Goal: Information Seeking & Learning: Learn about a topic

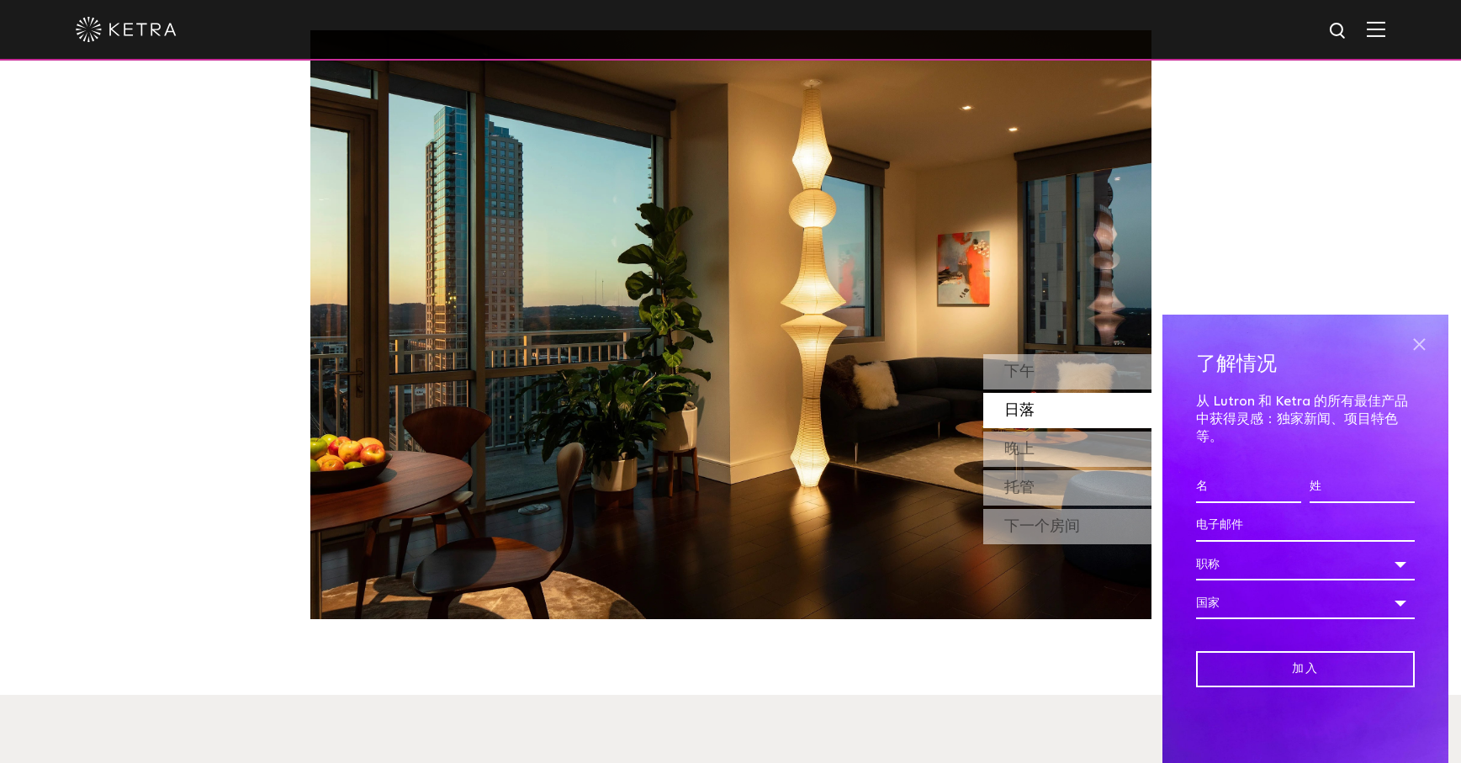
click at [1418, 348] on span at bounding box center [1418, 343] width 25 height 25
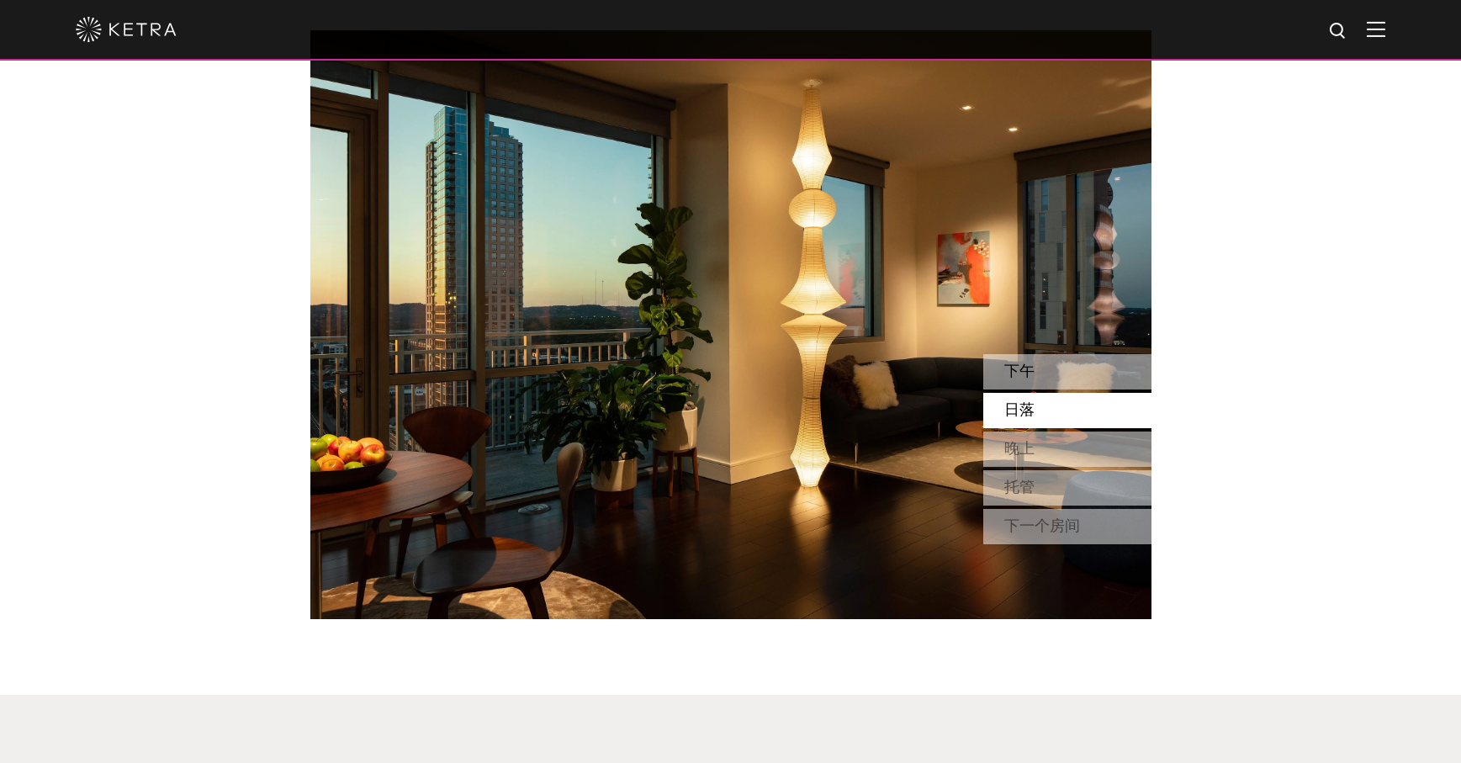
click at [1047, 374] on div "下午" at bounding box center [1067, 371] width 168 height 35
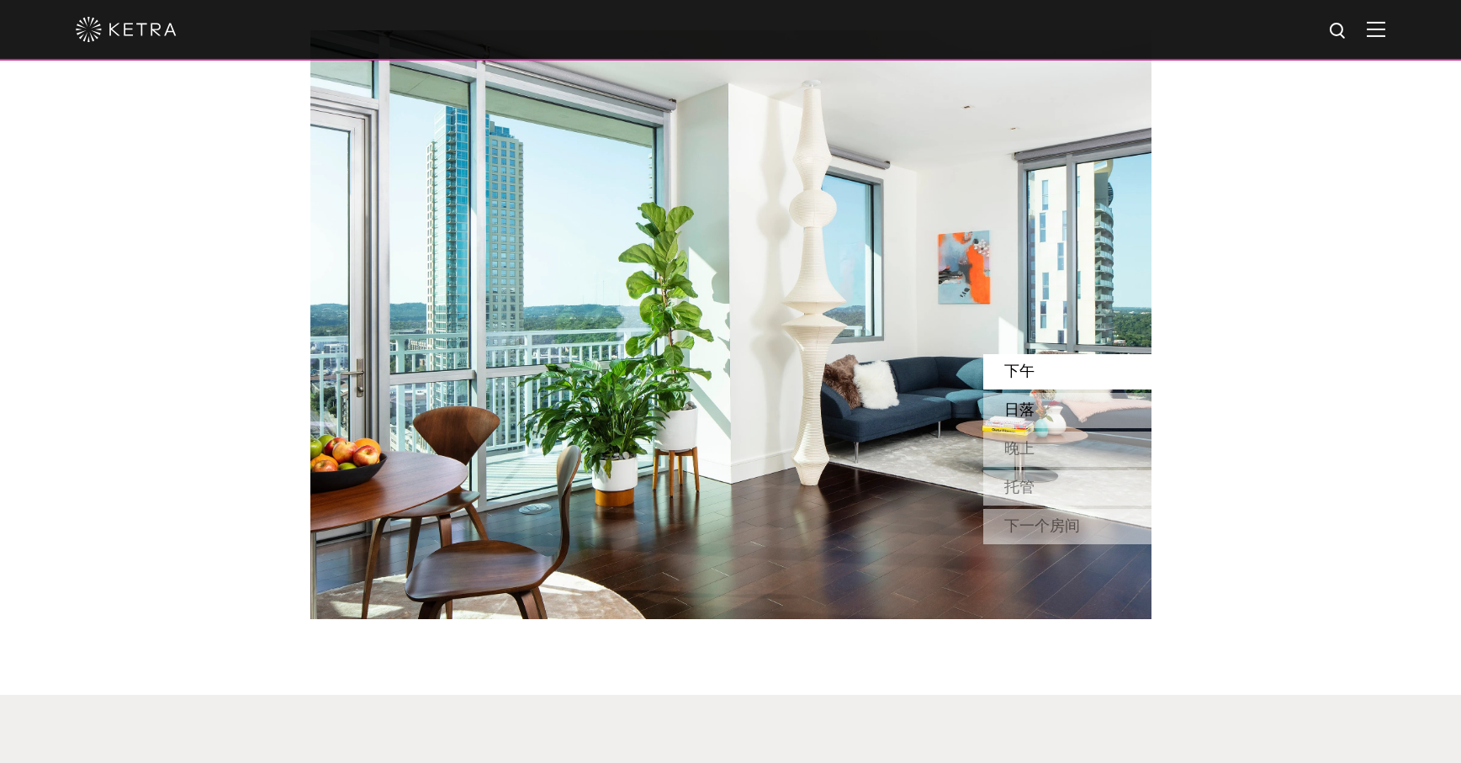
click at [1044, 408] on div "日落" at bounding box center [1067, 410] width 168 height 35
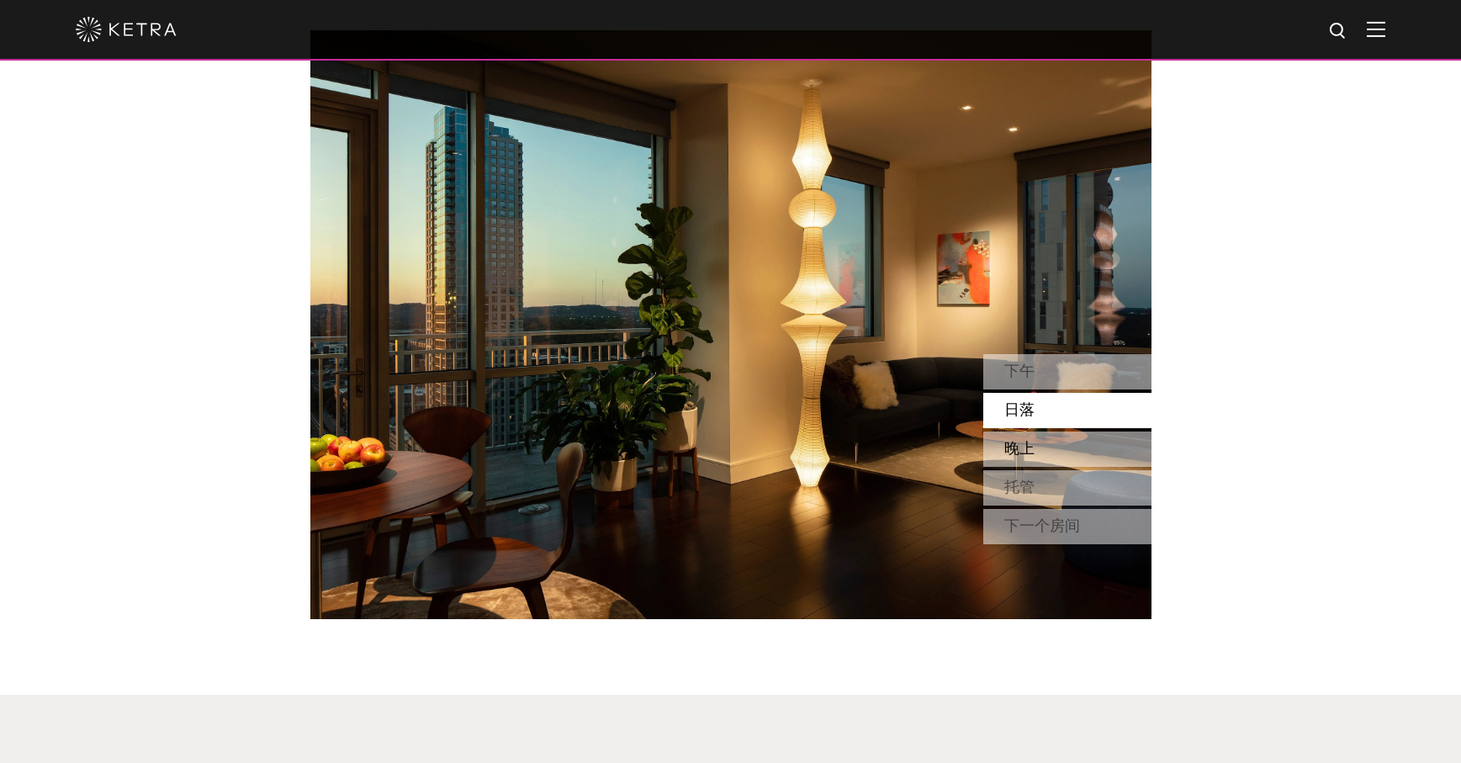
click at [1040, 454] on div "晚上" at bounding box center [1067, 448] width 168 height 35
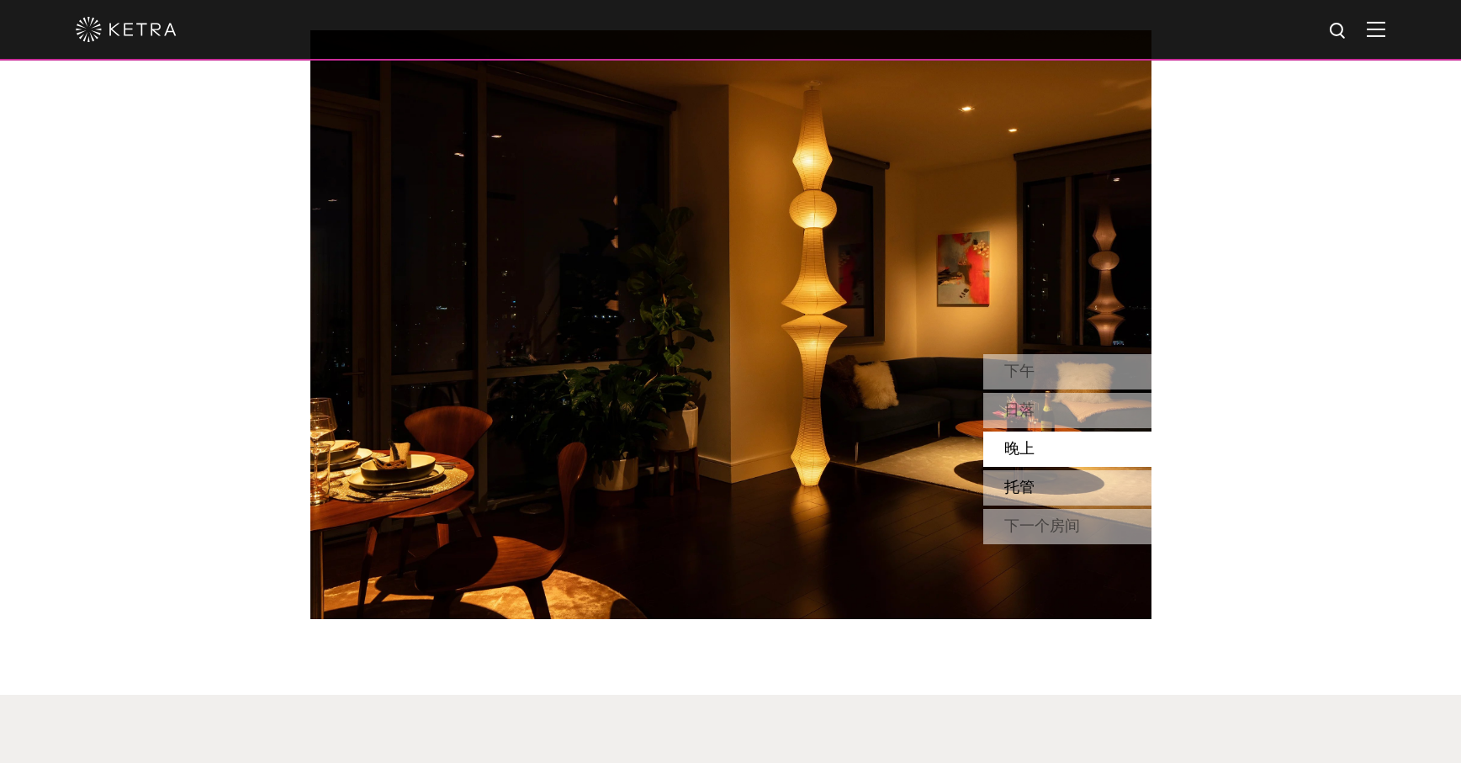
click at [1038, 488] on div "托管" at bounding box center [1067, 487] width 168 height 35
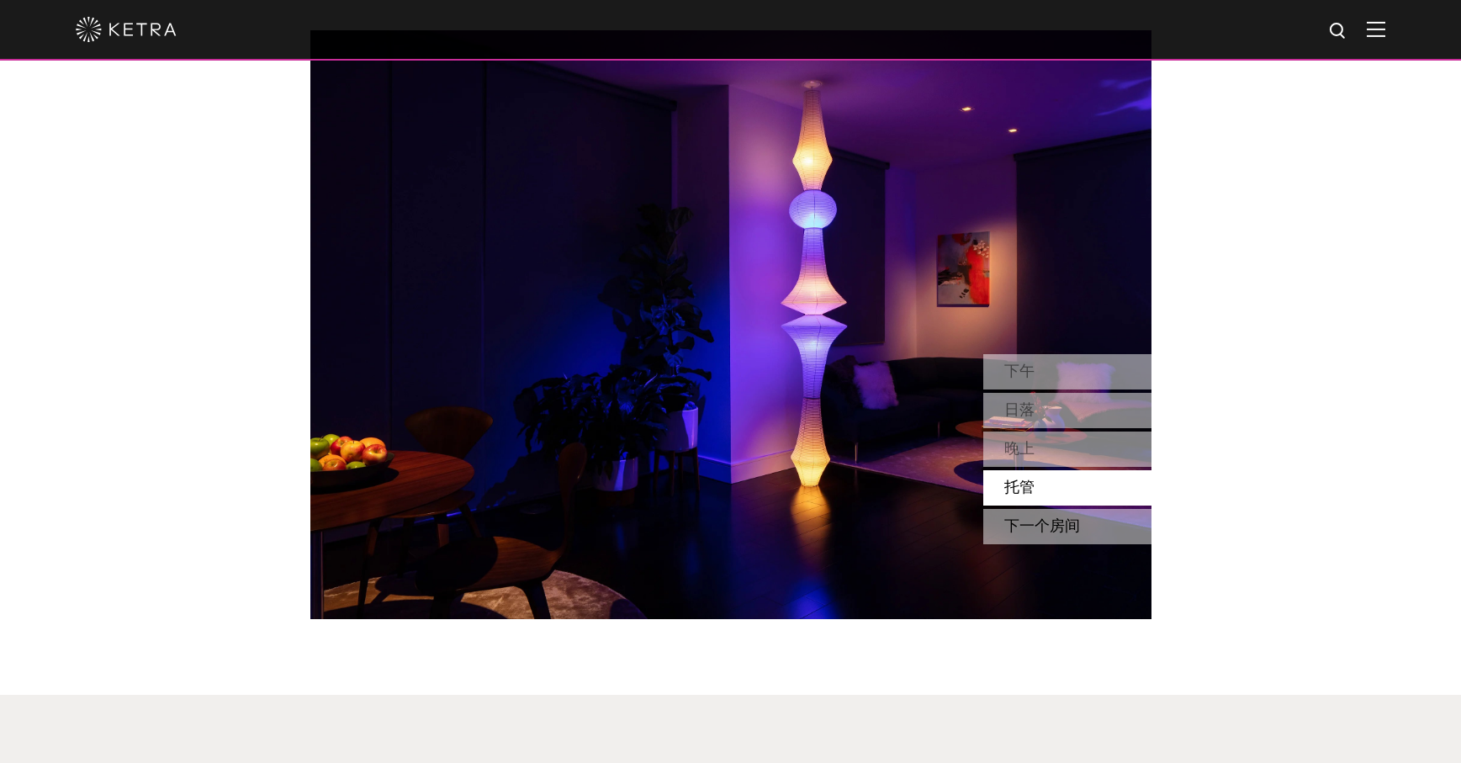
click at [1049, 515] on div "下一个房间" at bounding box center [1067, 526] width 168 height 35
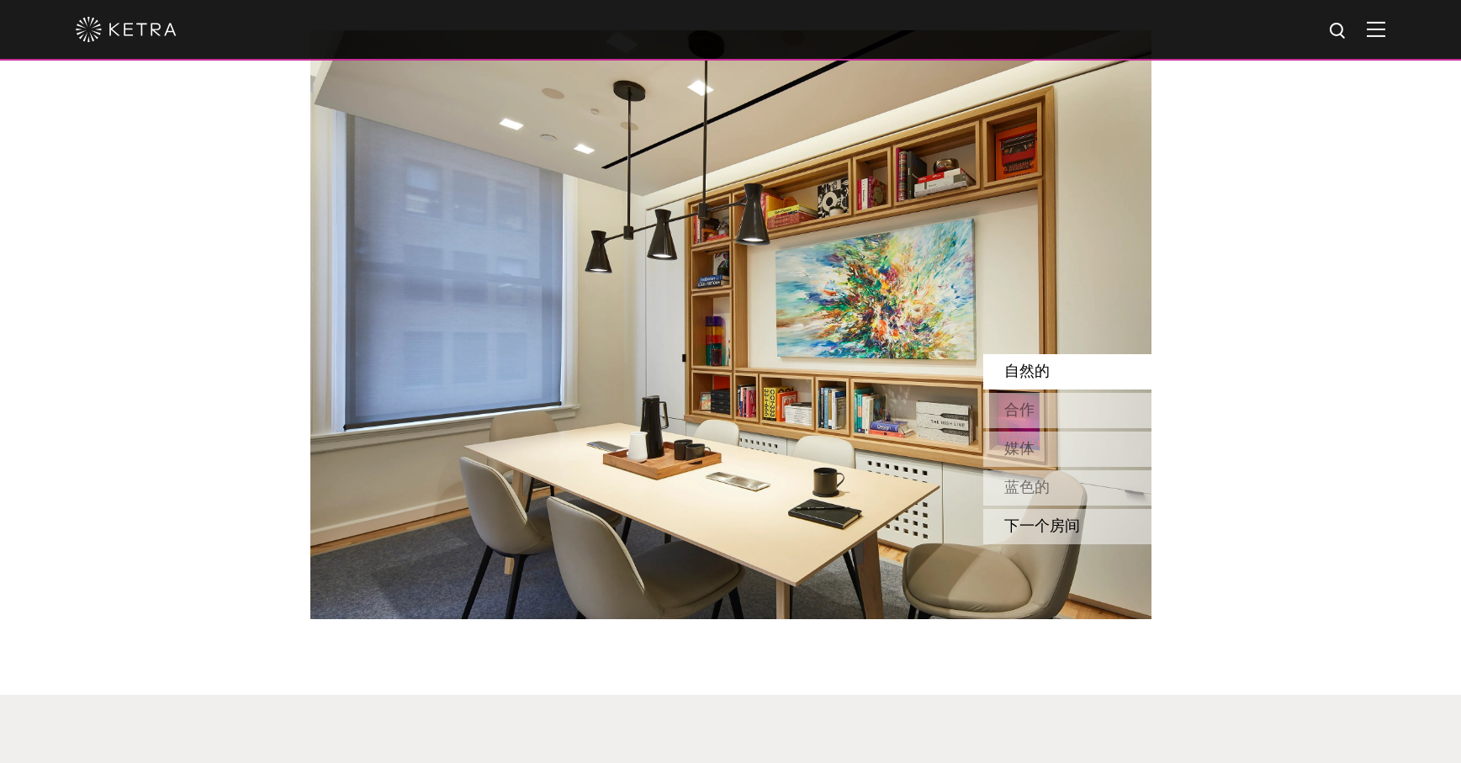
click at [1012, 523] on font "下一个房间" at bounding box center [1042, 526] width 76 height 15
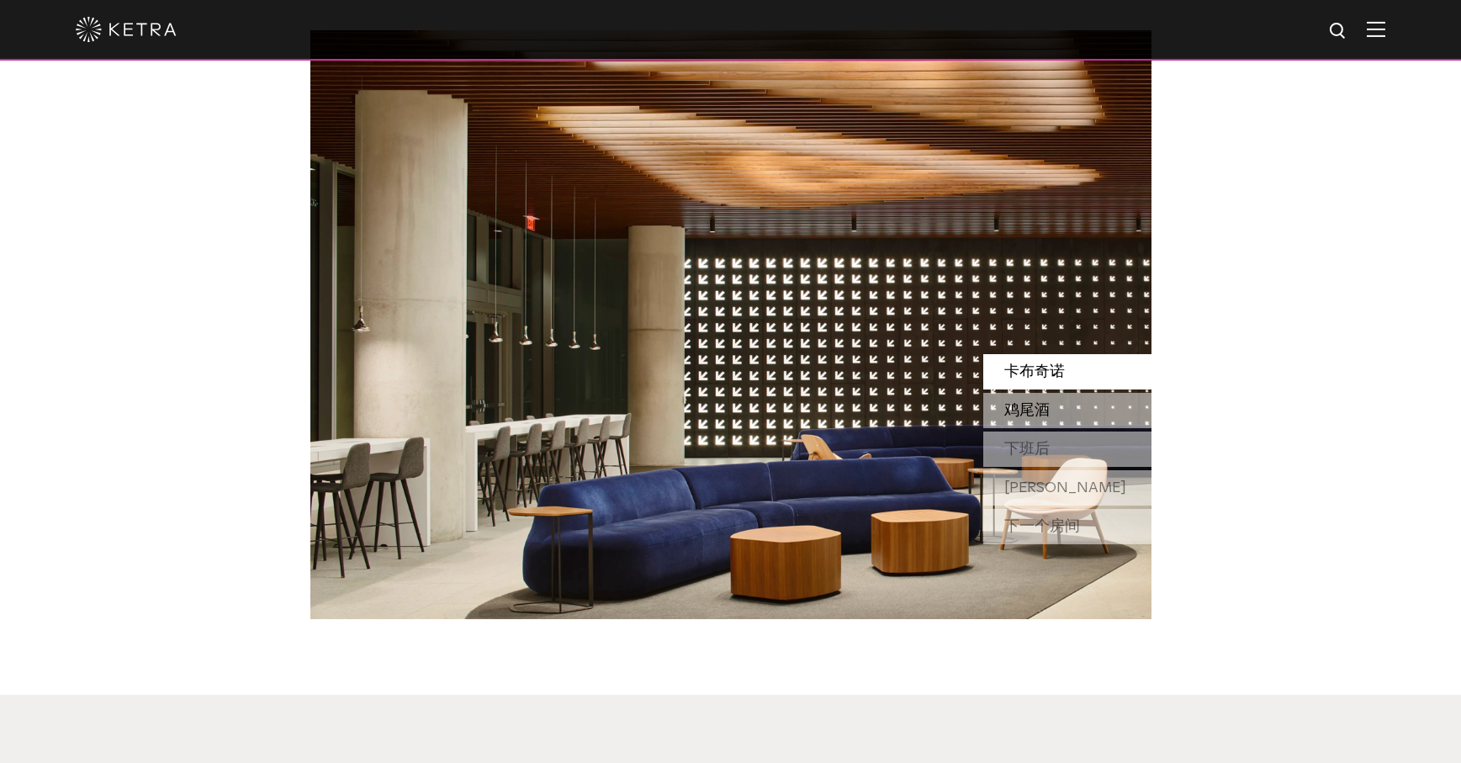
click at [1035, 409] on font "鸡尾酒" at bounding box center [1026, 410] width 45 height 15
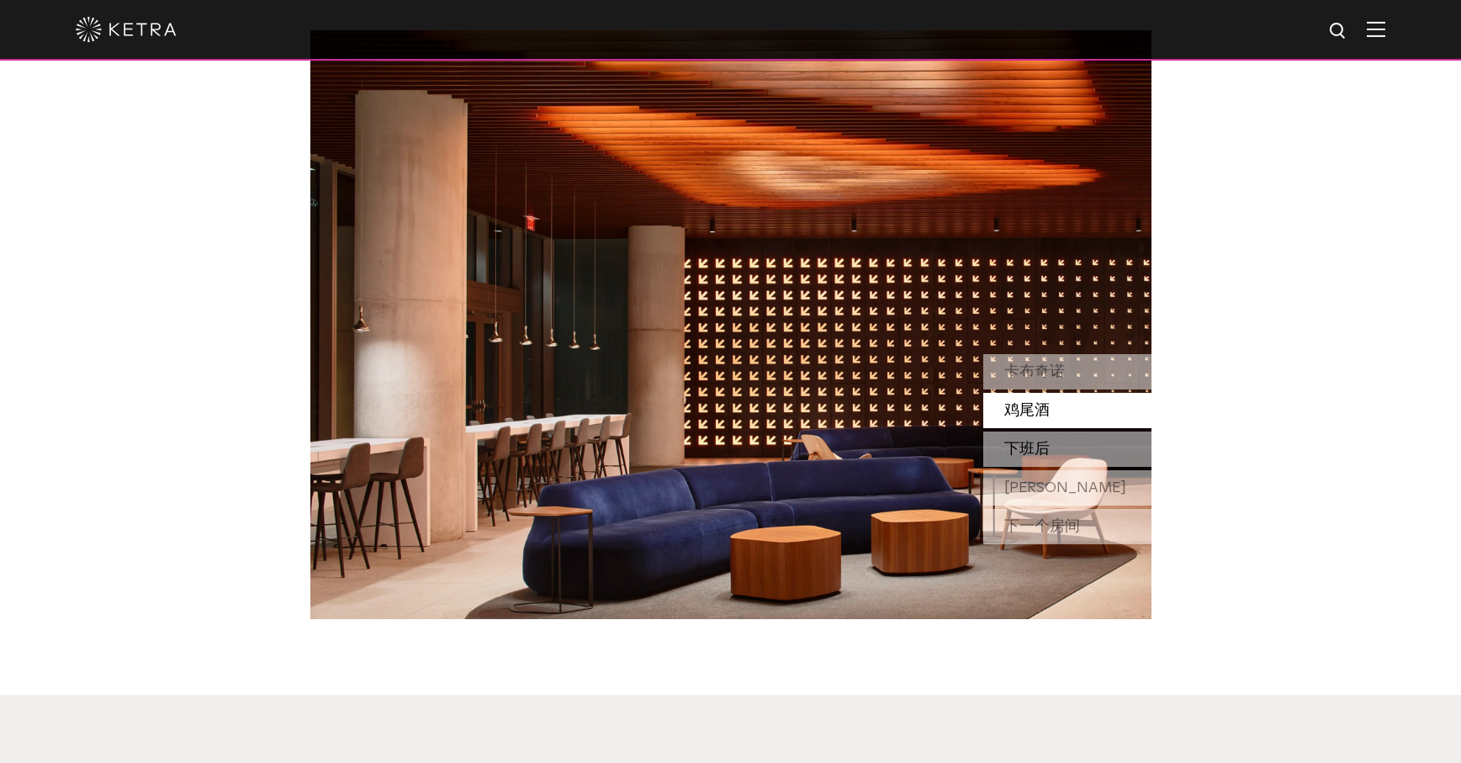
click at [1033, 454] on font "下班后" at bounding box center [1026, 448] width 45 height 15
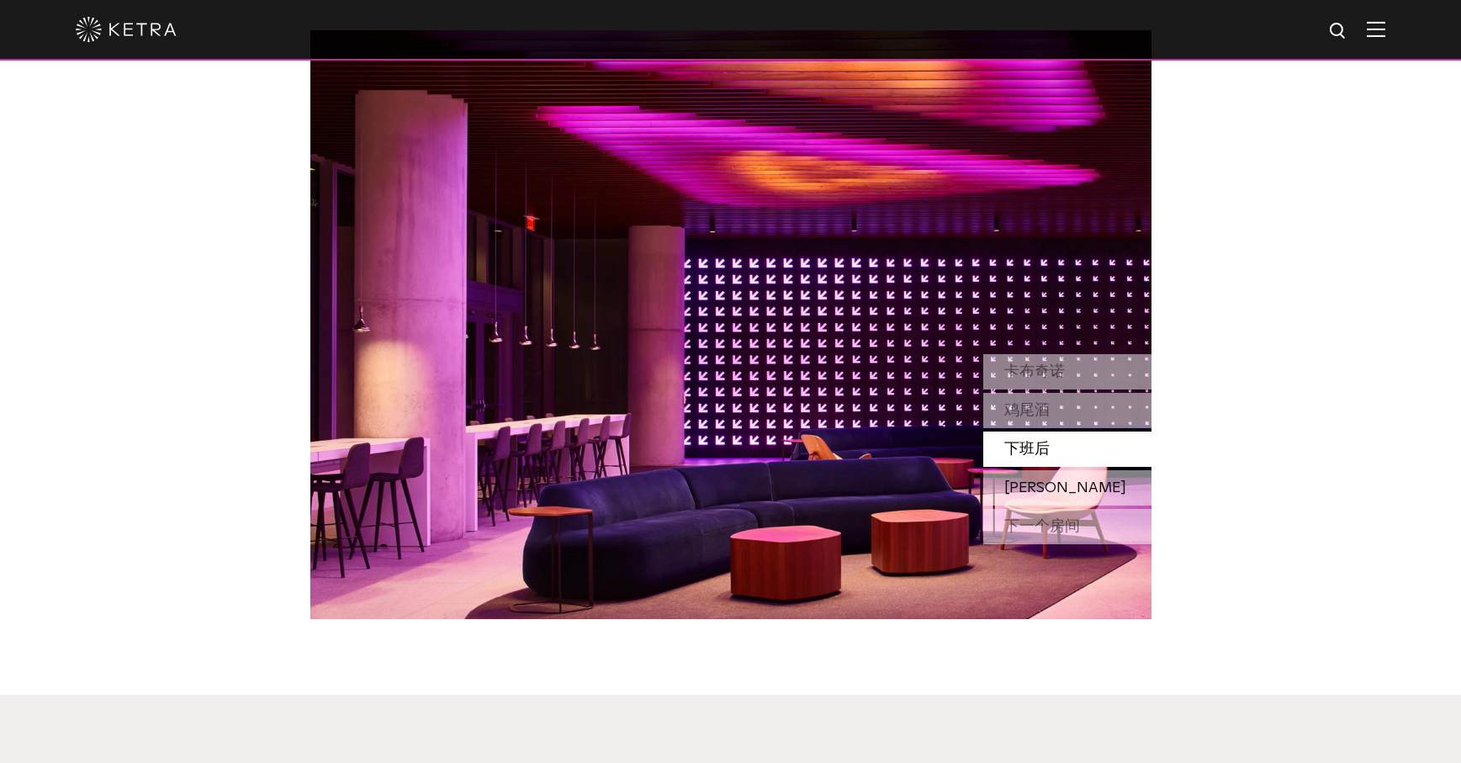
click at [1033, 492] on font "蓝月亮" at bounding box center [1065, 487] width 122 height 15
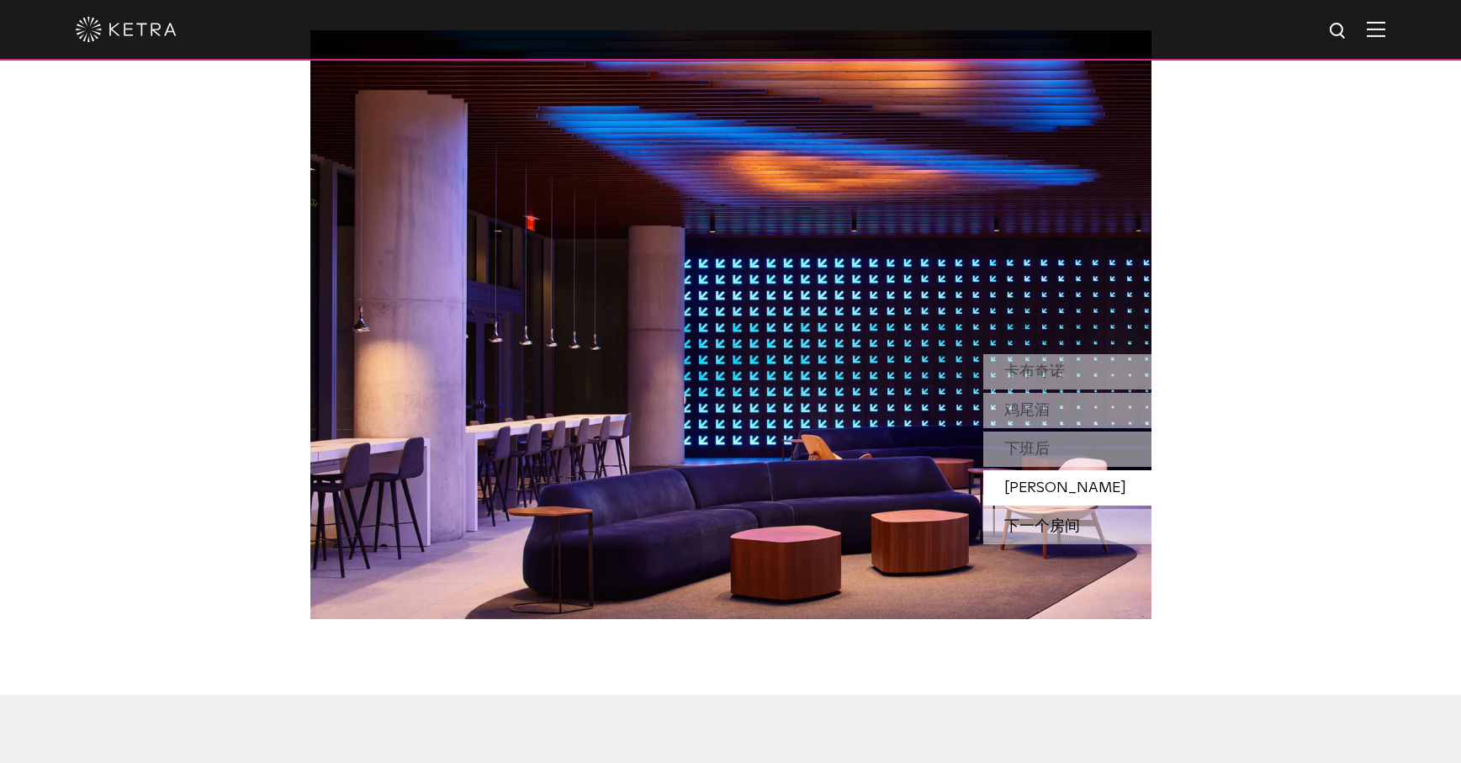
click at [1039, 521] on font "下一个房间" at bounding box center [1042, 526] width 76 height 15
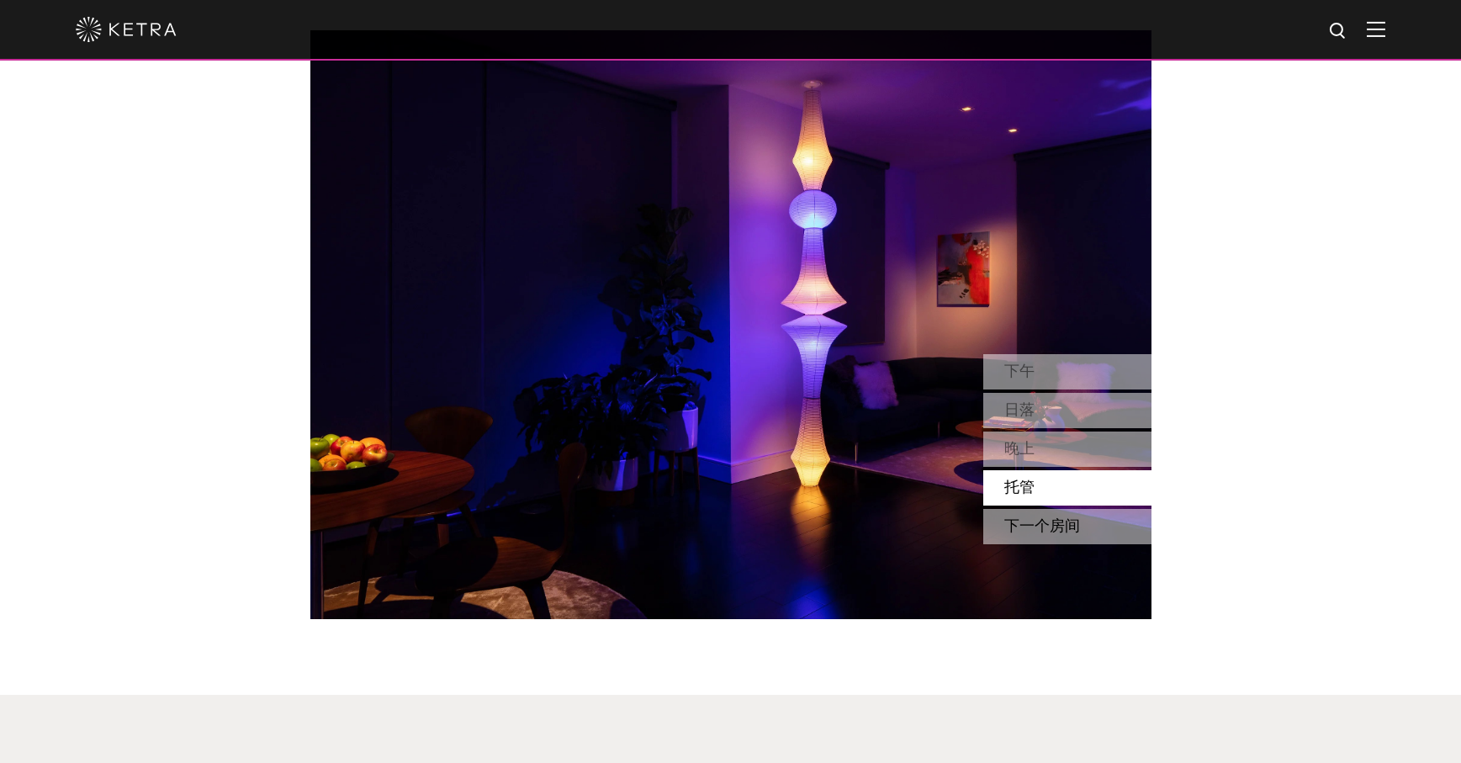
click at [1035, 538] on div "下一个房间" at bounding box center [1067, 526] width 168 height 35
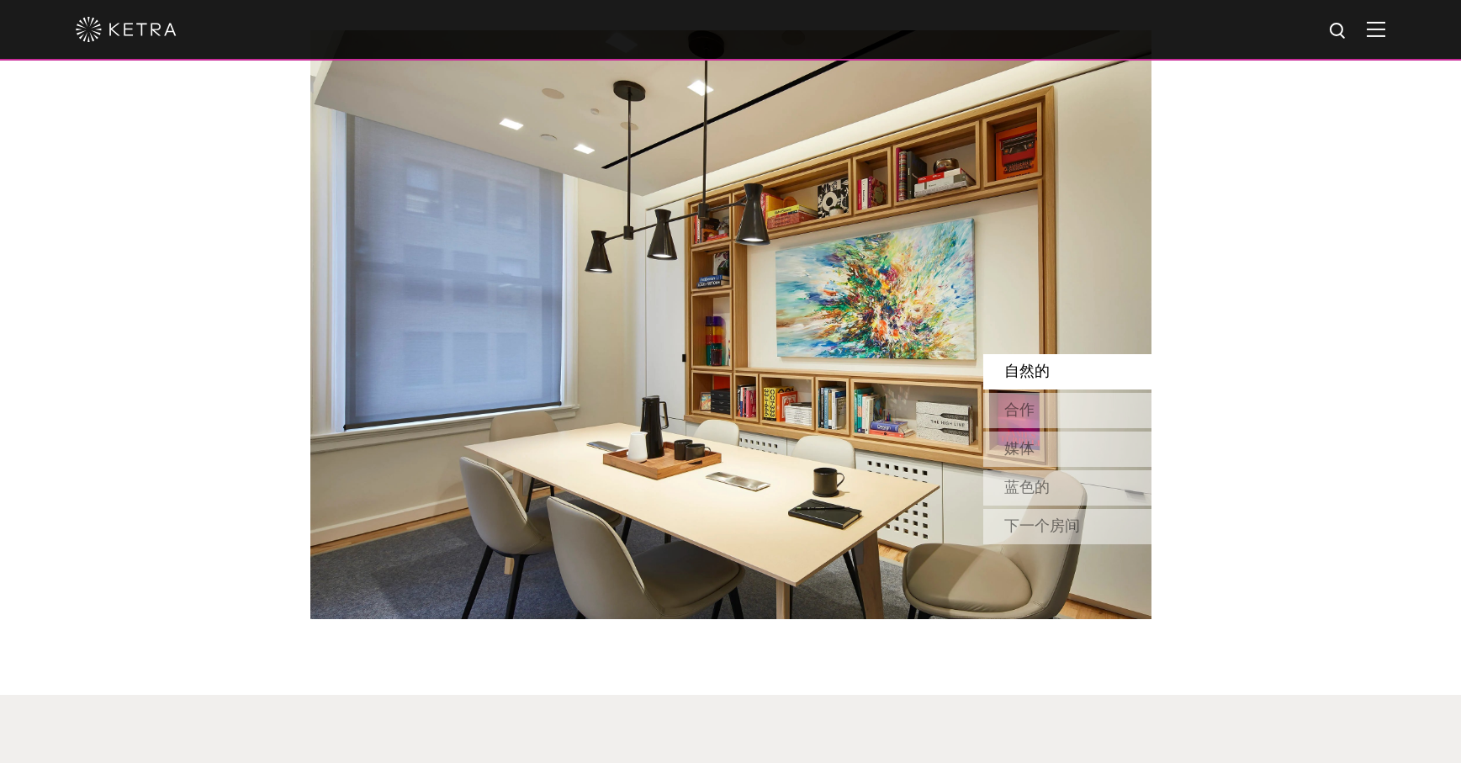
click at [1042, 367] on font "自然的" at bounding box center [1026, 371] width 45 height 15
click at [1036, 403] on div "合作" at bounding box center [1067, 410] width 168 height 35
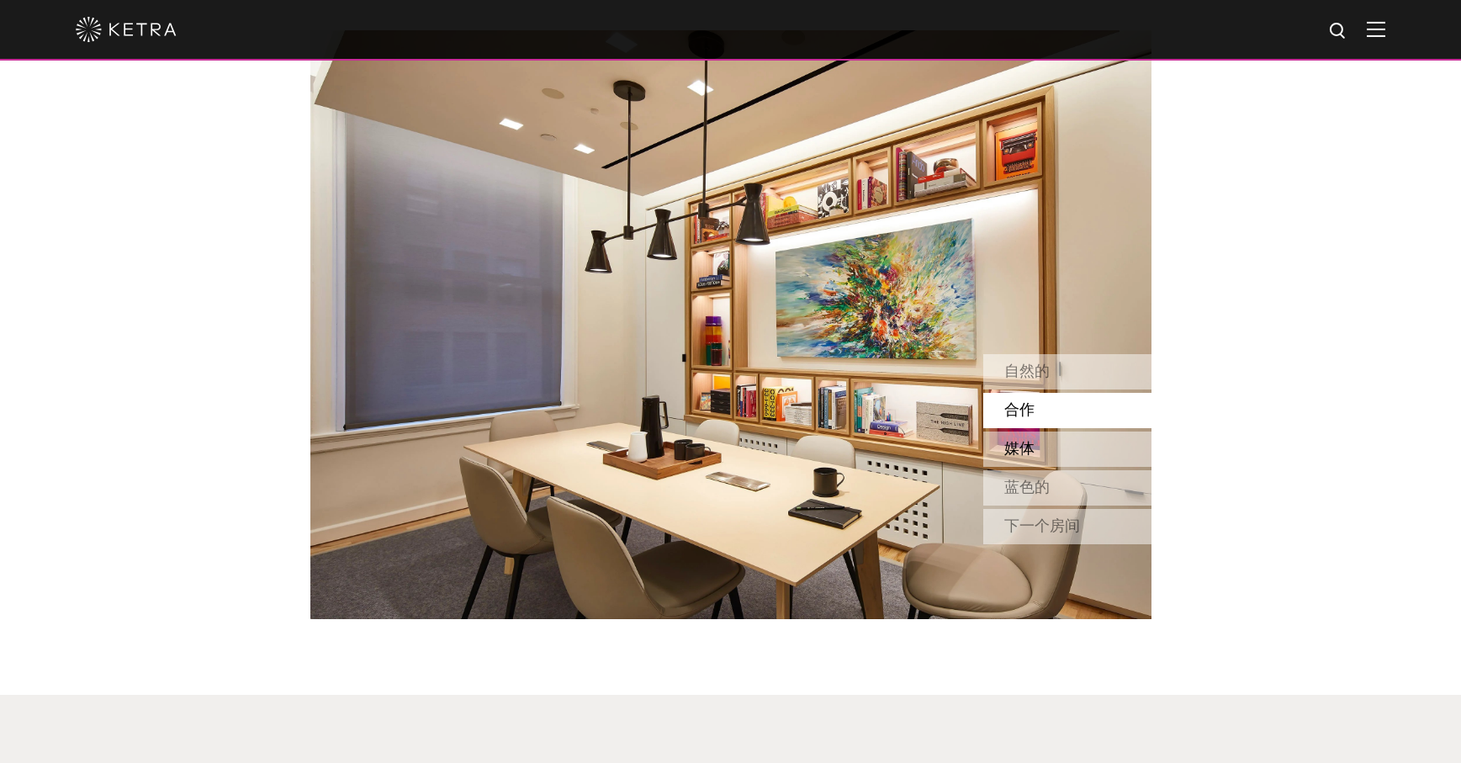
click at [1034, 452] on div "媒体" at bounding box center [1067, 448] width 168 height 35
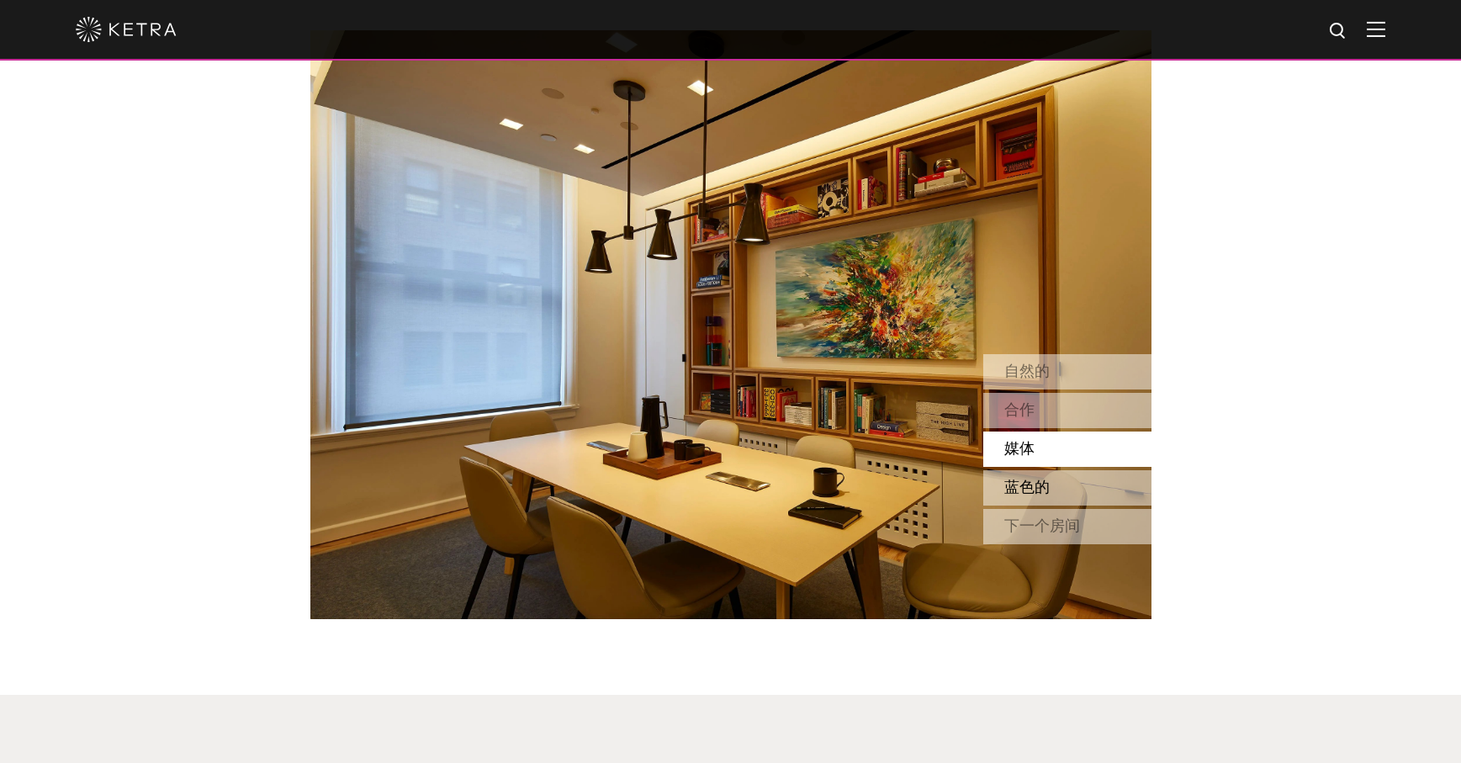
click at [1034, 485] on font "蓝色的" at bounding box center [1026, 487] width 45 height 15
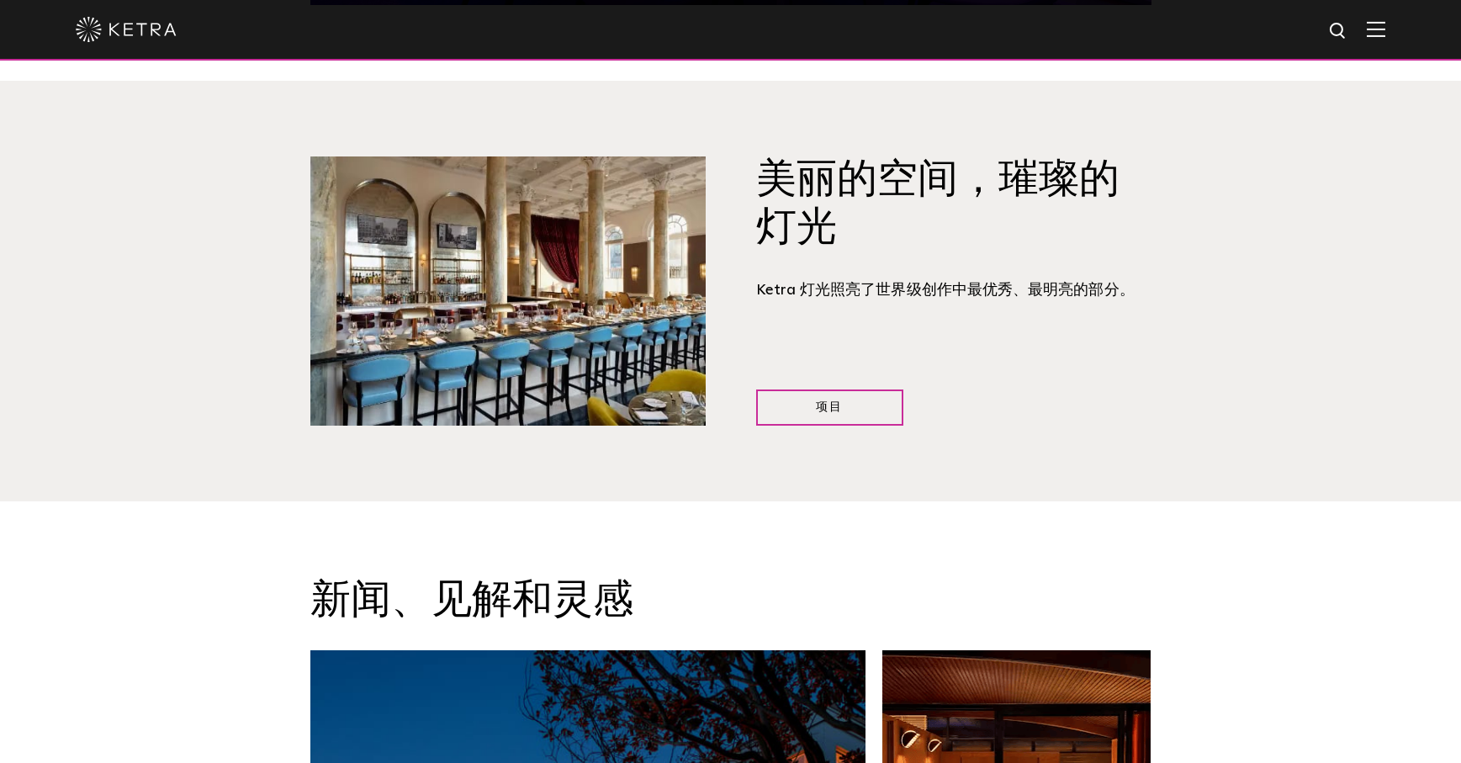
scroll to position [2129, 0]
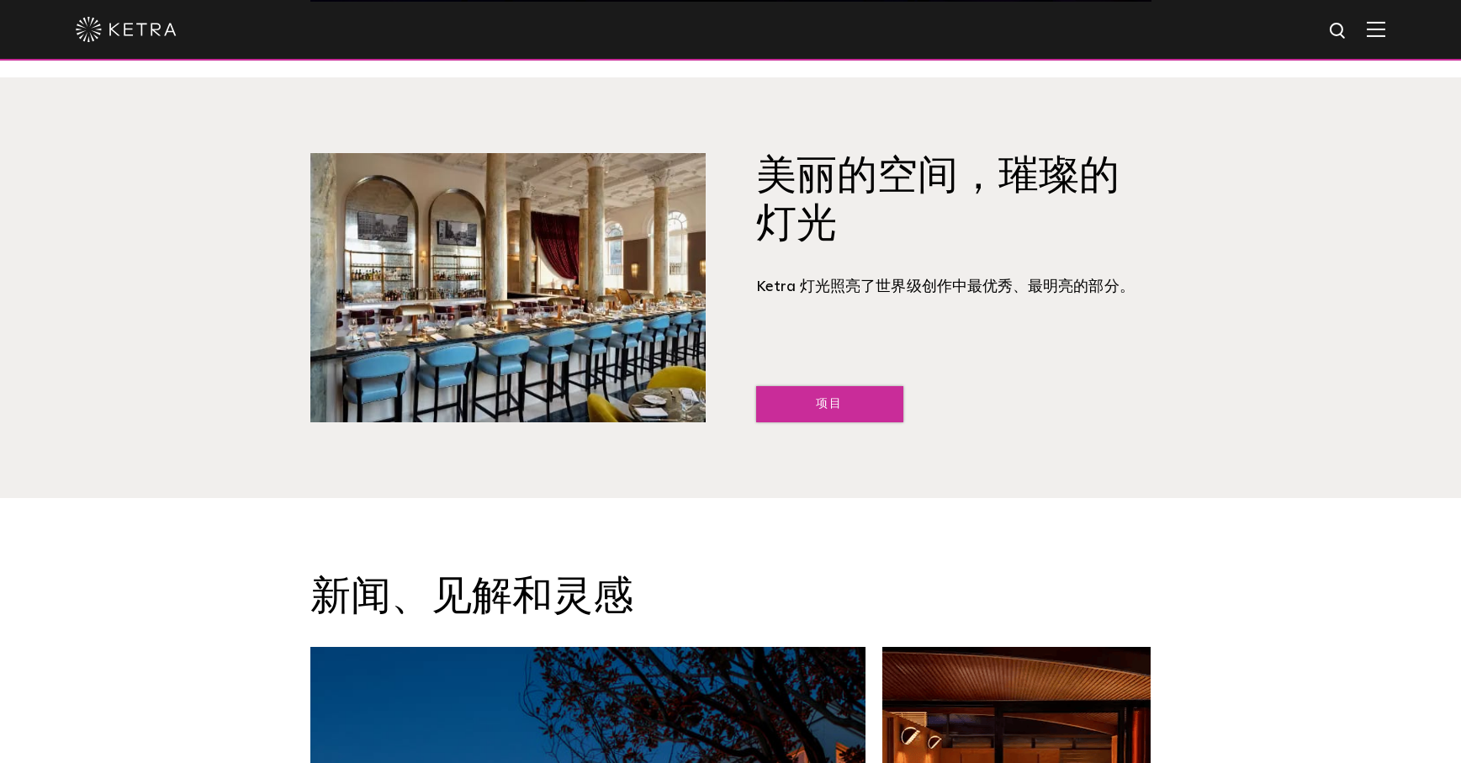
click at [843, 401] on link "项目" at bounding box center [829, 404] width 147 height 36
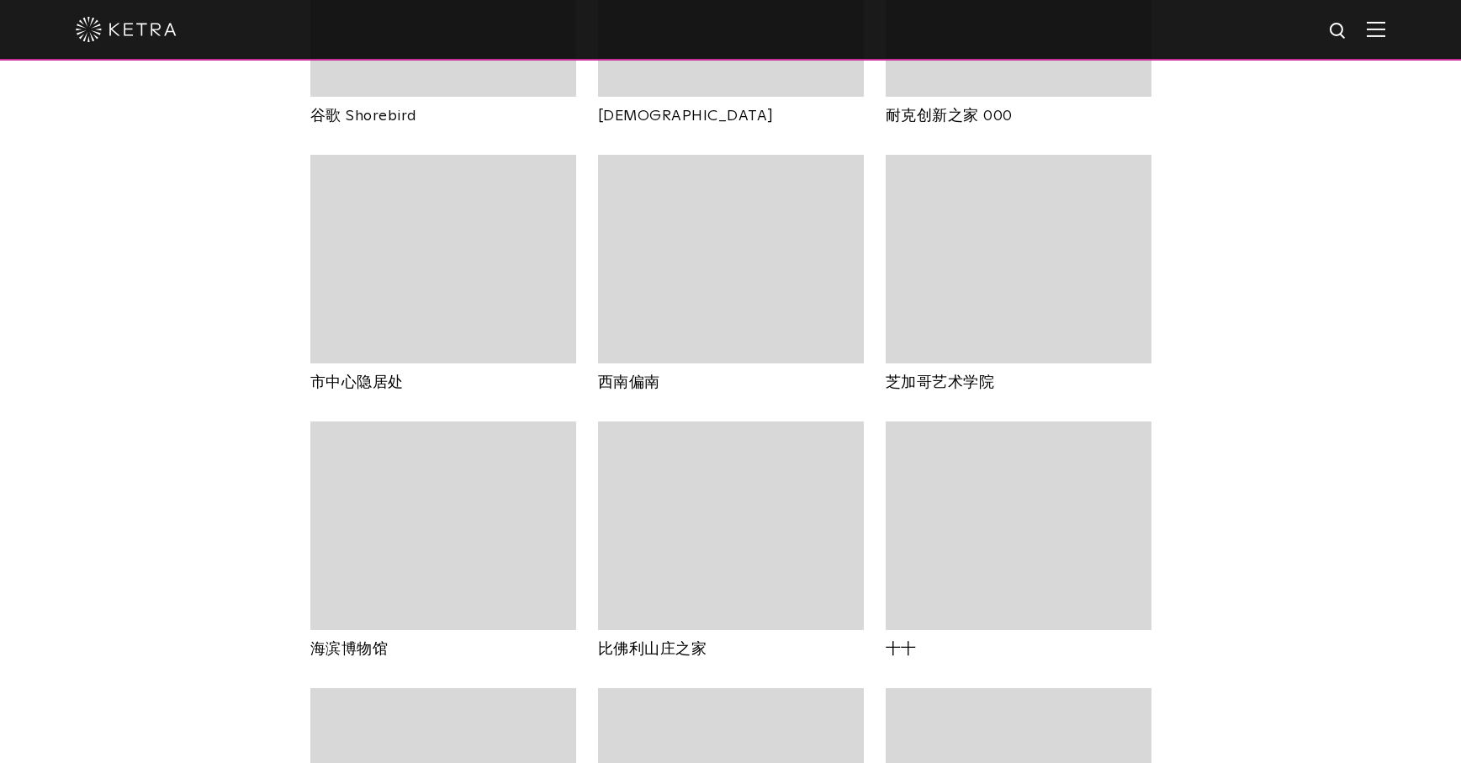
scroll to position [1399, 0]
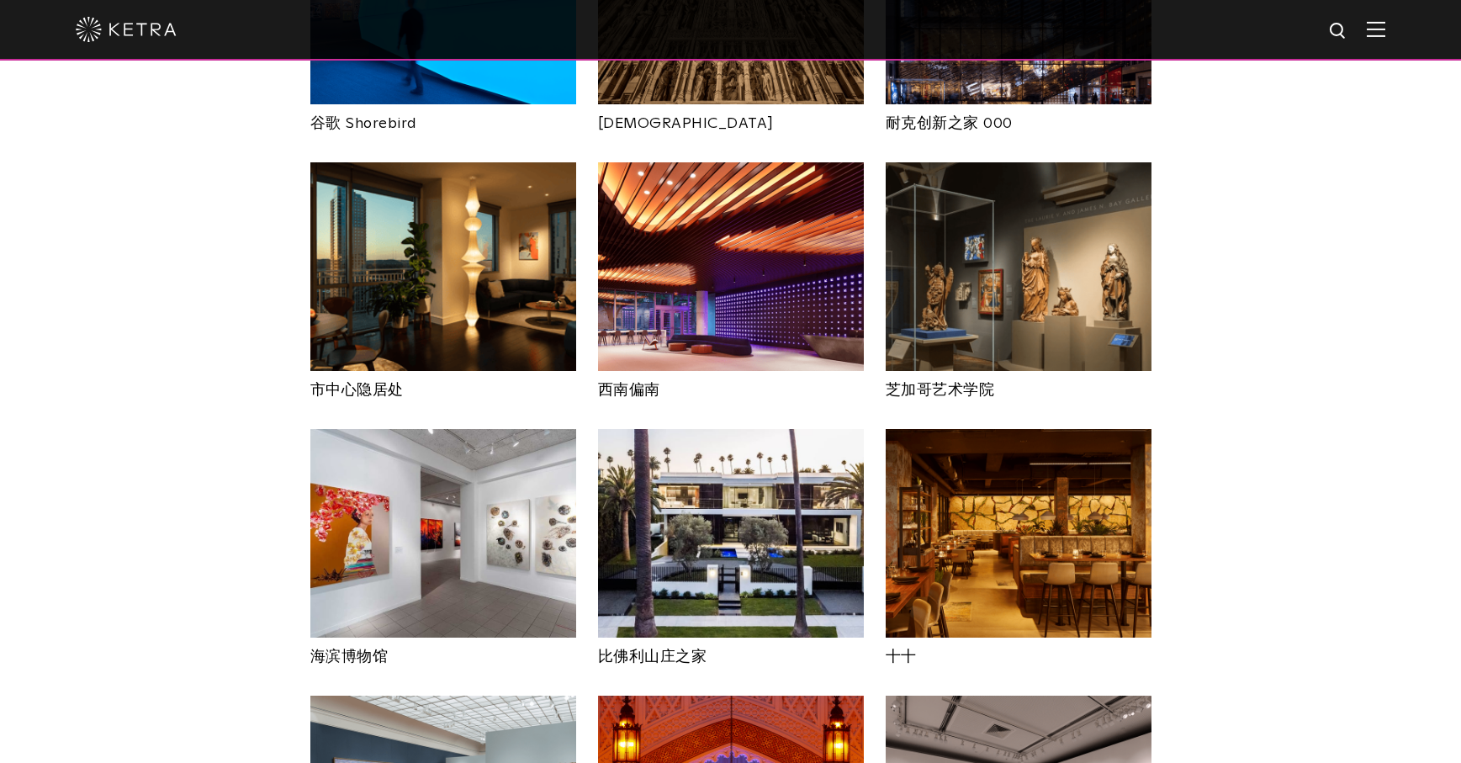
click at [733, 288] on img at bounding box center [731, 266] width 266 height 209
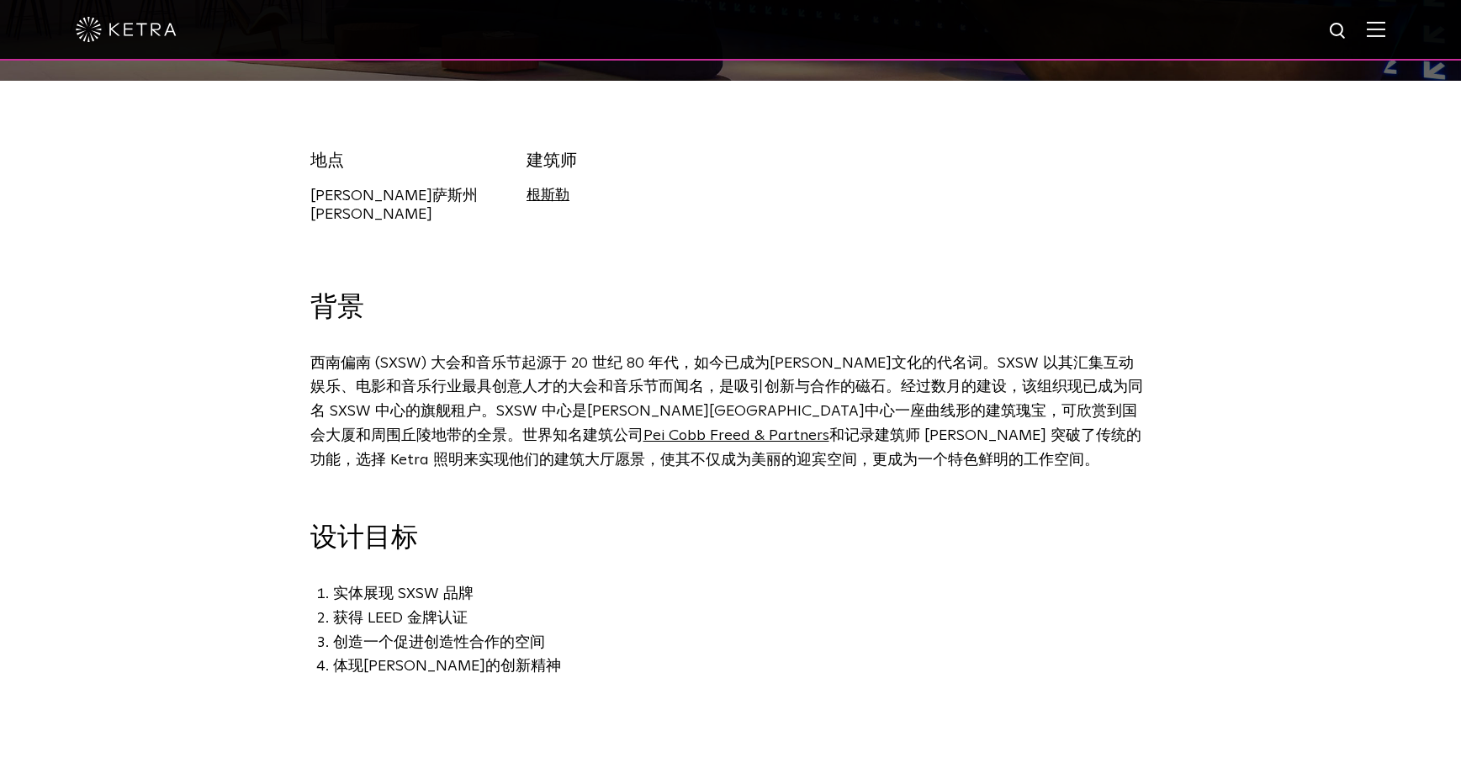
scroll to position [489, 0]
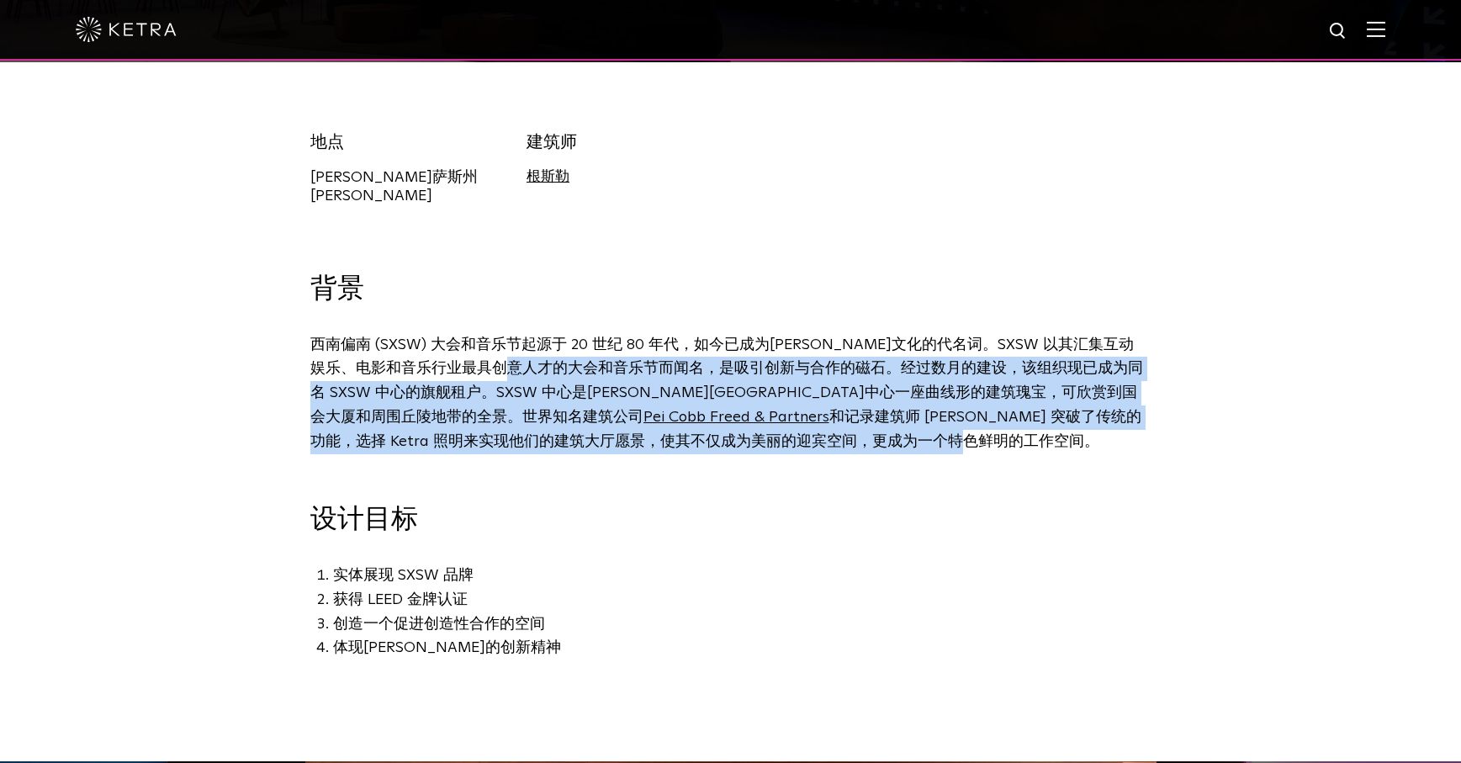
drag, startPoint x: 652, startPoint y: 429, endPoint x: 552, endPoint y: 339, distance: 134.6
click at [557, 345] on p "西南偏南 (SXSW) 大会和音乐节起源于 20 世纪 80 年代，如今已成为奥斯汀文化的代名词。SXSW 以其汇集互动娱乐、电影和音乐行业最具创意人才的大会…" at bounding box center [726, 405] width 833 height 145
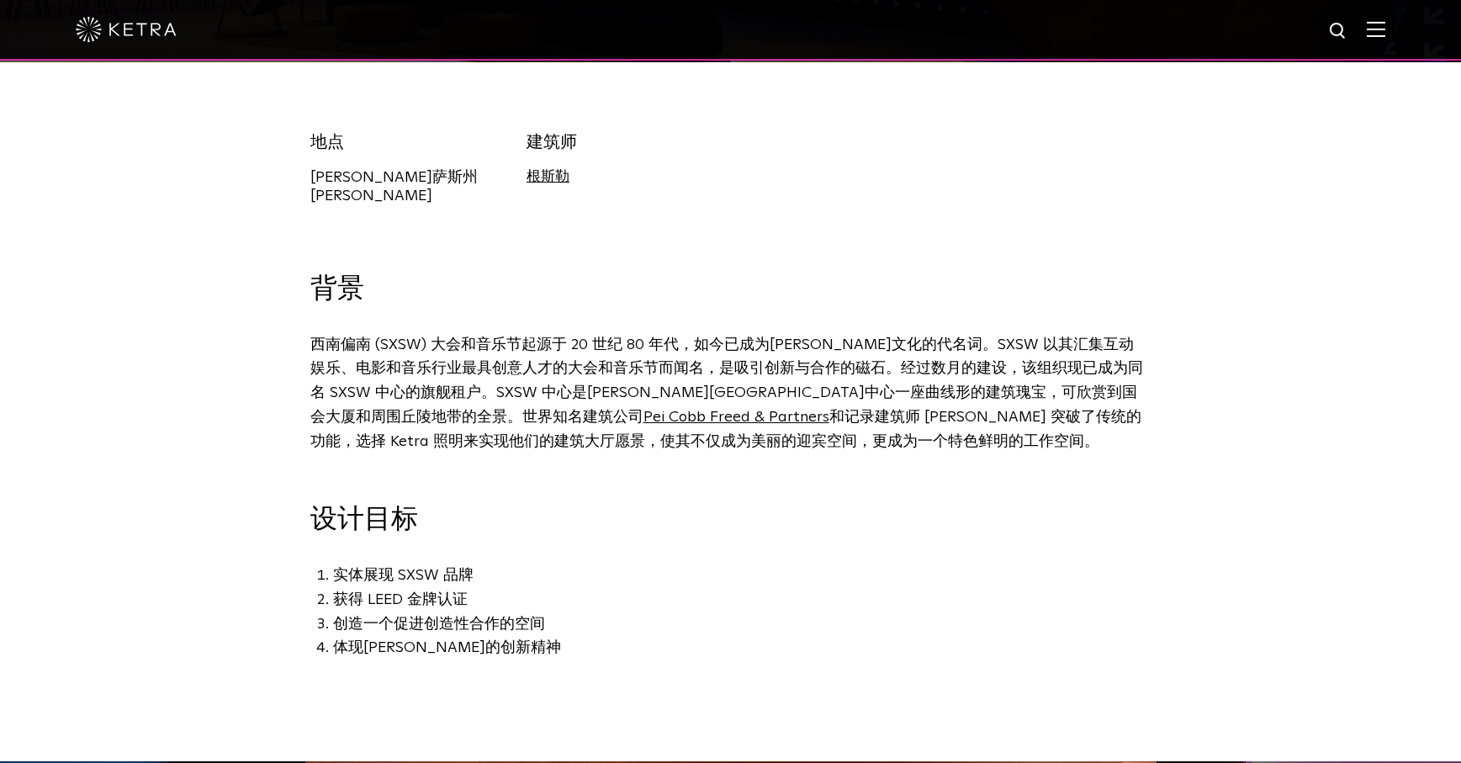
click at [549, 334] on p "西南偏南 (SXSW) 大会和音乐节起源于 20 世纪 80 年代，如今已成为奥斯汀文化的代名词。SXSW 以其汇集互动娱乐、电影和音乐行业最具创意人才的大会…" at bounding box center [726, 405] width 833 height 145
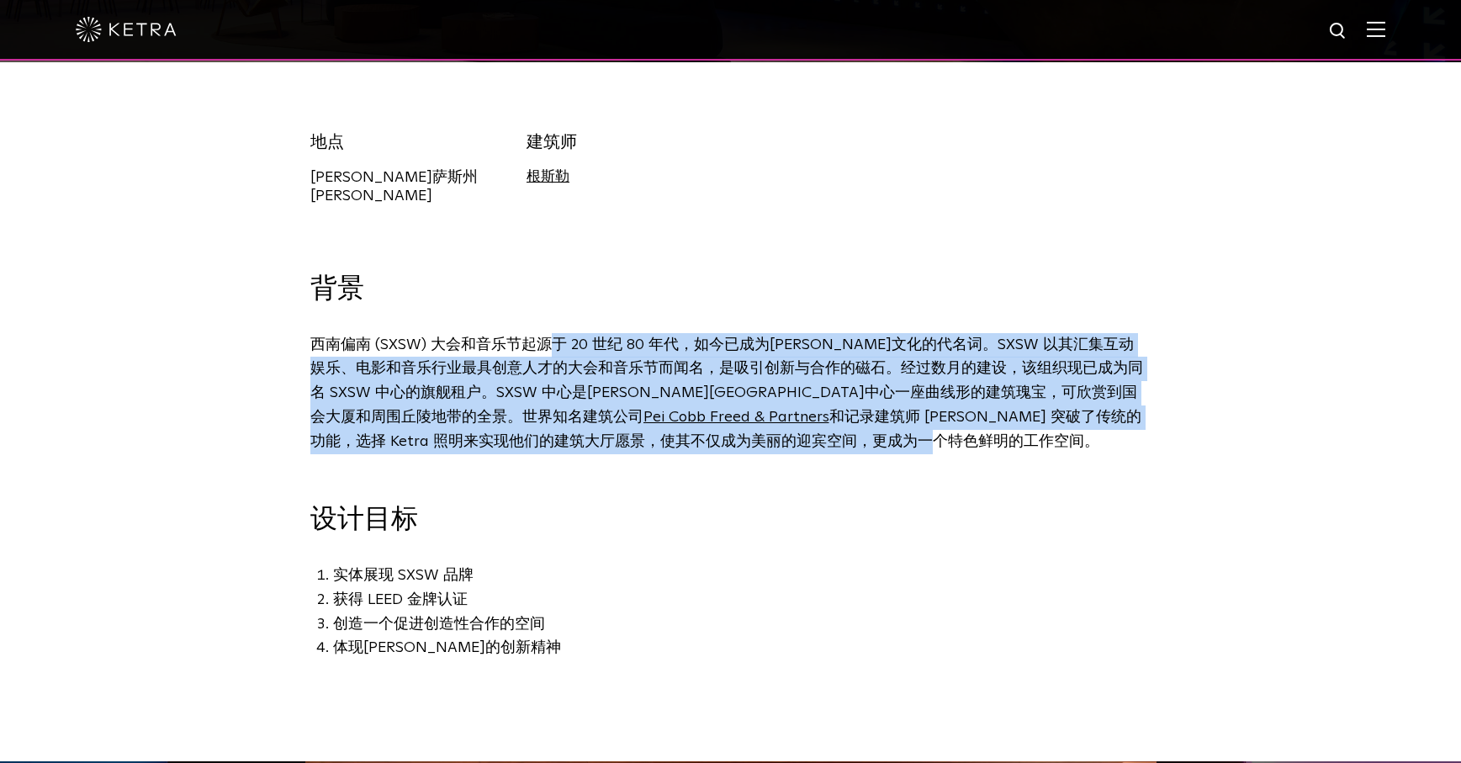
drag, startPoint x: 547, startPoint y: 318, endPoint x: 648, endPoint y: 460, distance: 174.8
click at [646, 456] on p "西南偏南 (SXSW) 大会和音乐节起源于 20 世纪 80 年代，如今已成为奥斯汀文化的代名词。SXSW 以其汇集互动娱乐、电影和音乐行业最具创意人才的大会…" at bounding box center [726, 405] width 833 height 145
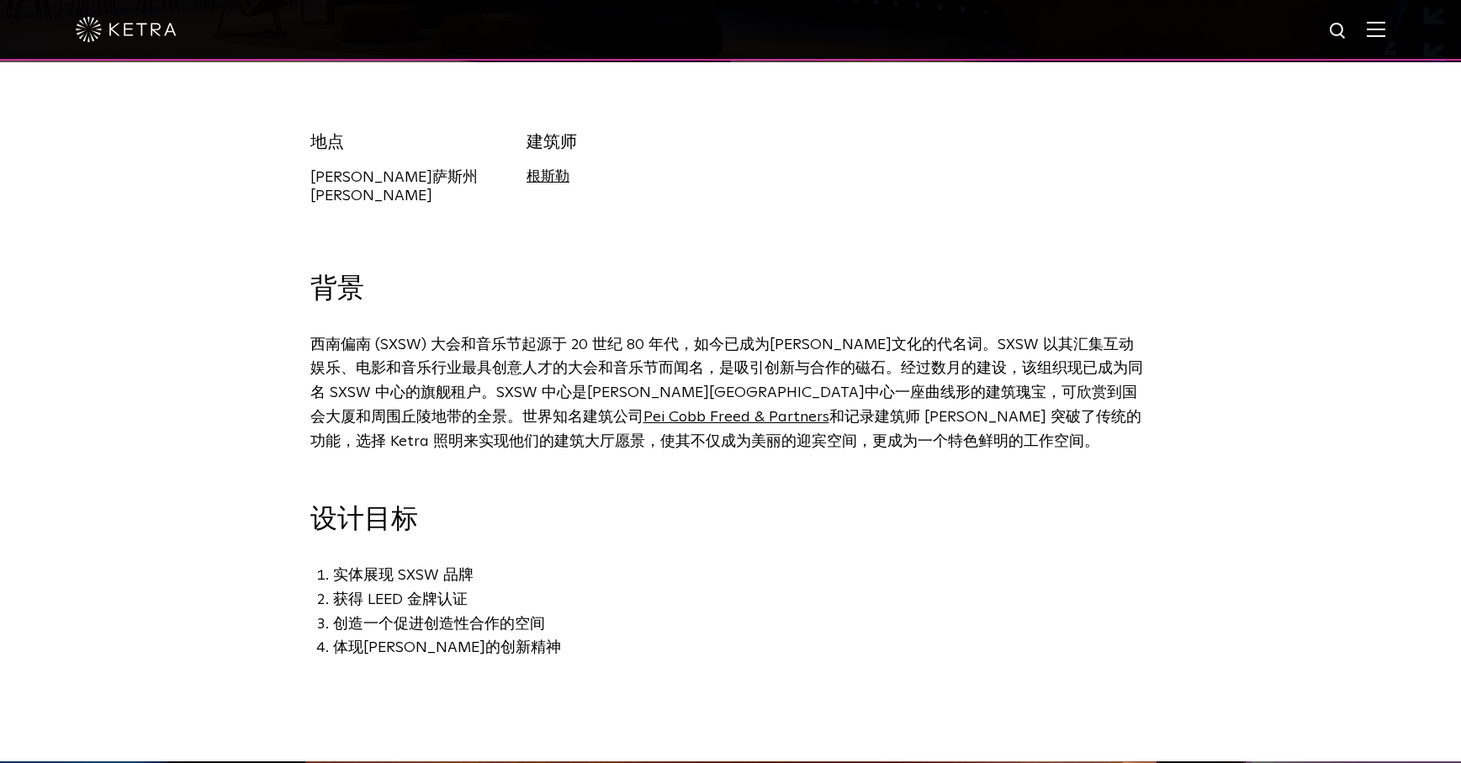
click at [648, 460] on div "背景 西南偏南 (SXSW) 大会和音乐节起源于 20 世纪 80 年代，如今已成为奥斯汀文化的代名词。SXSW 以其汇集互动娱乐、电影和音乐行业最具创意人才…" at bounding box center [730, 466] width 875 height 388
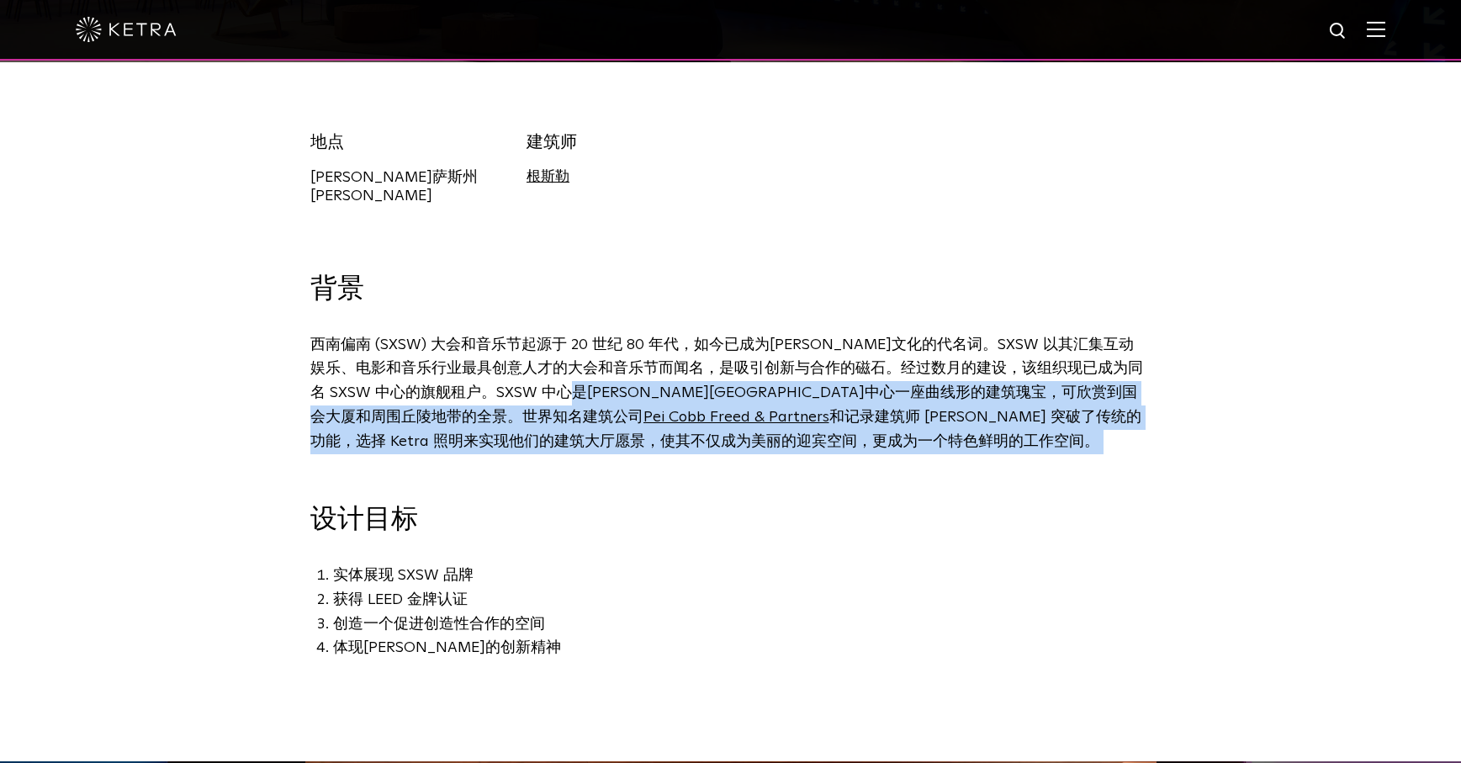
drag, startPoint x: 638, startPoint y: 399, endPoint x: 585, endPoint y: 344, distance: 76.1
click at [593, 349] on p "西南偏南 (SXSW) 大会和音乐节起源于 20 世纪 80 年代，如今已成为奥斯汀文化的代名词。SXSW 以其汇集互动娱乐、电影和音乐行业最具创意人才的大会…" at bounding box center [726, 405] width 833 height 145
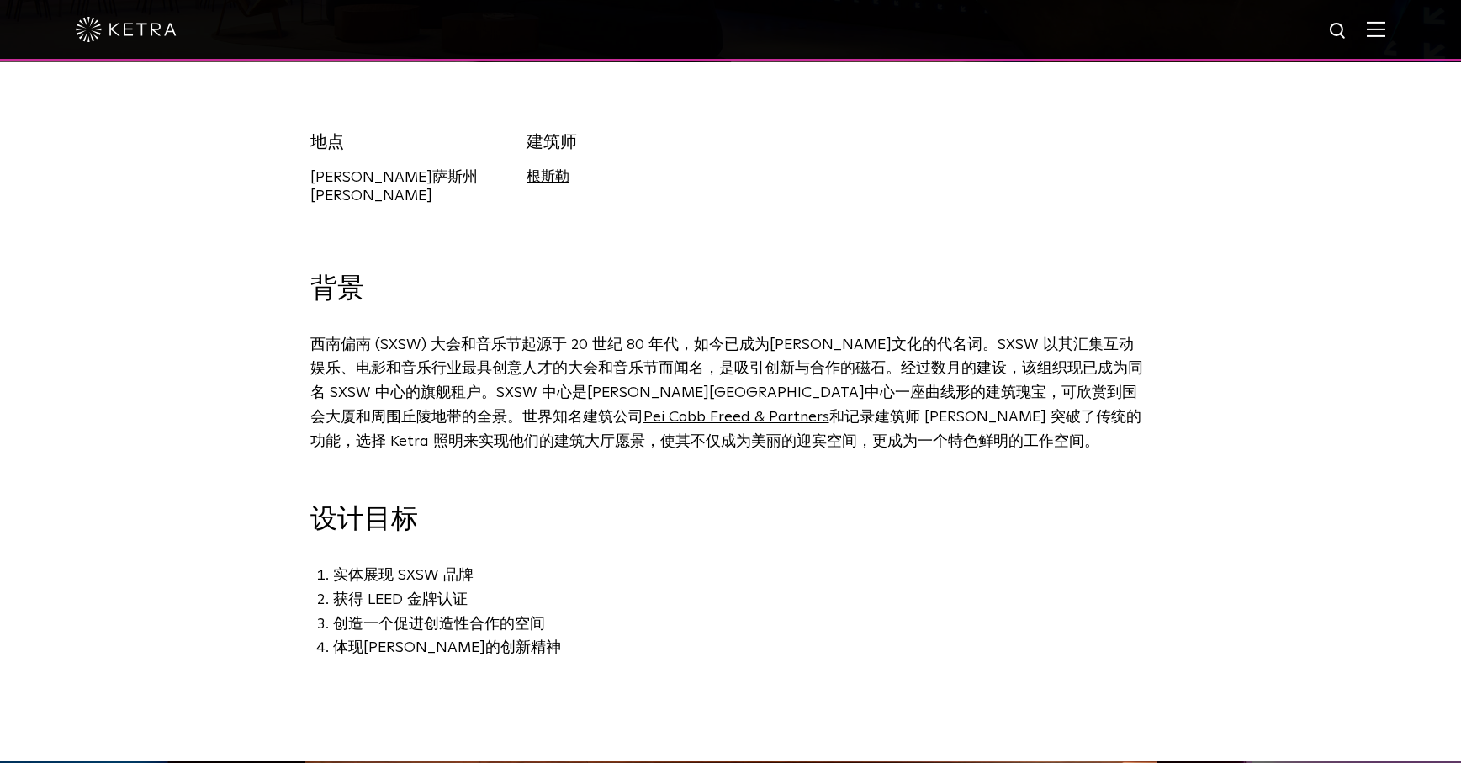
click at [585, 344] on font "西南偏南 (SXSW) 大会和音乐节起源于 20 世纪 80 年代，如今已成为奥斯汀文化的代名词。SXSW 以其汇集互动娱乐、电影和音乐行业最具创意人才的大会…" at bounding box center [726, 380] width 833 height 87
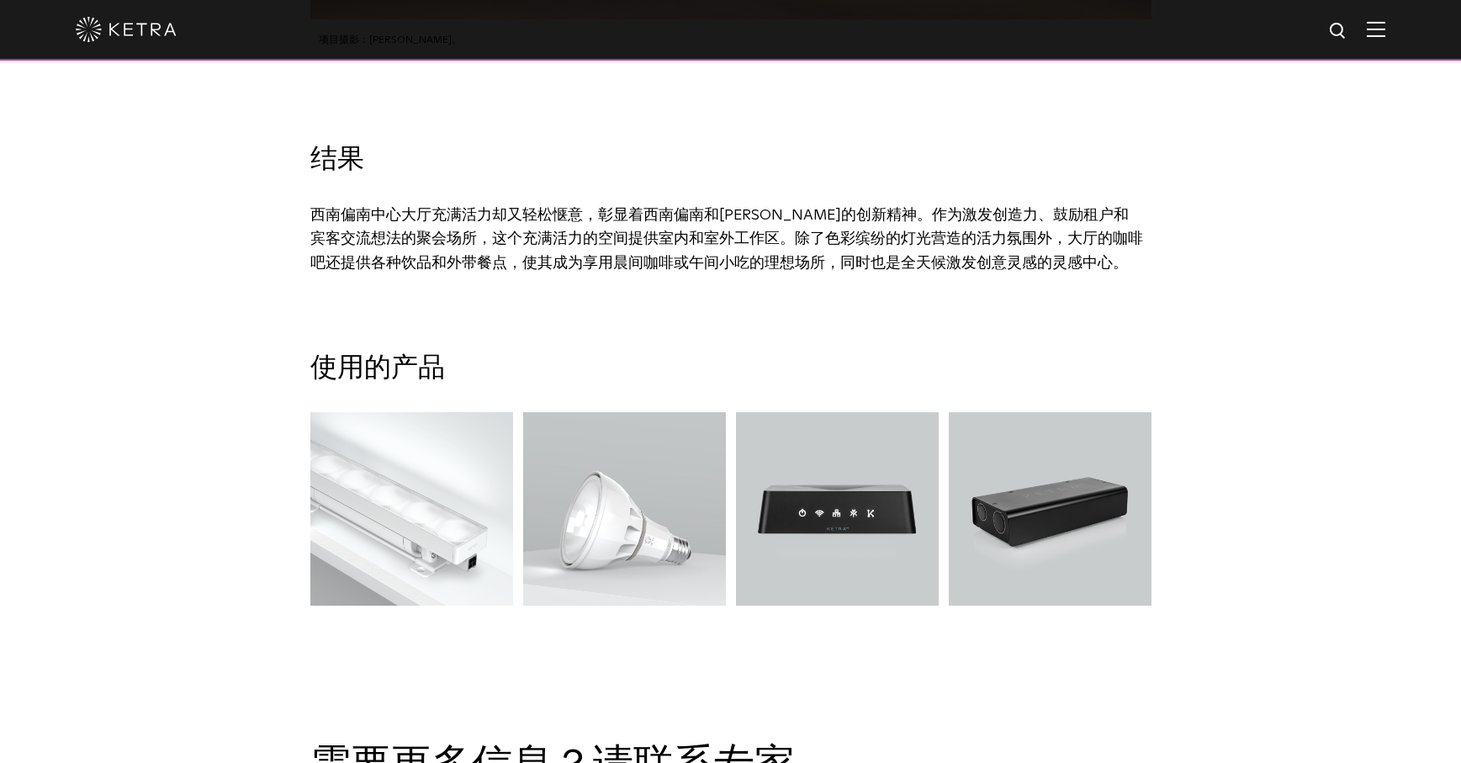
scroll to position [3072, 0]
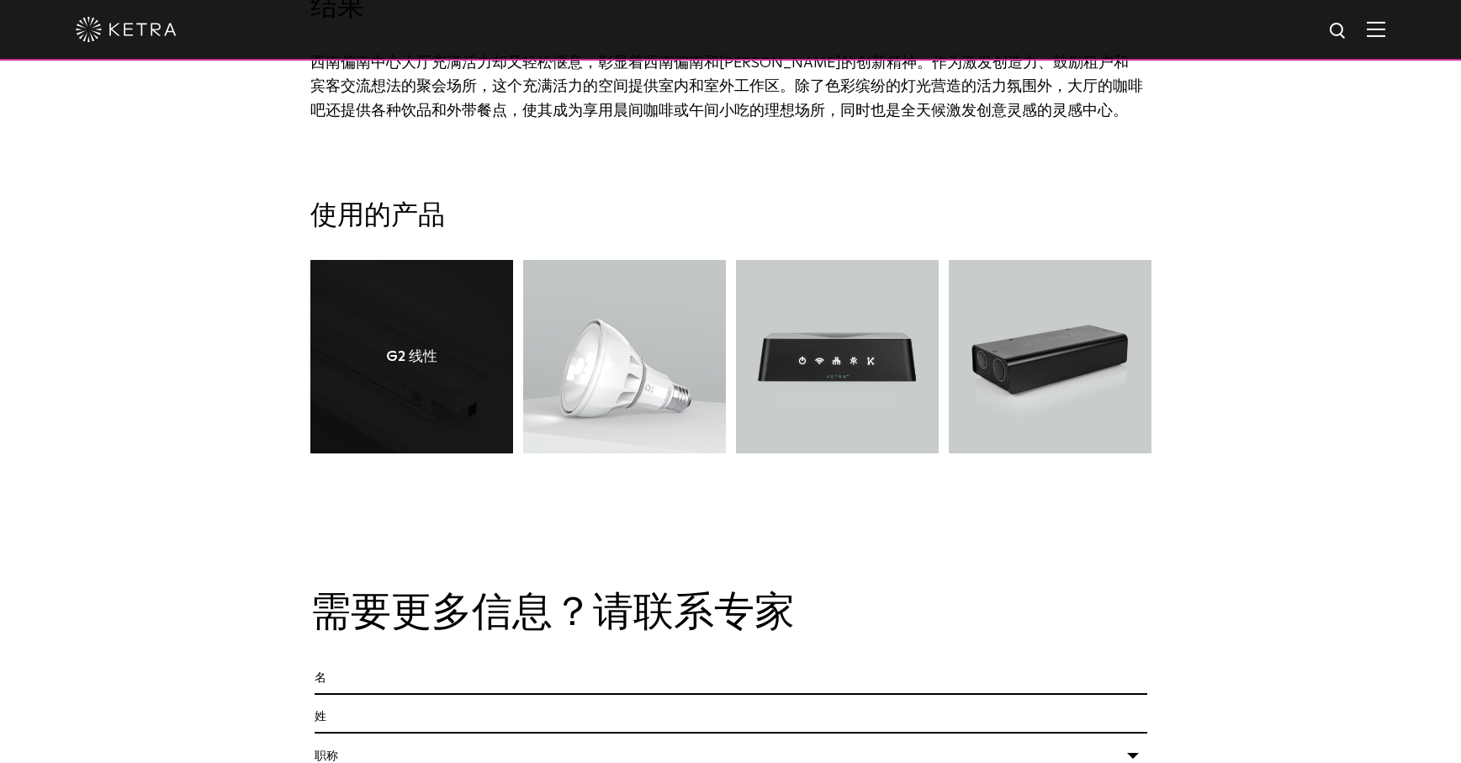
click at [426, 358] on link at bounding box center [411, 356] width 203 height 193
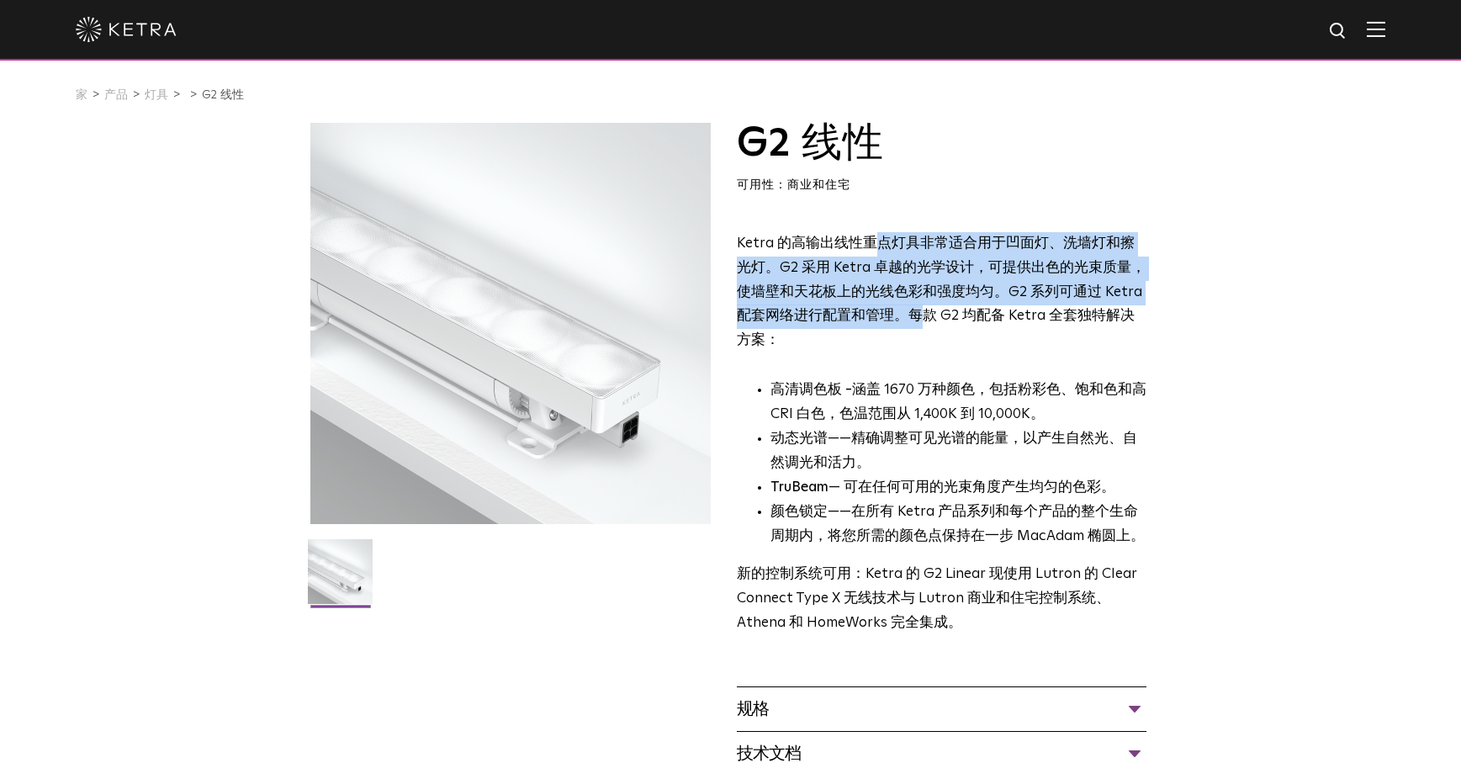
drag, startPoint x: 875, startPoint y: 234, endPoint x: 917, endPoint y: 315, distance: 91.8
click at [917, 315] on p "Ketra 的高输出线性重点灯具非常适合用于凹面灯、洗墙灯和擦光灯。G2 采用 Ketra 卓越的光学设计，可提供出色的光束质量，使墙壁和天花板上的光线色彩和…" at bounding box center [942, 292] width 410 height 121
click at [917, 315] on font "Ketra 的高输出线性重点灯具非常适合用于凹面灯、洗墙灯和擦光灯。G2 采用 Ketra 卓越的光学设计，可提供出色的光束质量，使墙壁和天花板上的光线色彩和…" at bounding box center [941, 292] width 409 height 112
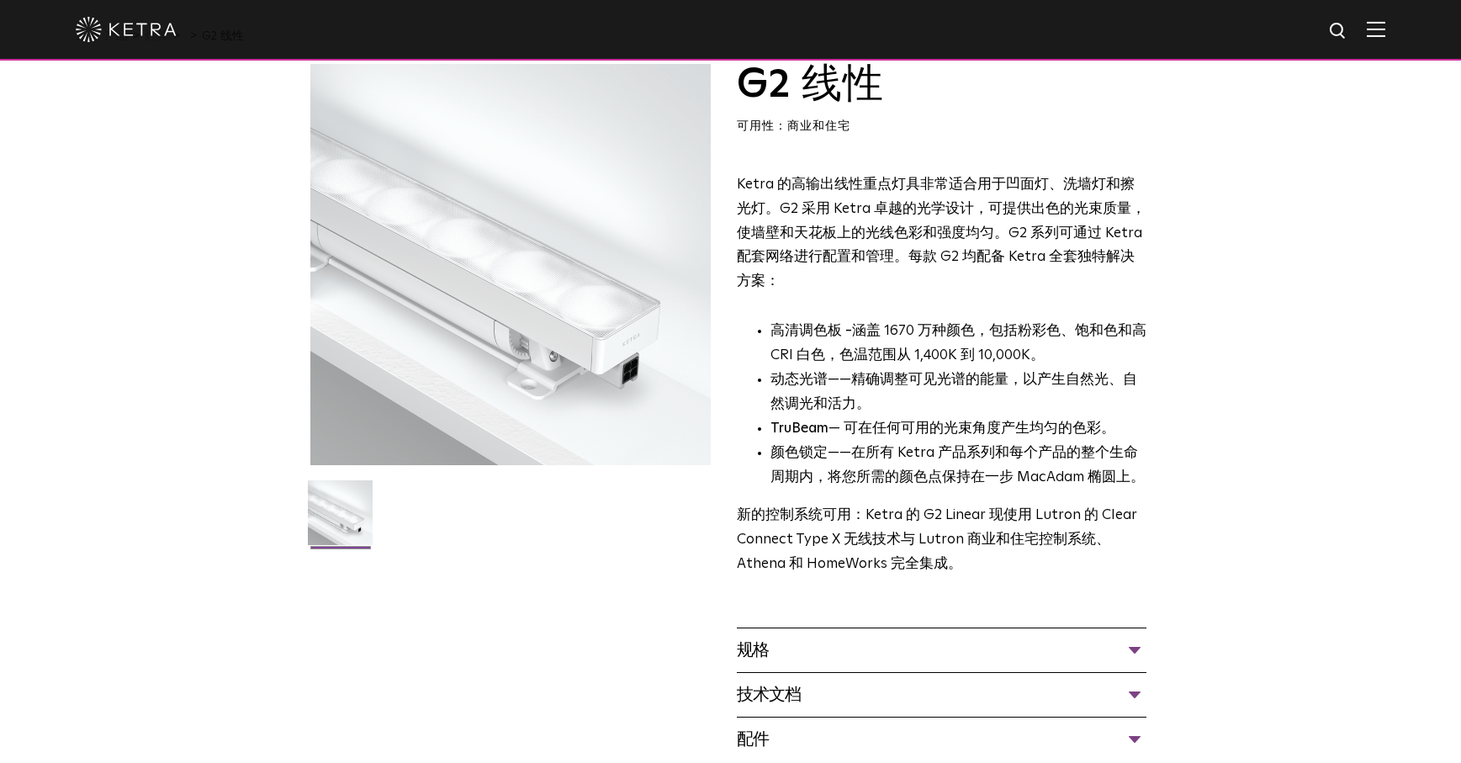
scroll to position [57, 0]
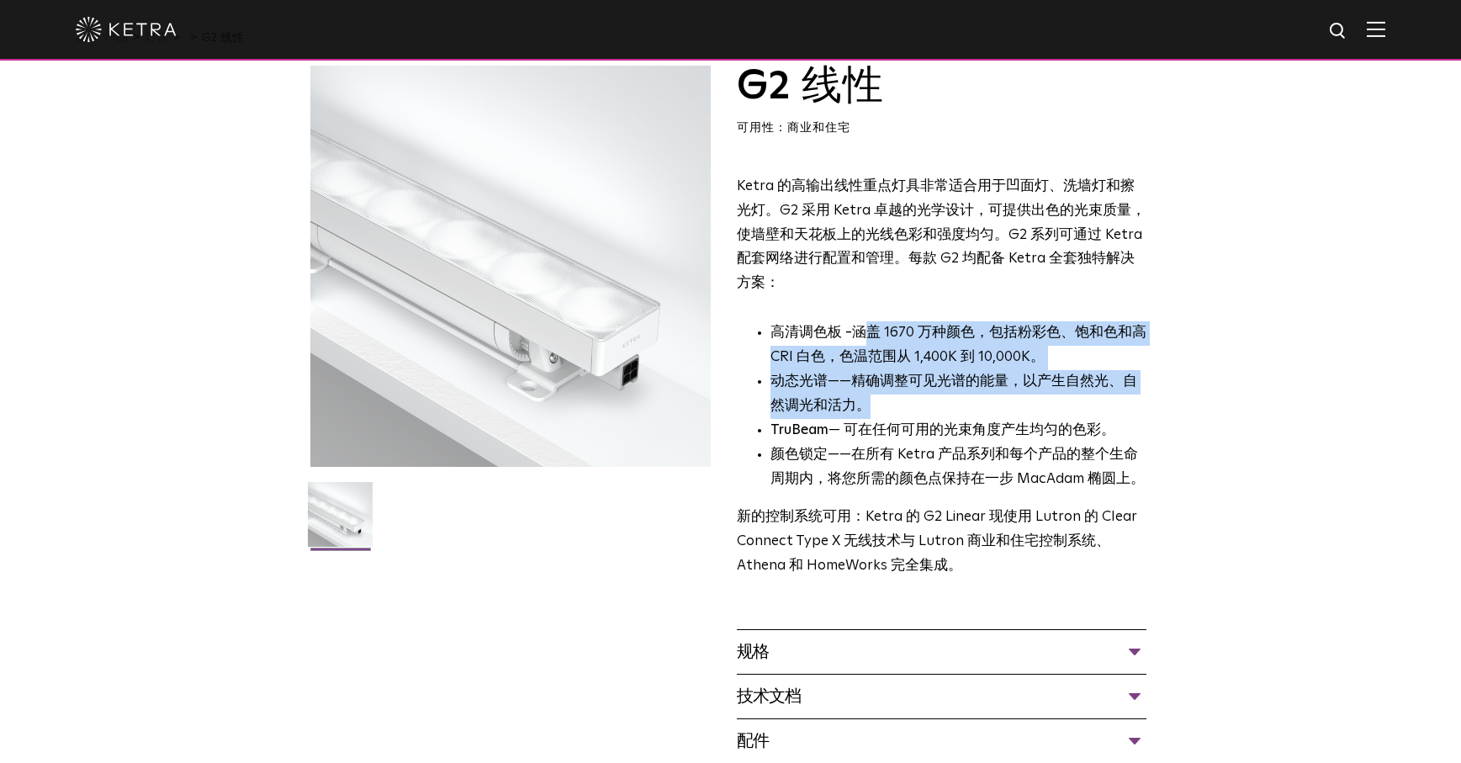
drag, startPoint x: 911, startPoint y: 350, endPoint x: 973, endPoint y: 398, distance: 78.6
click at [973, 398] on ul "高清调色板 - 涵盖 1670 万种颜色，包括粉彩色、饱和色和高 CRI 白色，色温范围从 1,400K 到 10,000K。 动态光谱 ——精确调整可见光谱…" at bounding box center [942, 406] width 410 height 170
click at [978, 394] on li "动态光谱 ——精确调整可见光谱的能量，以产生自然光、自然调光和活力。" at bounding box center [958, 394] width 376 height 49
drag, startPoint x: 984, startPoint y: 385, endPoint x: 880, endPoint y: 333, distance: 115.8
click at [881, 333] on ul "高清调色板 - 涵盖 1670 万种颜色，包括粉彩色、饱和色和高 CRI 白色，色温范围从 1,400K 到 10,000K。 动态光谱 ——精确调整可见光谱…" at bounding box center [942, 406] width 410 height 170
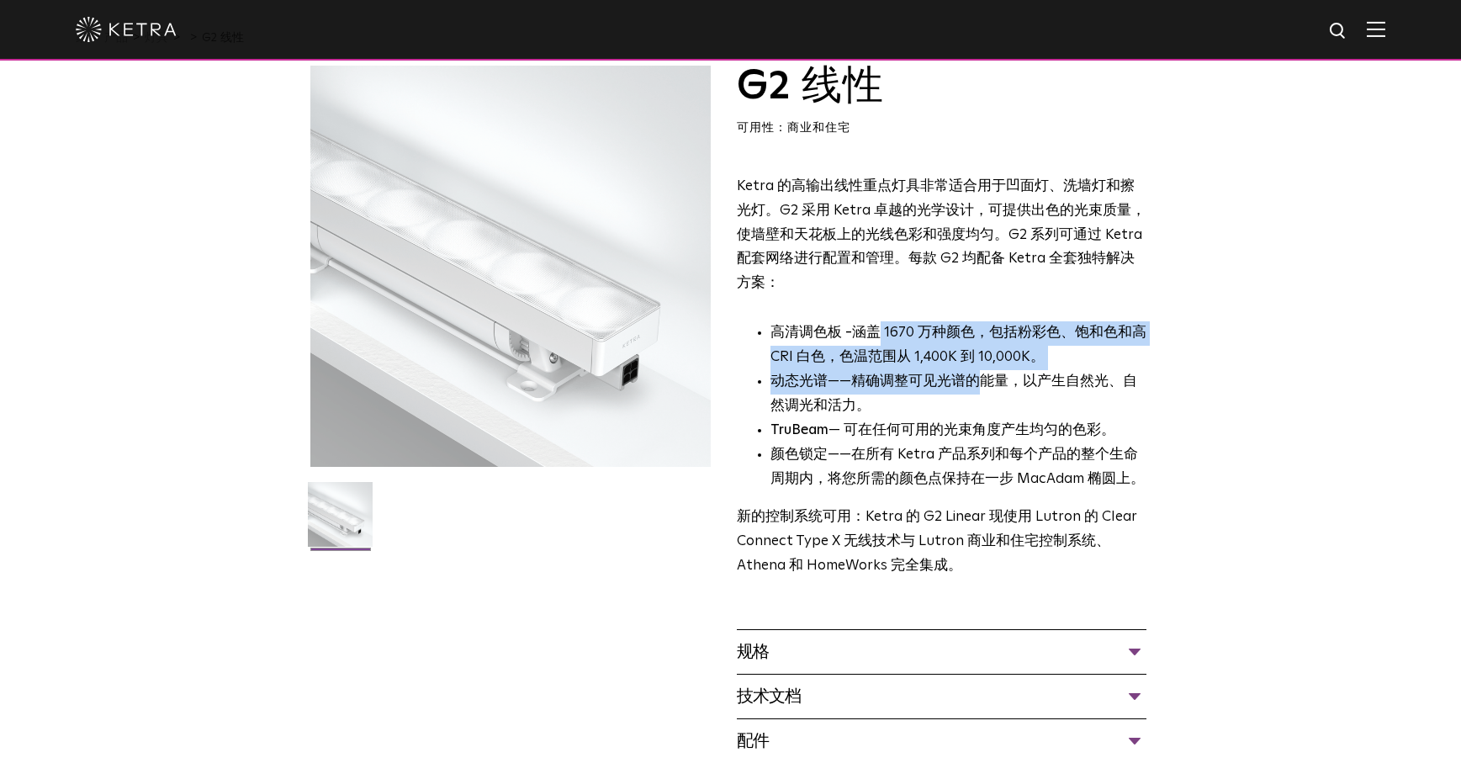
click at [880, 333] on font "涵盖 1670 万种颜色，包括粉彩色、饱和色和高 CRI 白色，色温范围从 1,400K 到 10,000K。" at bounding box center [958, 344] width 376 height 39
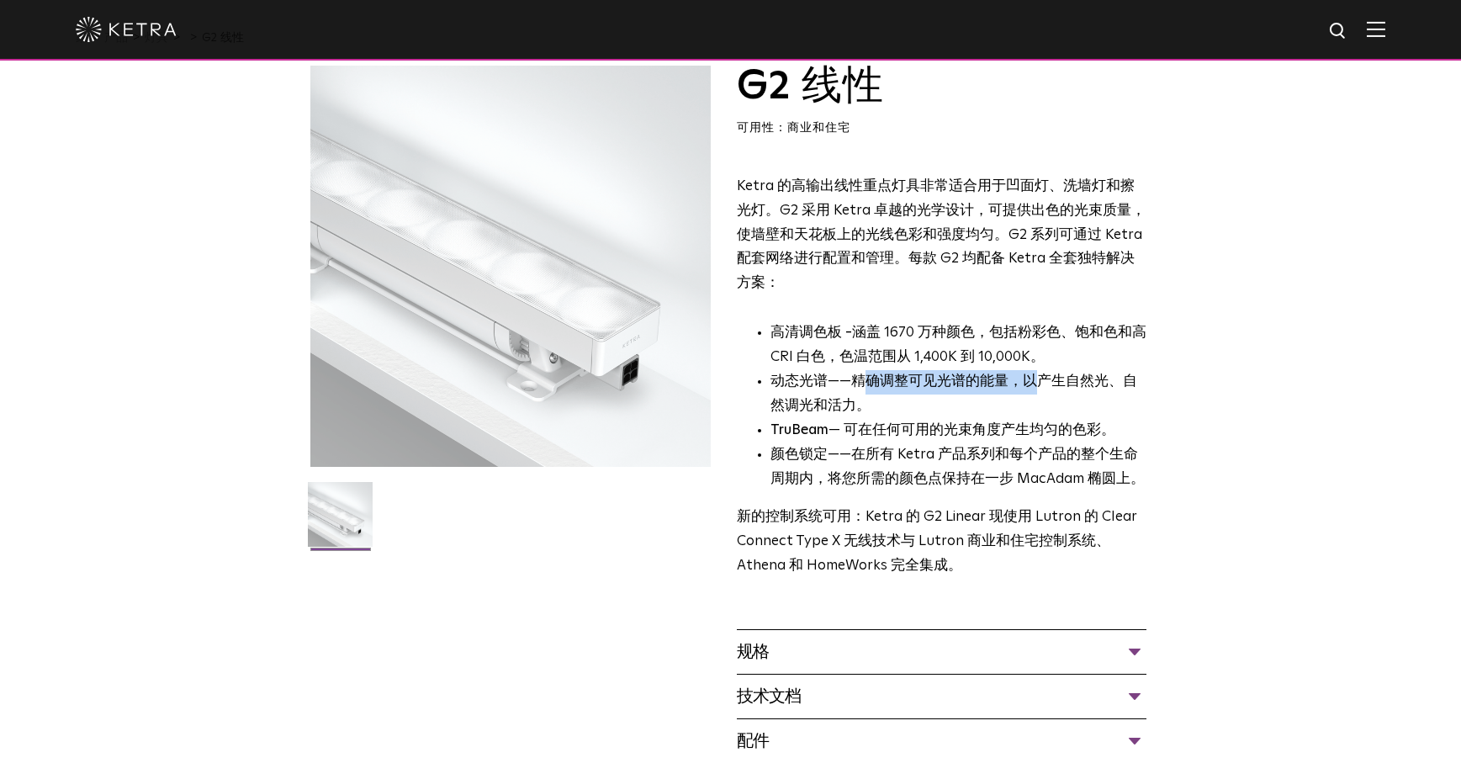
drag, startPoint x: 868, startPoint y: 375, endPoint x: 1034, endPoint y: 389, distance: 167.0
click at [1034, 389] on li "动态光谱 ——精确调整可见光谱的能量，以产生自然光、自然调光和活力。" at bounding box center [958, 394] width 376 height 49
click at [1040, 389] on li "动态光谱 ——精确调整可见光谱的能量，以产生自然光、自然调光和活力。" at bounding box center [958, 394] width 376 height 49
drag, startPoint x: 1060, startPoint y: 387, endPoint x: 900, endPoint y: 389, distance: 160.6
click at [913, 390] on li "动态光谱 ——精确调整可见光谱的能量，以产生自然光、自然调光和活力。" at bounding box center [958, 394] width 376 height 49
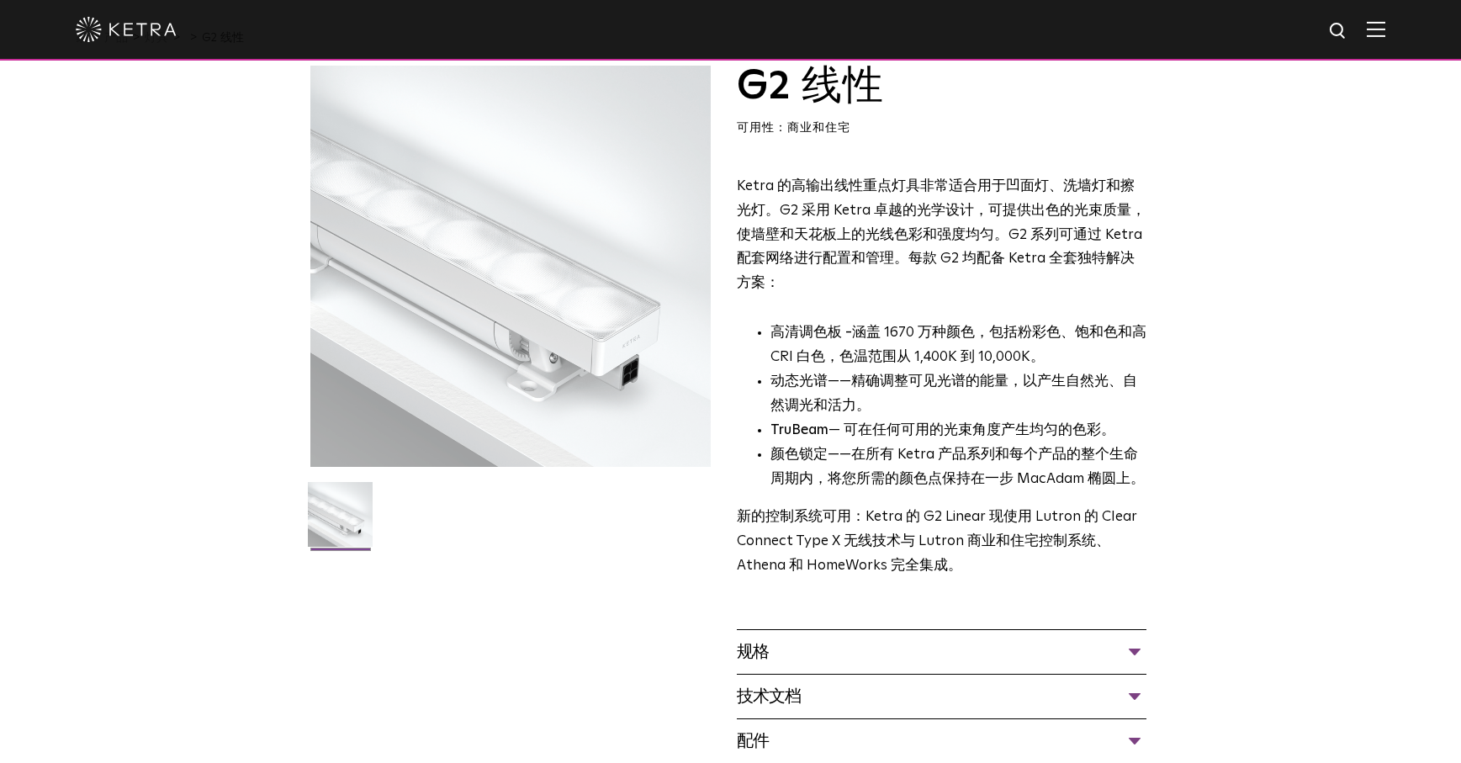
click at [900, 389] on li "动态光谱 ——精确调整可见光谱的能量，以产生自然光、自然调光和活力。" at bounding box center [958, 394] width 376 height 49
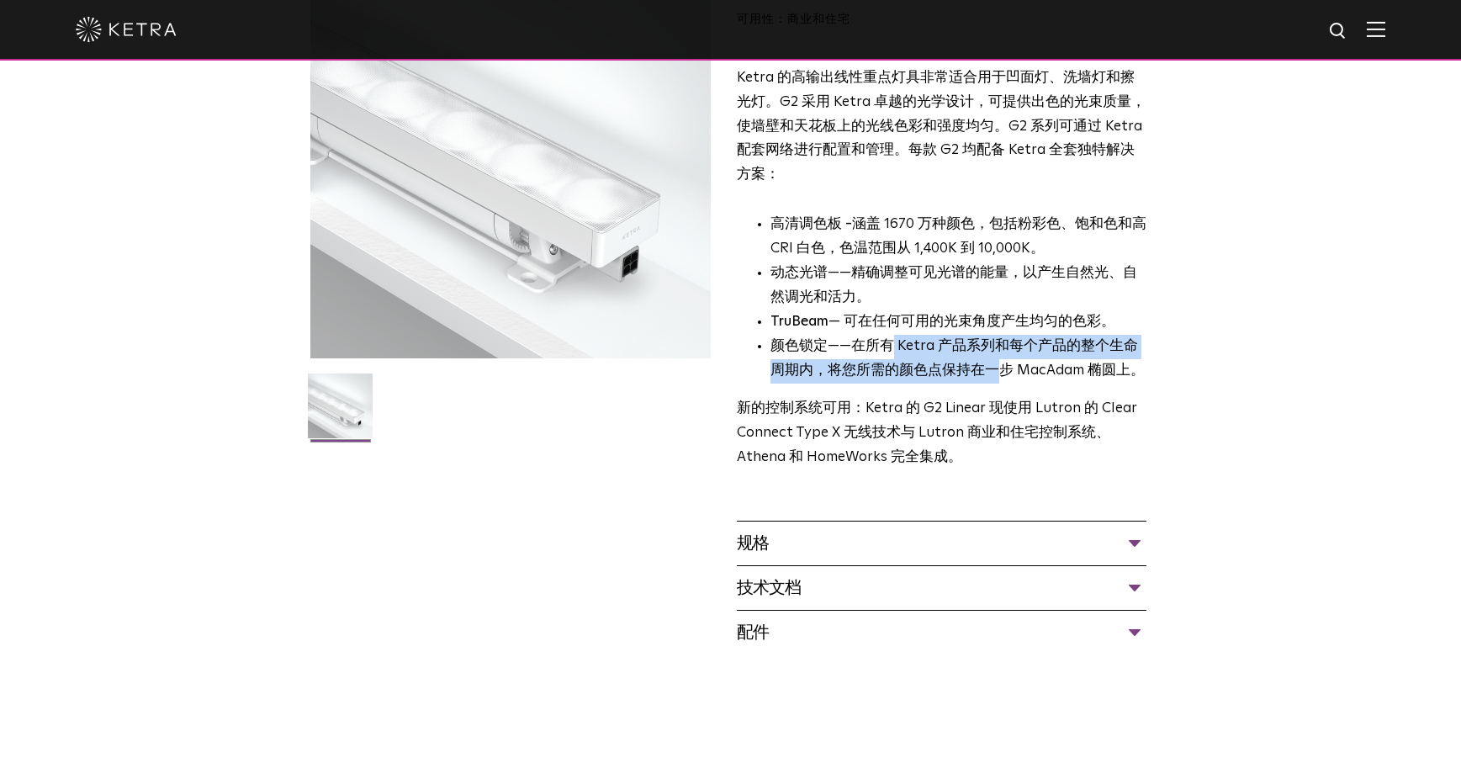
drag, startPoint x: 953, startPoint y: 357, endPoint x: 1004, endPoint y: 371, distance: 53.0
click at [1002, 370] on font "——在所有 Ketra 产品系列和每个产品的整个生命周期内，将您所需的颜色点保持在一步 MacAdam 椭圆上。" at bounding box center [957, 358] width 374 height 39
click at [1004, 371] on font "——在所有 Ketra 产品系列和每个产品的整个生命周期内，将您所需的颜色点保持在一步 MacAdam 椭圆上。" at bounding box center [957, 358] width 374 height 39
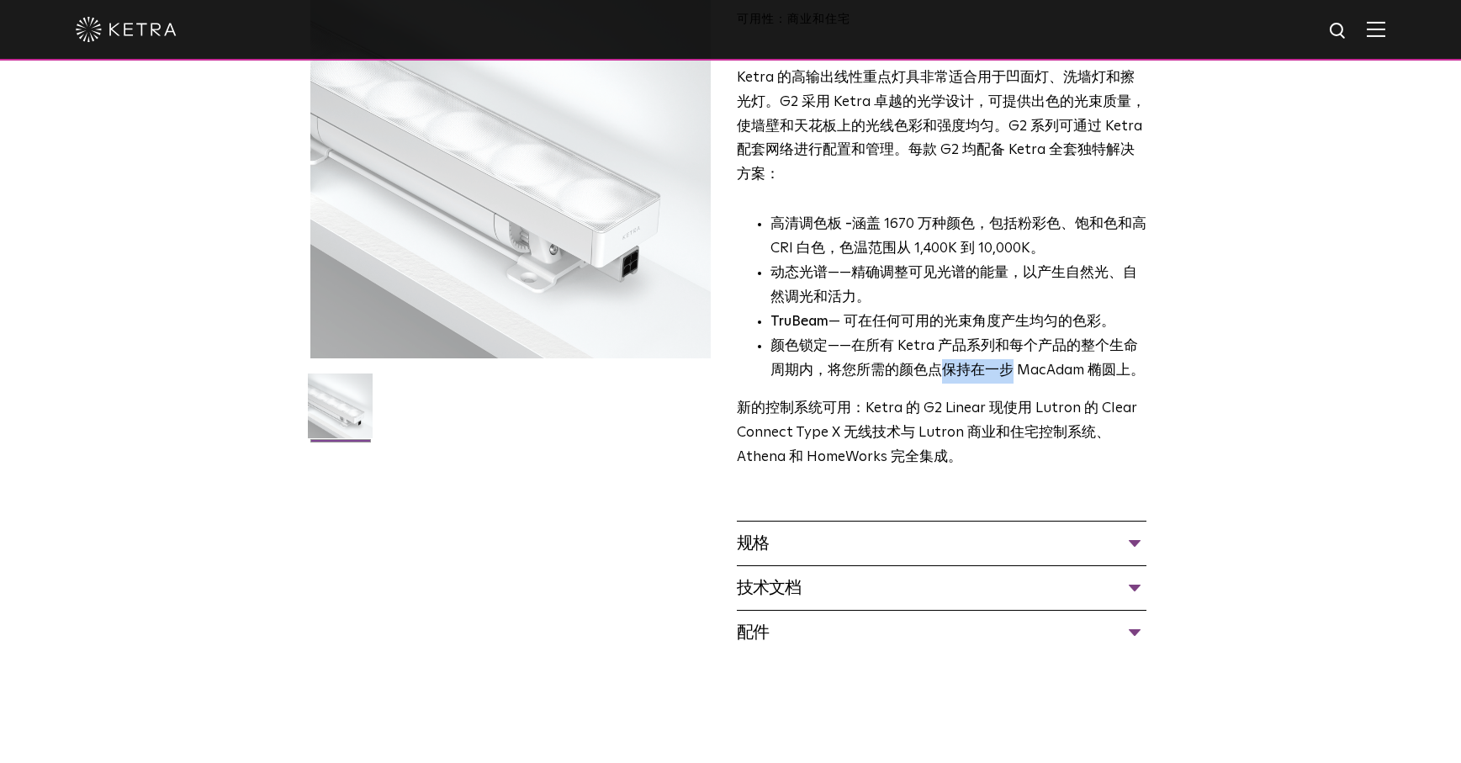
drag, startPoint x: 926, startPoint y: 356, endPoint x: 903, endPoint y: 352, distance: 23.0
click at [906, 353] on font "——在所有 Ketra 产品系列和每个产品的整个生命周期内，将您所需的颜色点保持在一步 MacAdam 椭圆上。" at bounding box center [957, 358] width 374 height 39
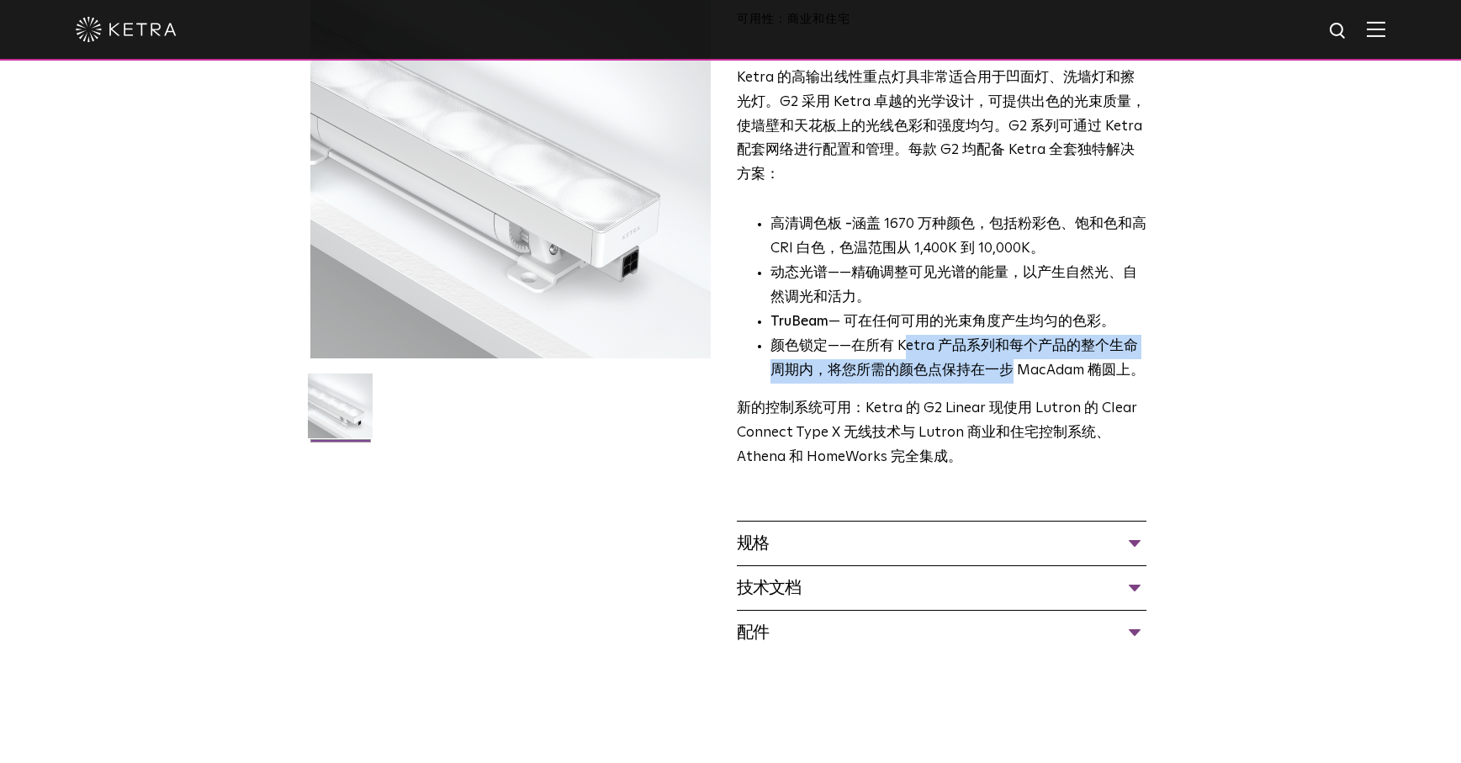
click at [903, 352] on font "——在所有 Ketra 产品系列和每个产品的整个生命周期内，将您所需的颜色点保持在一步 MacAdam 椭圆上。" at bounding box center [957, 358] width 374 height 39
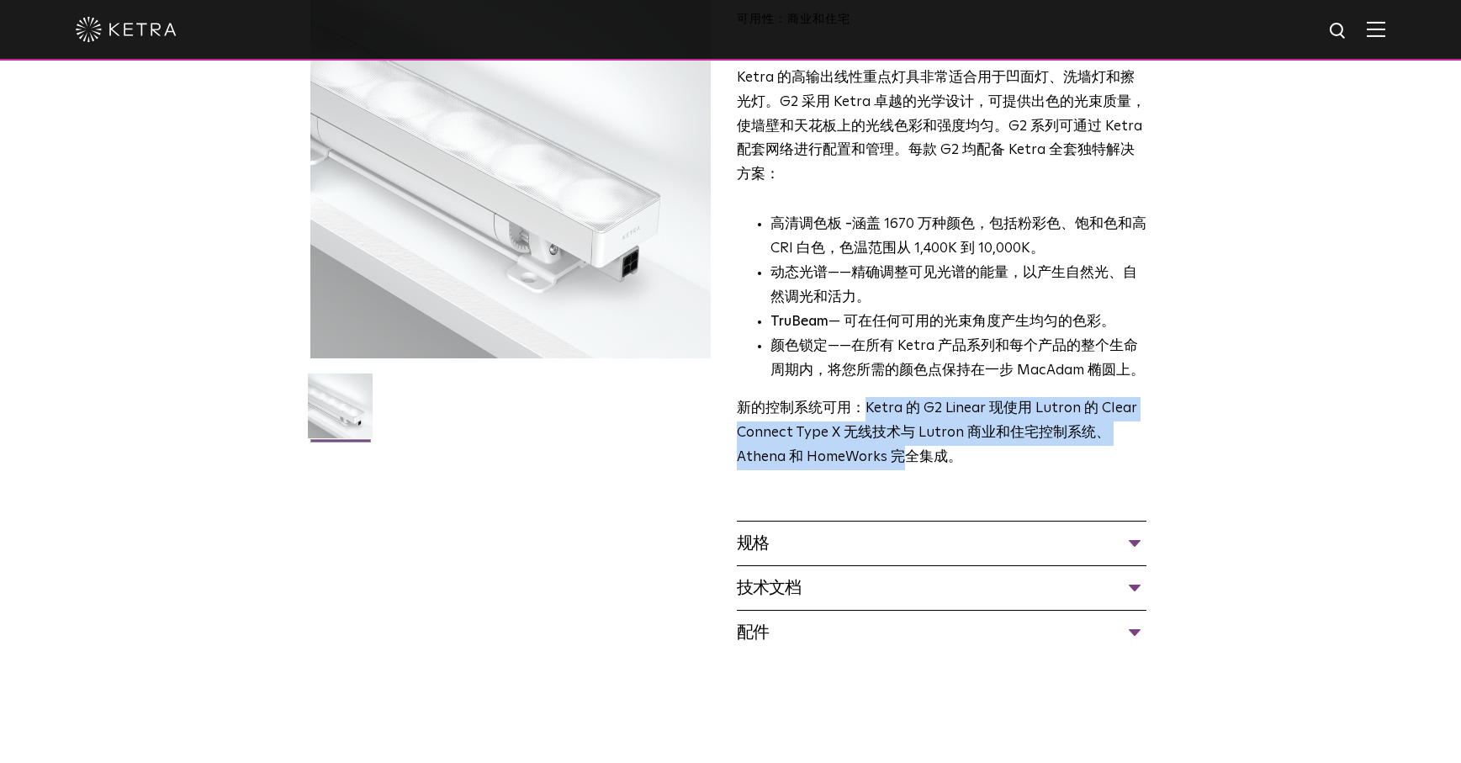
drag, startPoint x: 870, startPoint y: 409, endPoint x: 893, endPoint y: 454, distance: 50.8
click at [893, 453] on font "Ketra 的 G2 Linear 现使用 Lutron 的 Clear Connect Type X 无线技术与 Lutron 商业和住宅控制系统、Athe…" at bounding box center [937, 432] width 400 height 63
click at [893, 454] on font "Ketra 的 G2 Linear 现使用 Lutron 的 Clear Connect Type X 无线技术与 Lutron 商业和住宅控制系统、Athe…" at bounding box center [937, 432] width 400 height 63
drag, startPoint x: 891, startPoint y: 444, endPoint x: 900, endPoint y: 417, distance: 28.5
click at [899, 418] on p "新的控制系统可用： Ketra 的 G2 Linear 现使用 Lutron 的 Clear Connect Type X 无线技术与 Lutron 商业和住…" at bounding box center [942, 433] width 410 height 73
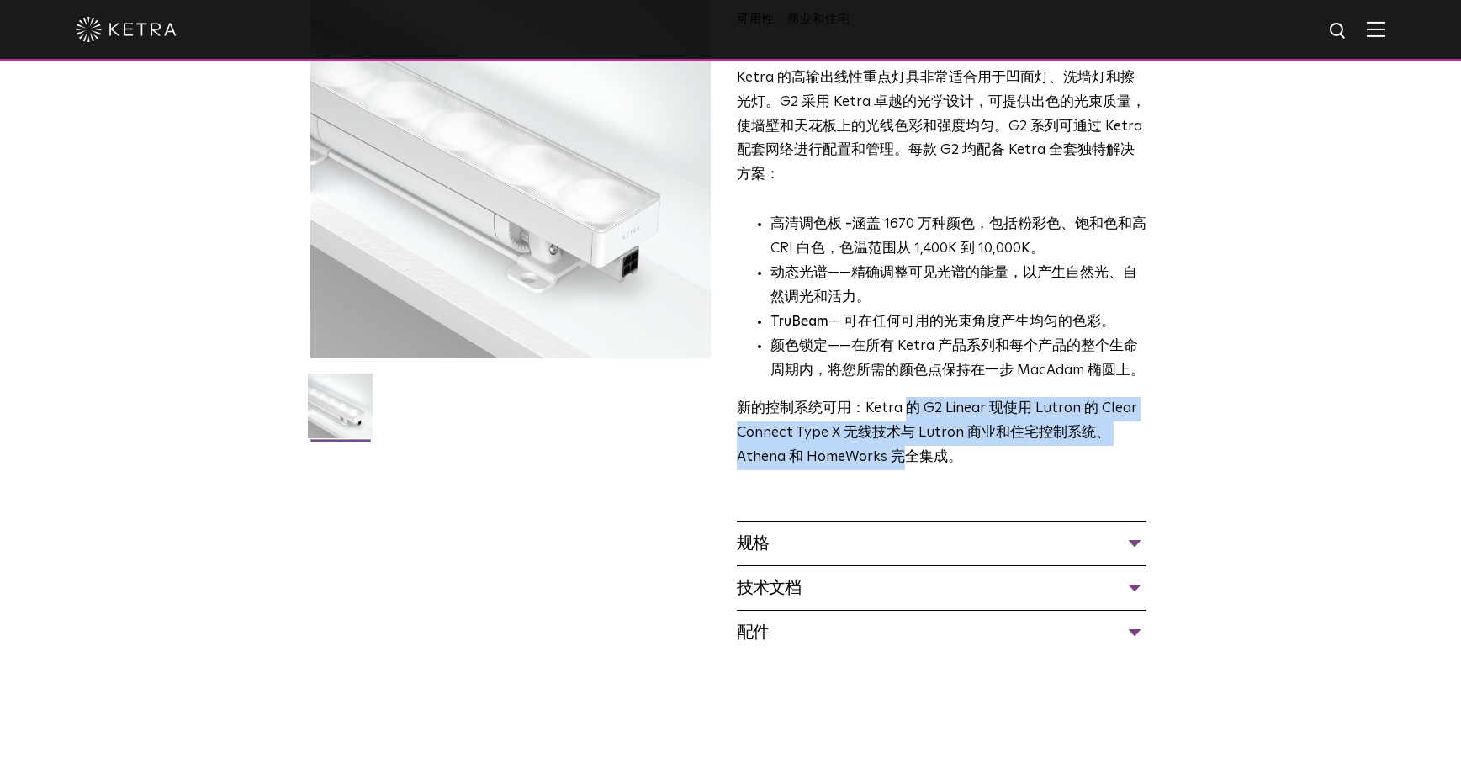
click at [900, 417] on p "新的控制系统可用： Ketra 的 G2 Linear 现使用 Lutron 的 Clear Connect Type X 无线技术与 Lutron 商业和住…" at bounding box center [942, 433] width 410 height 73
drag, startPoint x: 880, startPoint y: 438, endPoint x: 864, endPoint y: 457, distance: 25.0
click at [864, 456] on font "Ketra 的 G2 Linear 现使用 Lutron 的 Clear Connect Type X 无线技术与 Lutron 商业和住宅控制系统、Athe…" at bounding box center [937, 432] width 400 height 63
click at [864, 457] on font "Ketra 的 G2 Linear 现使用 Lutron 的 Clear Connect Type X 无线技术与 Lutron 商业和住宅控制系统、Athe…" at bounding box center [937, 432] width 400 height 63
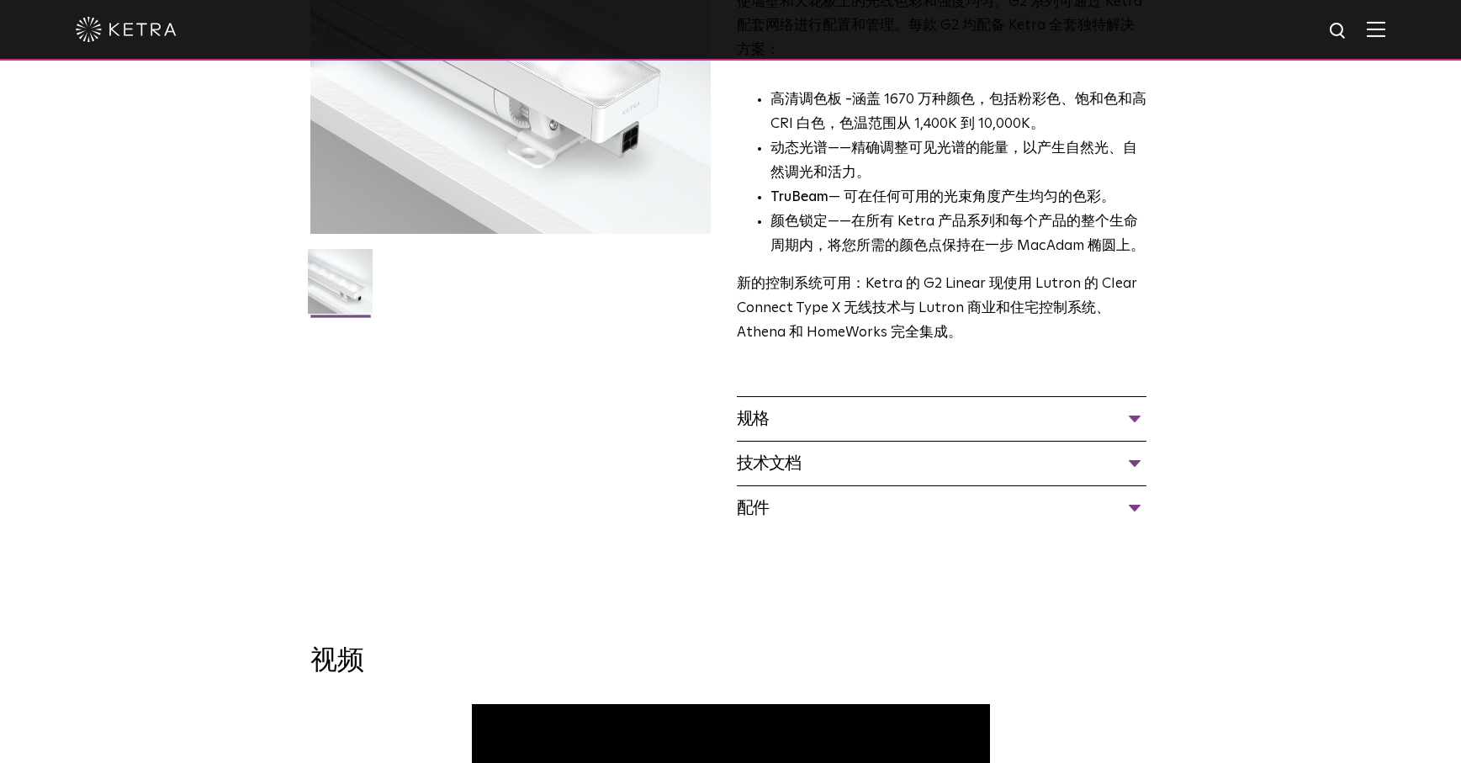
scroll to position [311, 0]
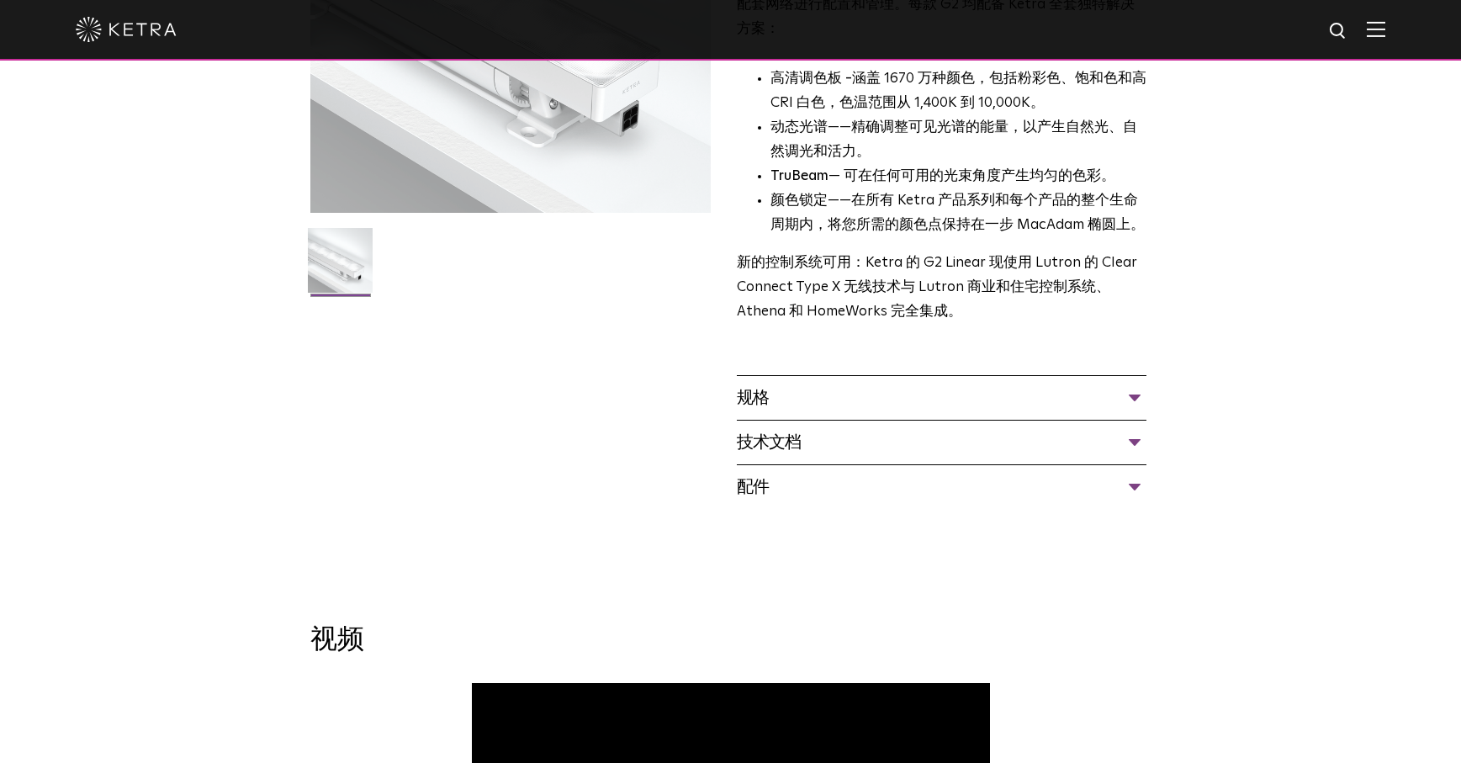
click at [986, 398] on div "规格" at bounding box center [942, 397] width 410 height 27
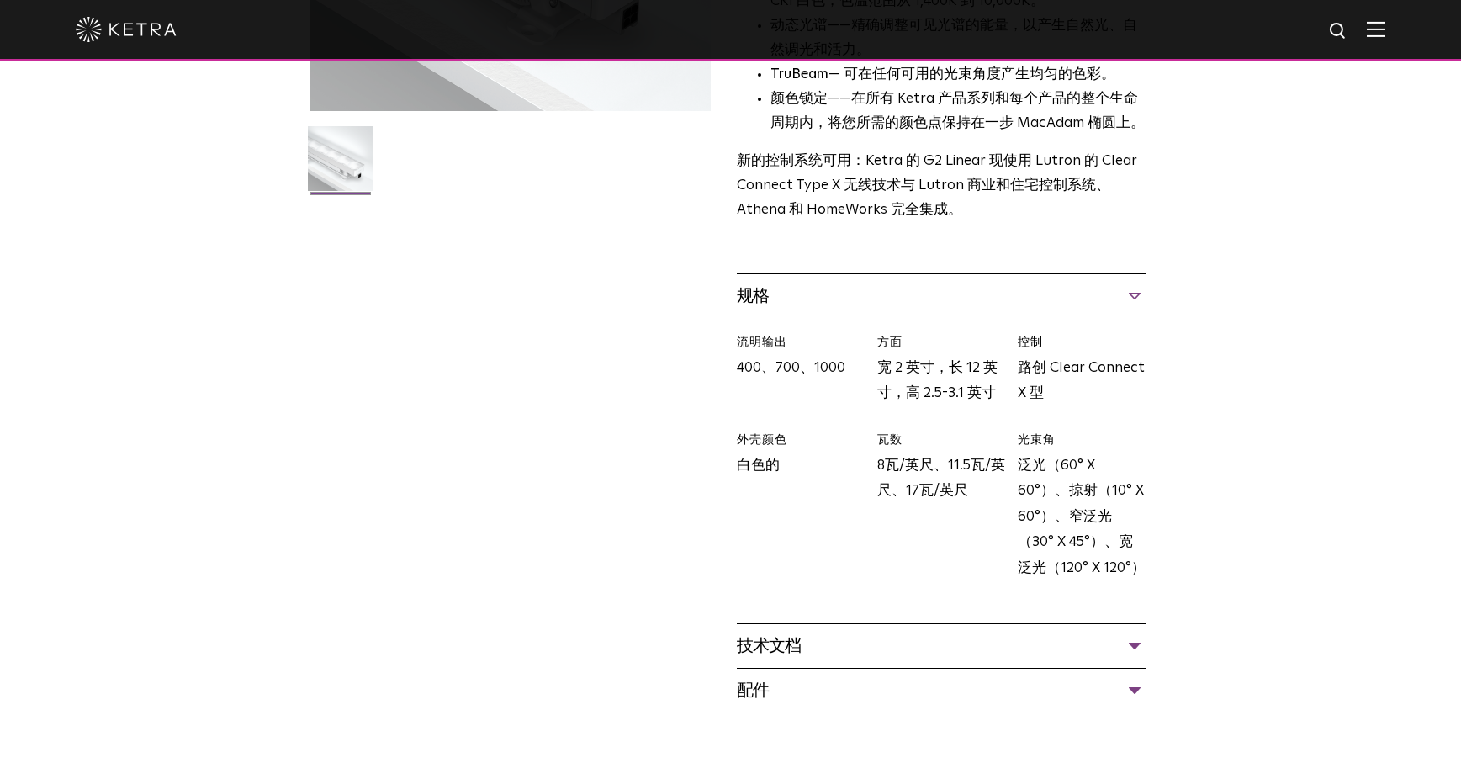
scroll to position [515, 0]
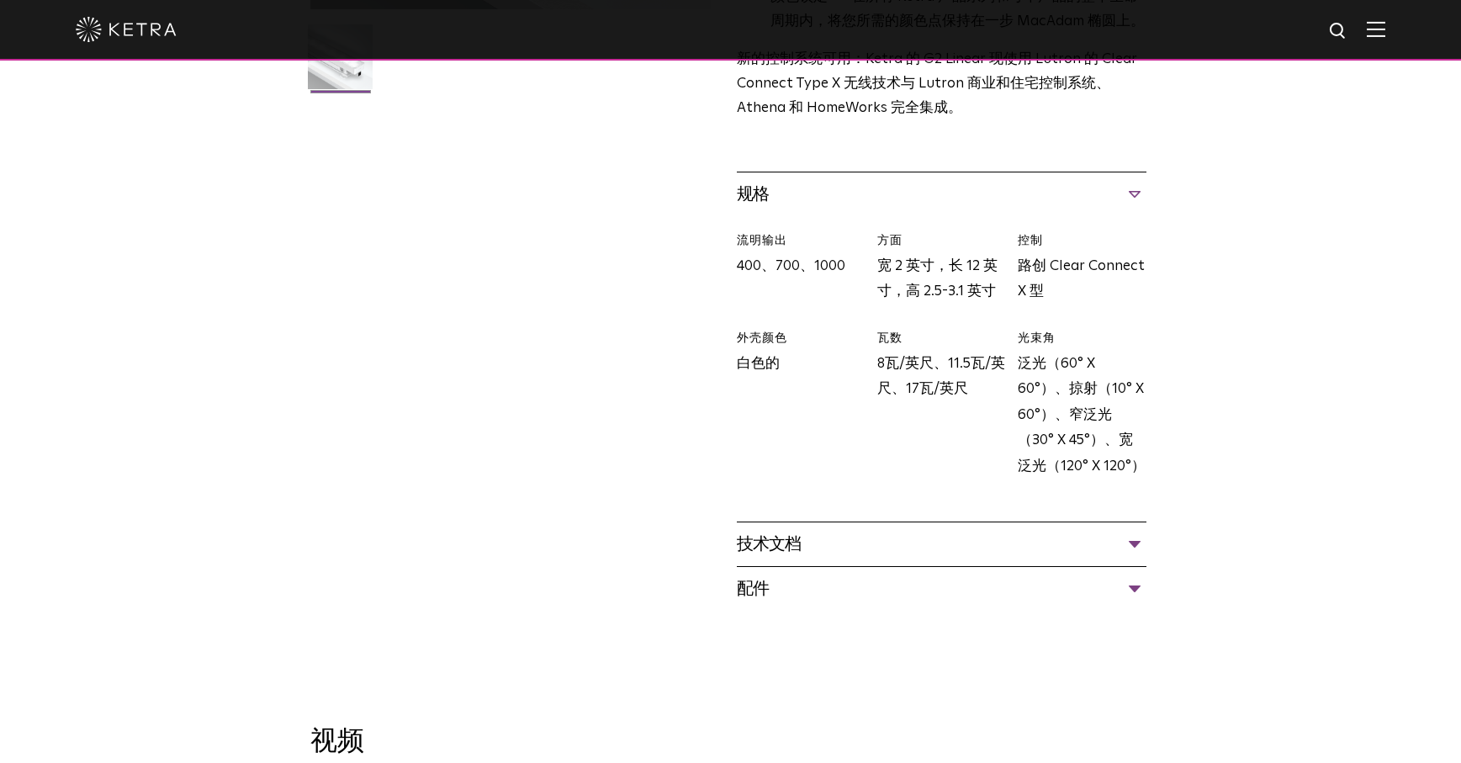
click at [918, 543] on div "技术文档" at bounding box center [942, 544] width 410 height 27
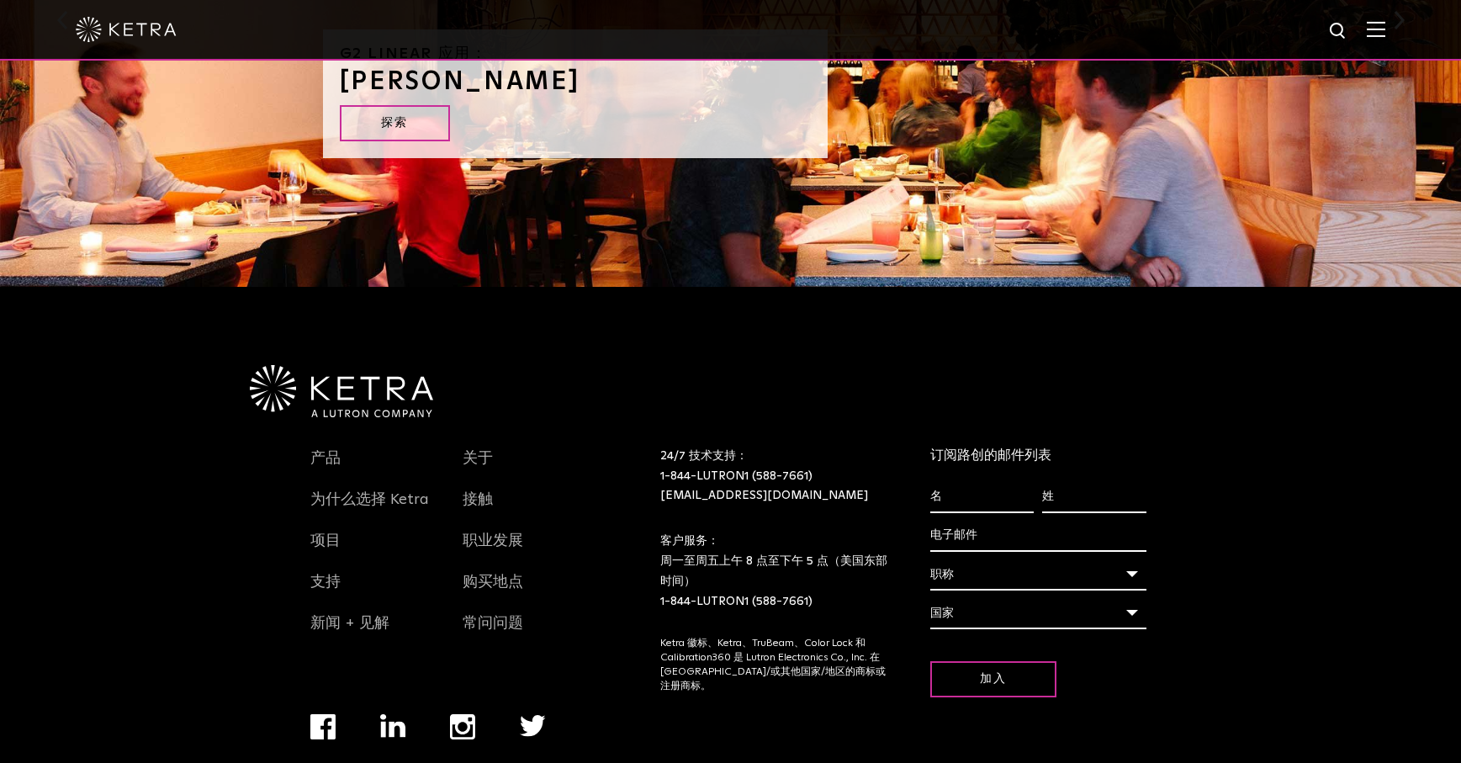
scroll to position [2339, 0]
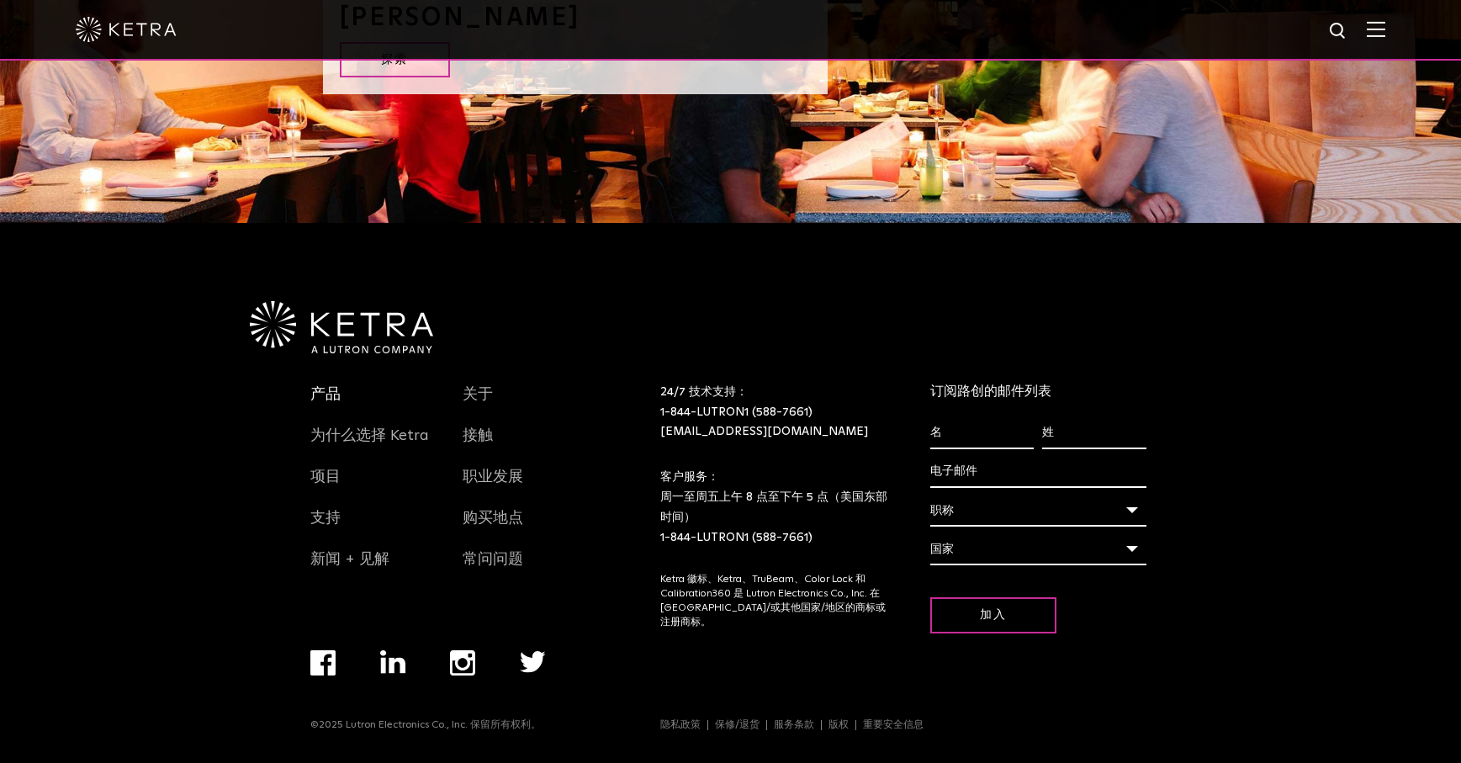
click at [325, 404] on link "产品" at bounding box center [325, 403] width 30 height 40
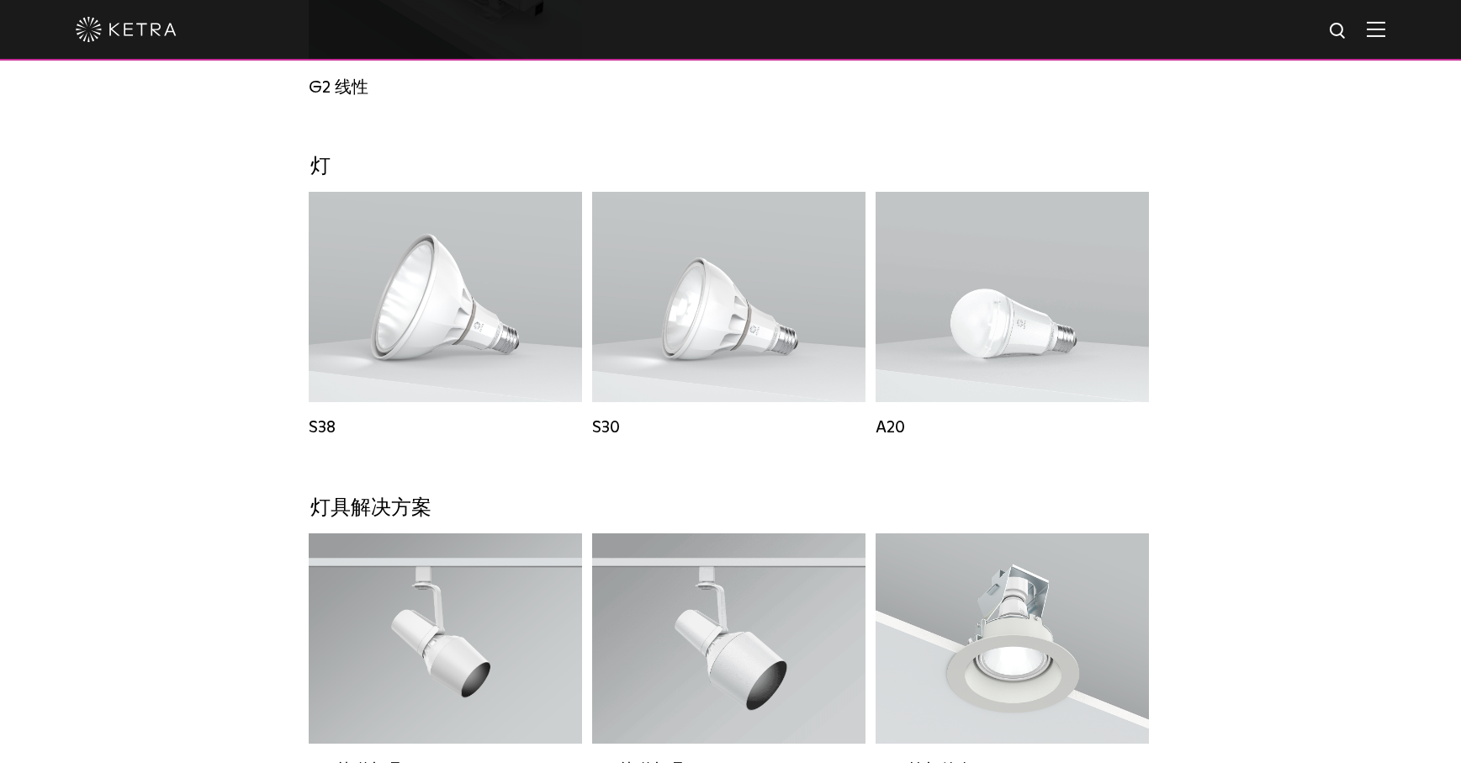
scroll to position [1112, 0]
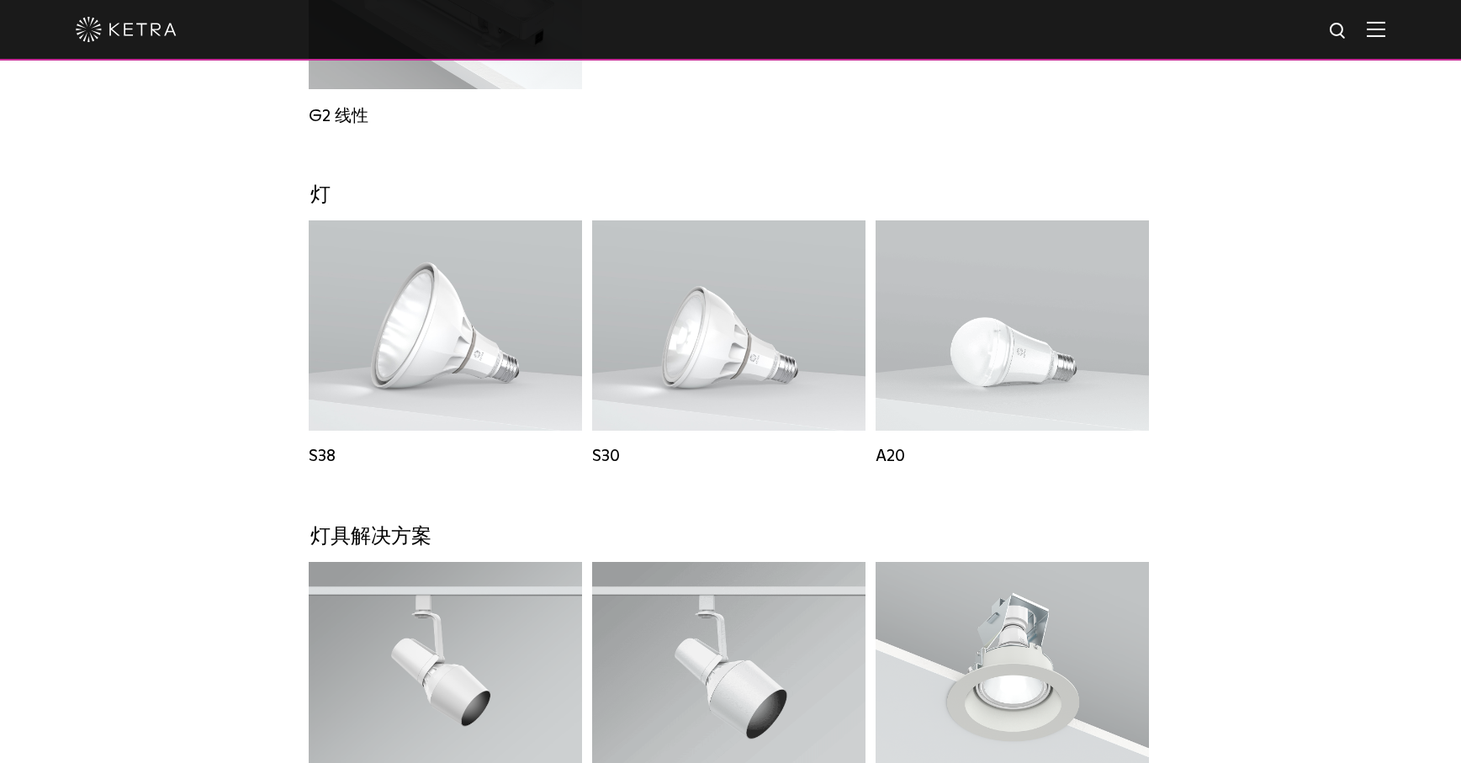
click at [507, 517] on div "筒灯 D2筒灯系列 流明输出： 1200 颜色： 白色 / 黑色 / 亮黑色 / 银色 / 古铜色 / 银白色 / 黑白 / 亮黑白 光束角度： 15° / …" at bounding box center [730, 506] width 841 height 2559
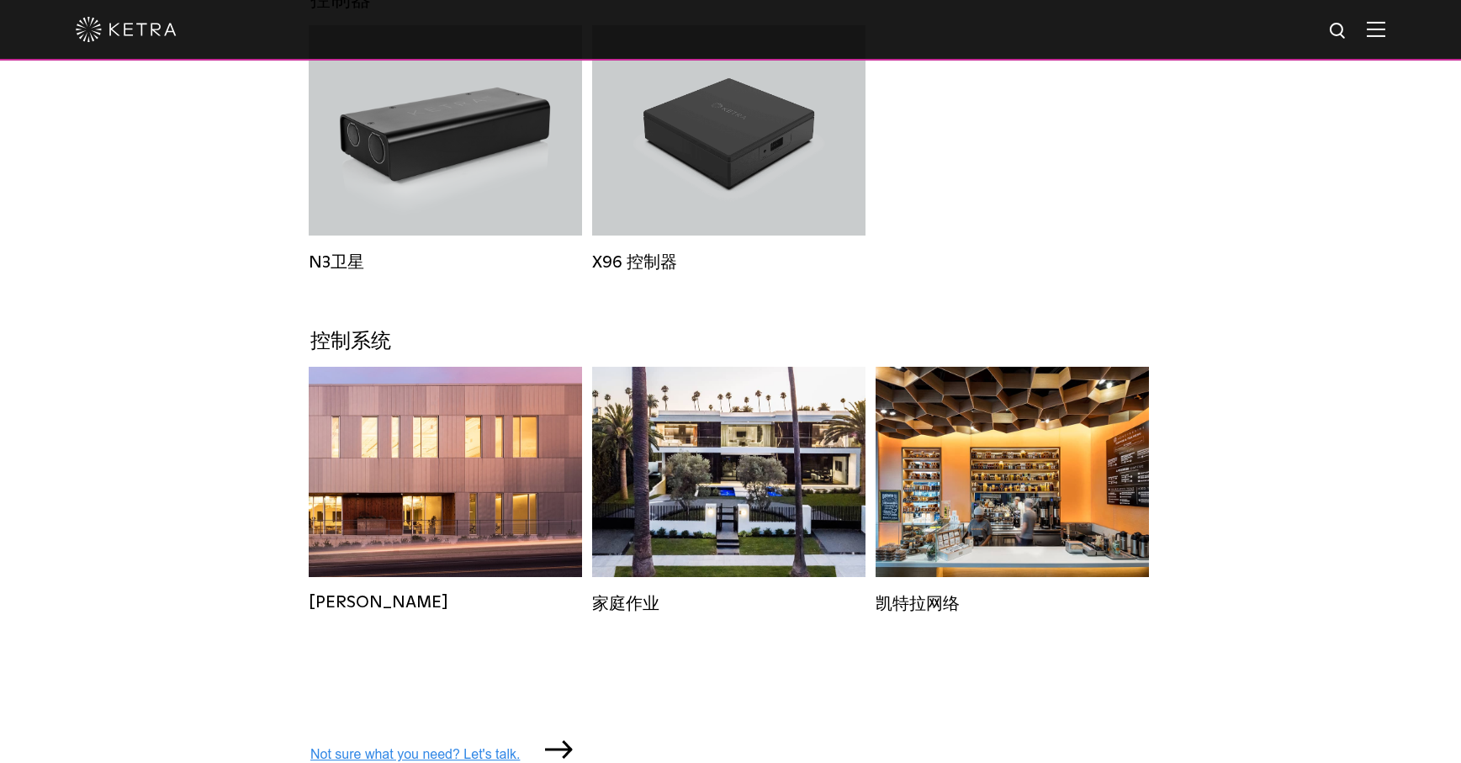
scroll to position [2338, 0]
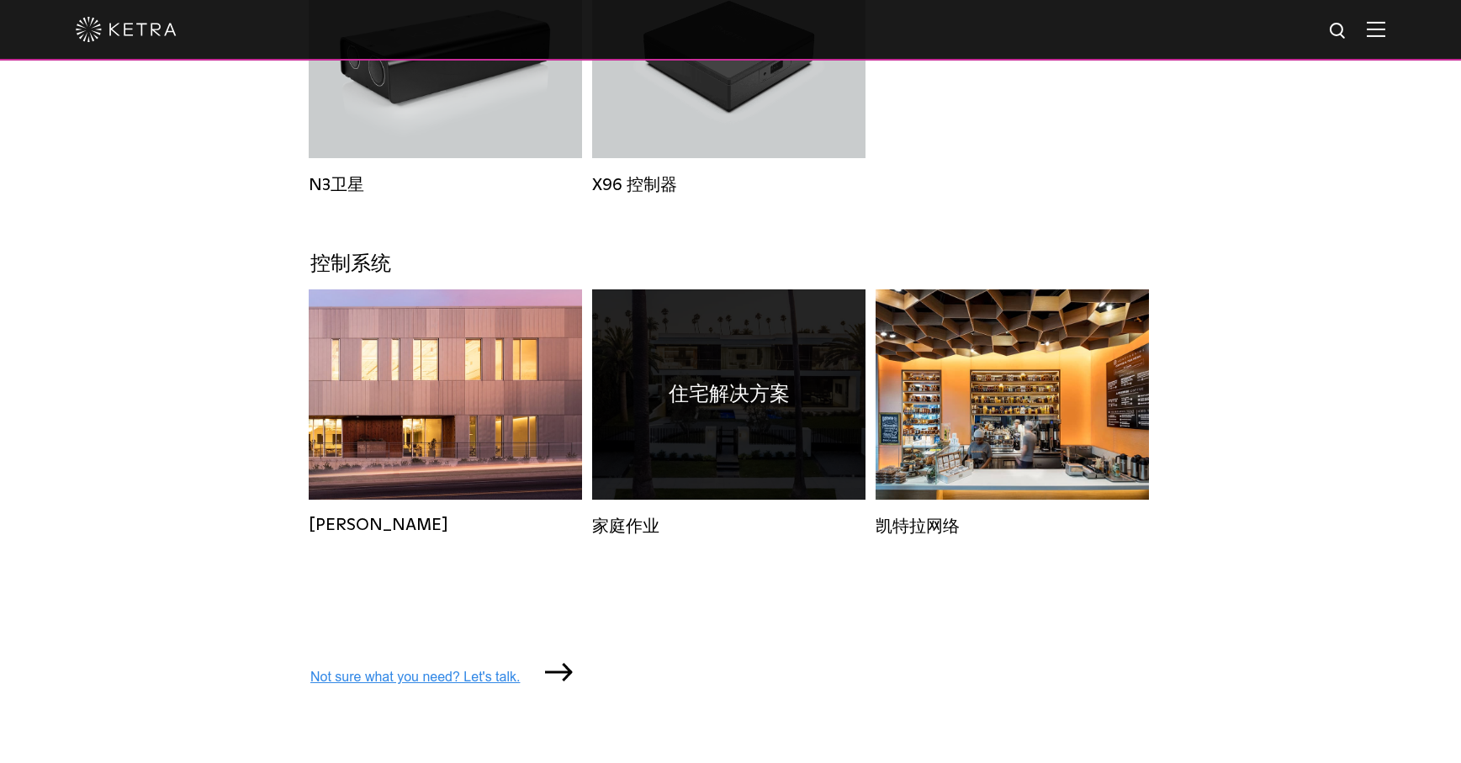
click at [734, 460] on div "住宅解决方案" at bounding box center [728, 394] width 273 height 210
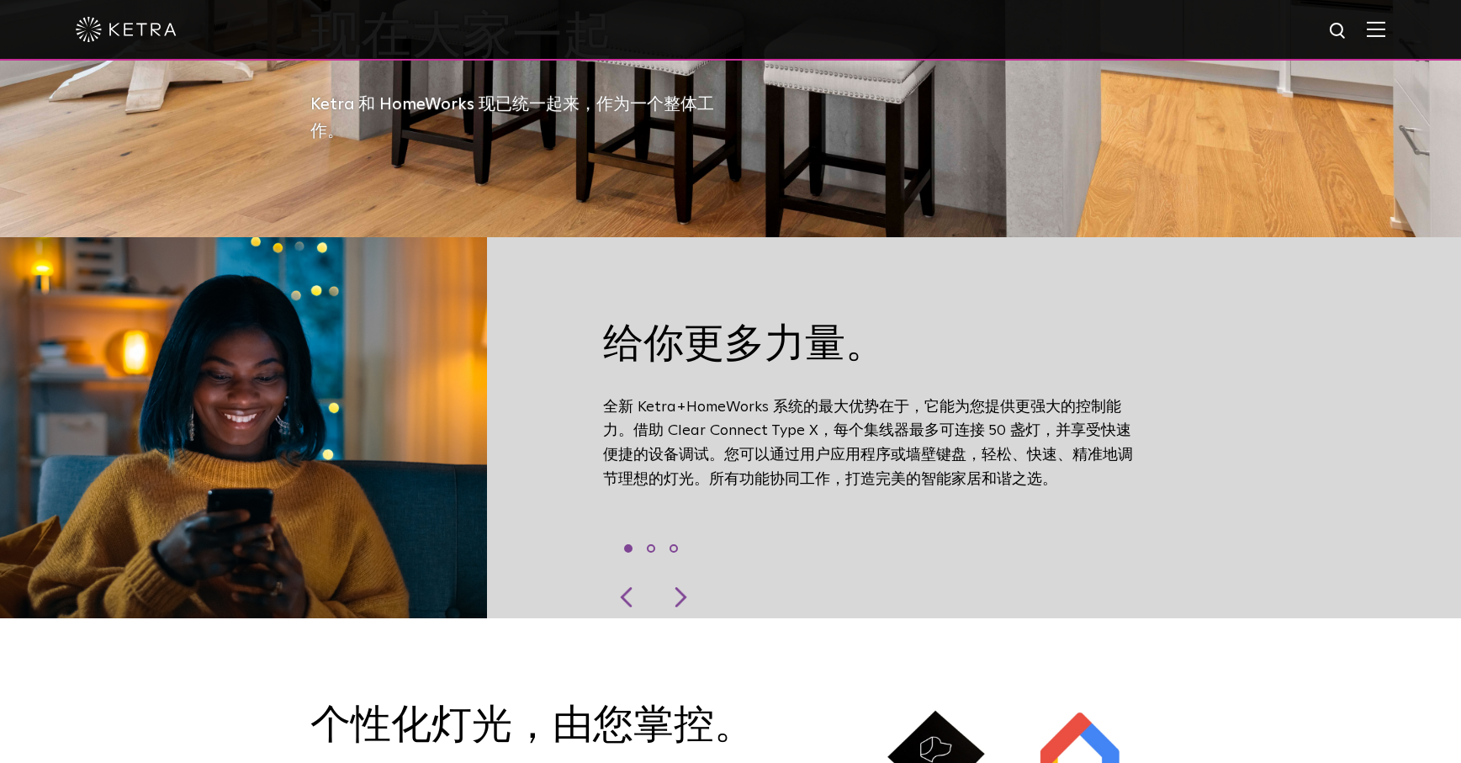
scroll to position [593, 0]
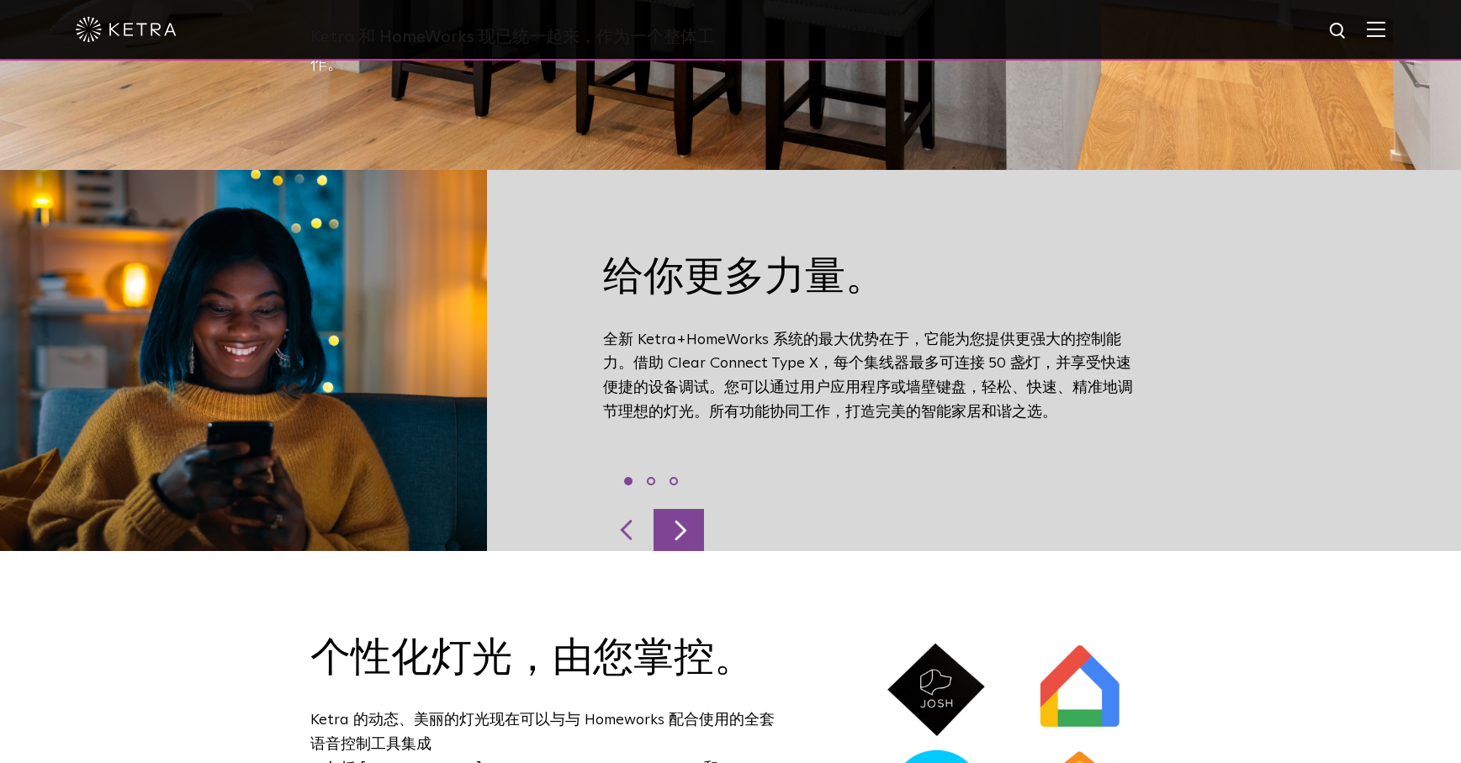
click at [679, 524] on div at bounding box center [678, 530] width 50 height 42
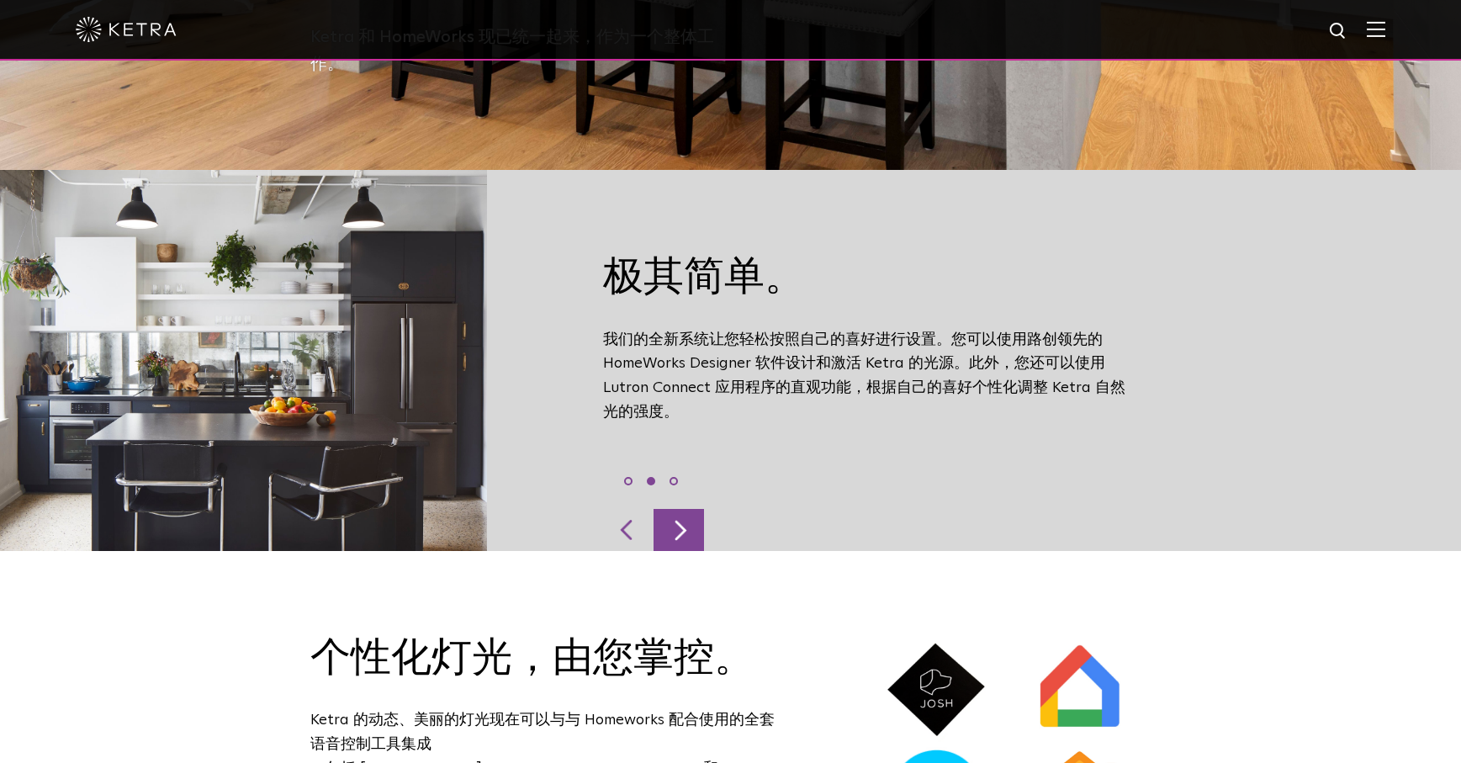
click at [679, 525] on div at bounding box center [678, 530] width 50 height 42
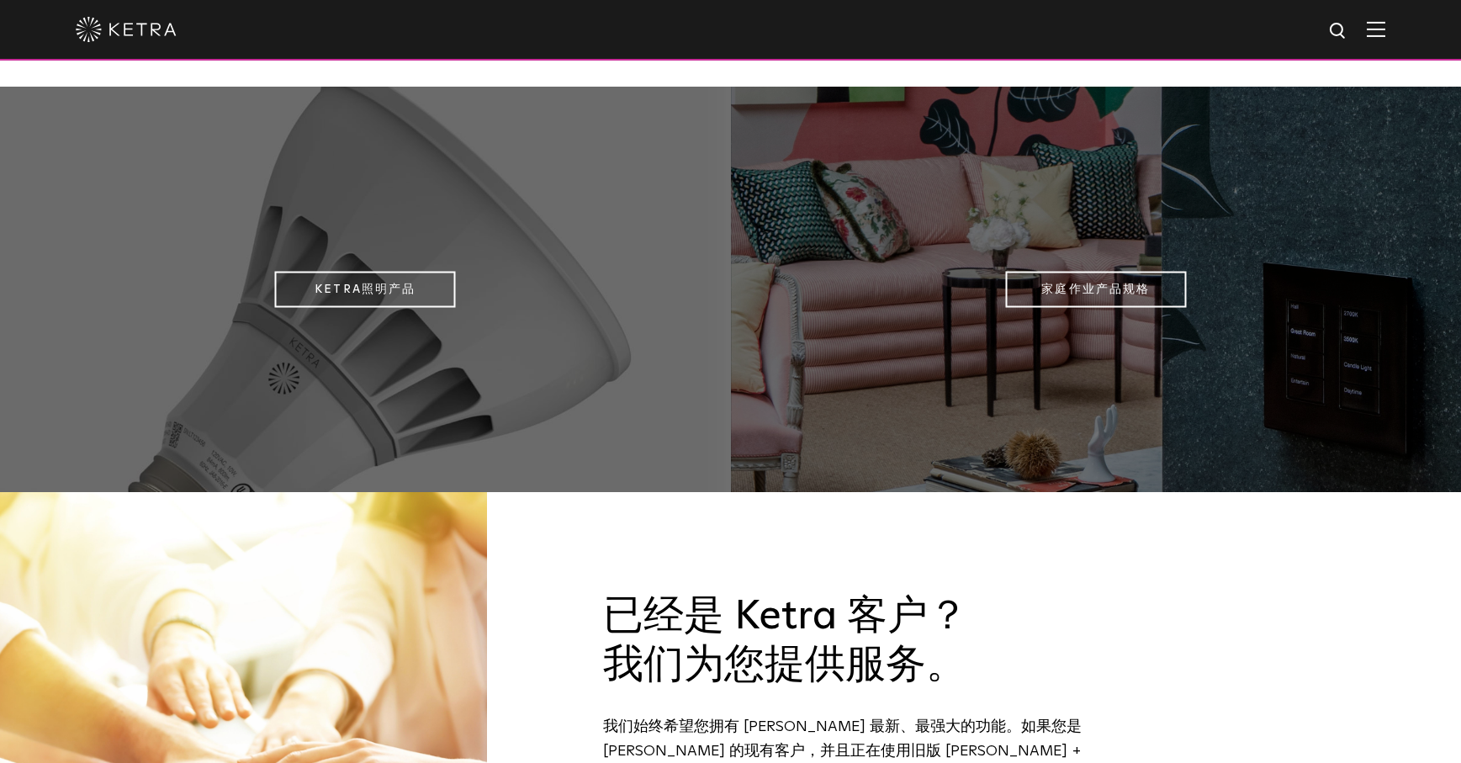
scroll to position [1306, 0]
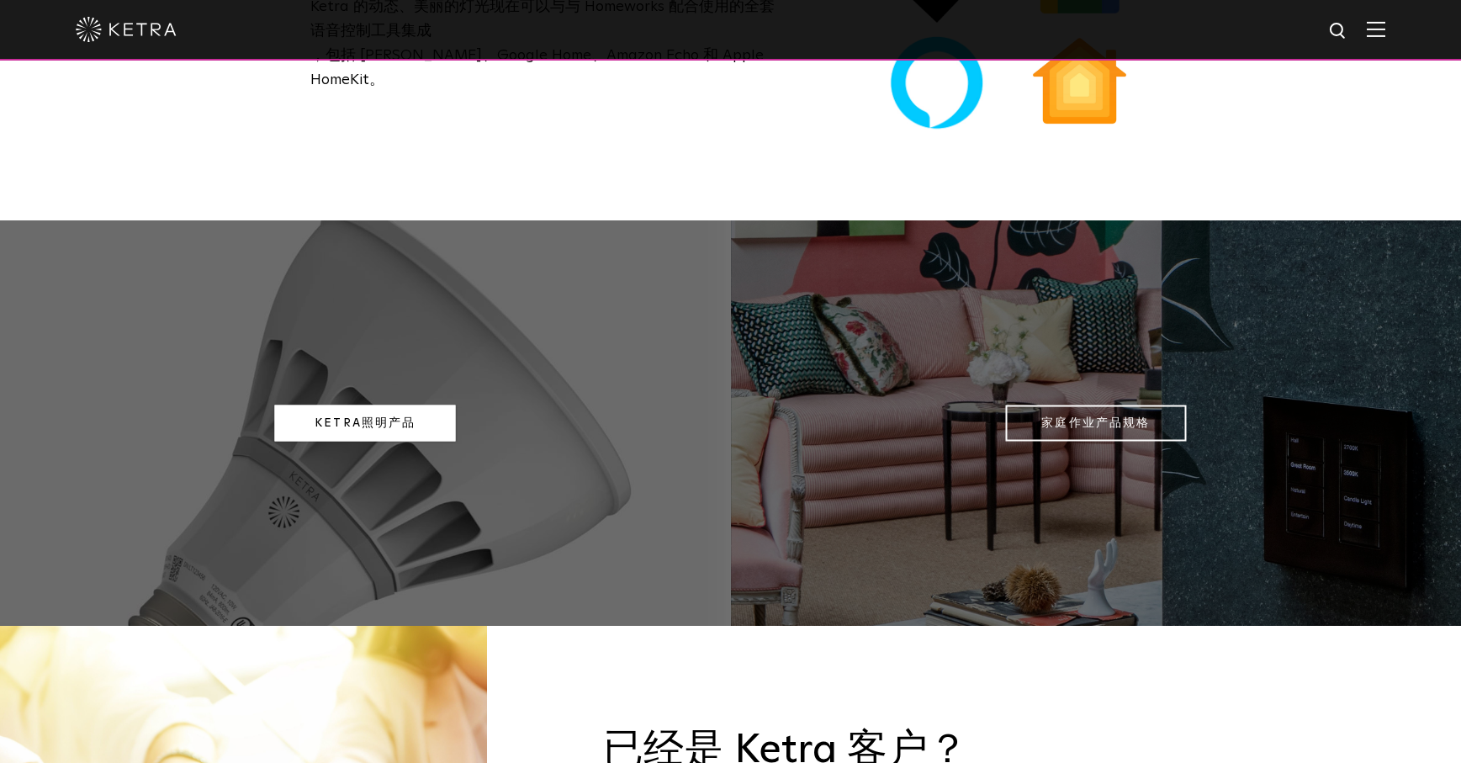
click at [375, 430] on link "Ketra照明产品" at bounding box center [365, 423] width 181 height 36
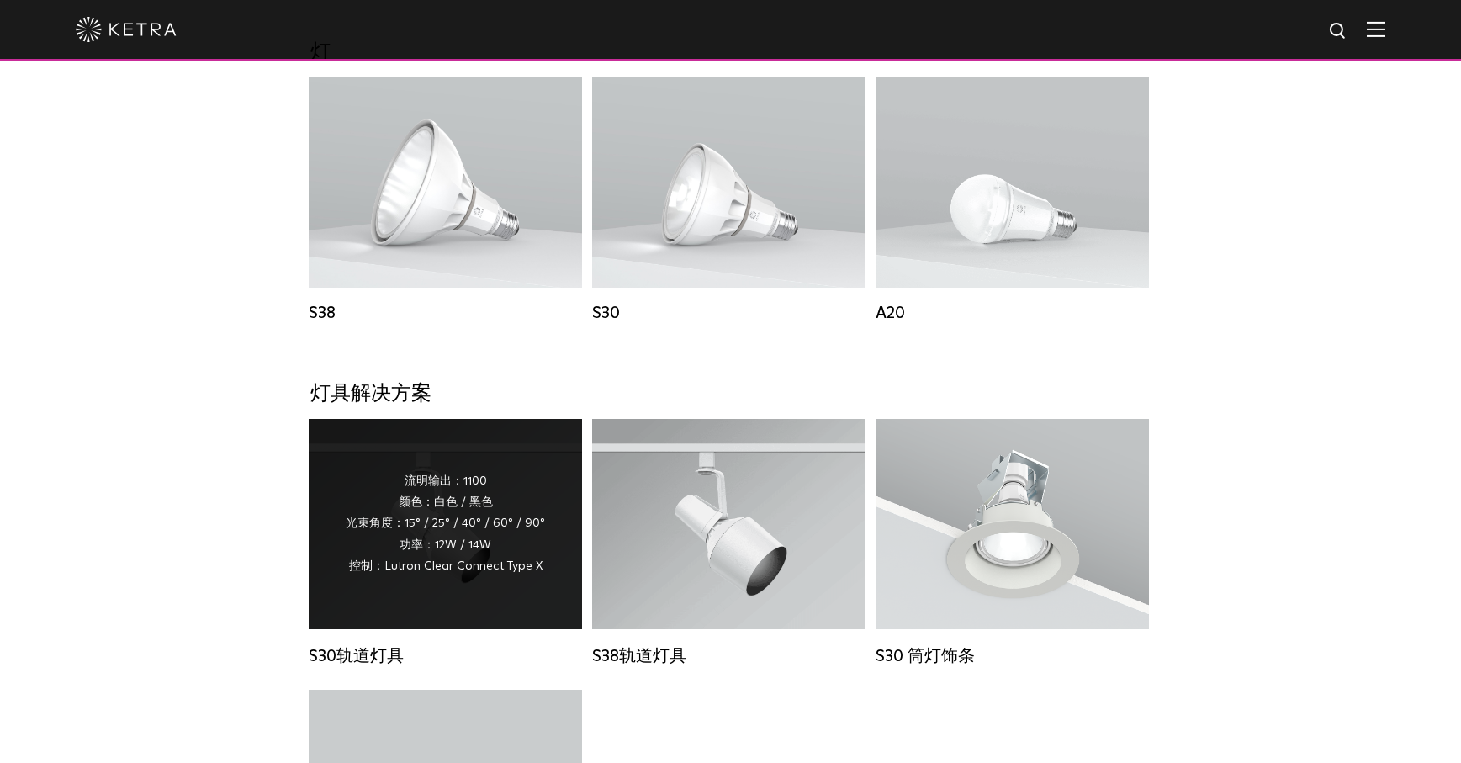
scroll to position [1256, 0]
click at [441, 535] on div "流明输出： 1100 颜色： 白色 / 黑色 光束角度： 15° / 25° / 40° / 60° / 90° 功率： 12W / 14W 控制： Lutr…" at bounding box center [445, 522] width 199 height 106
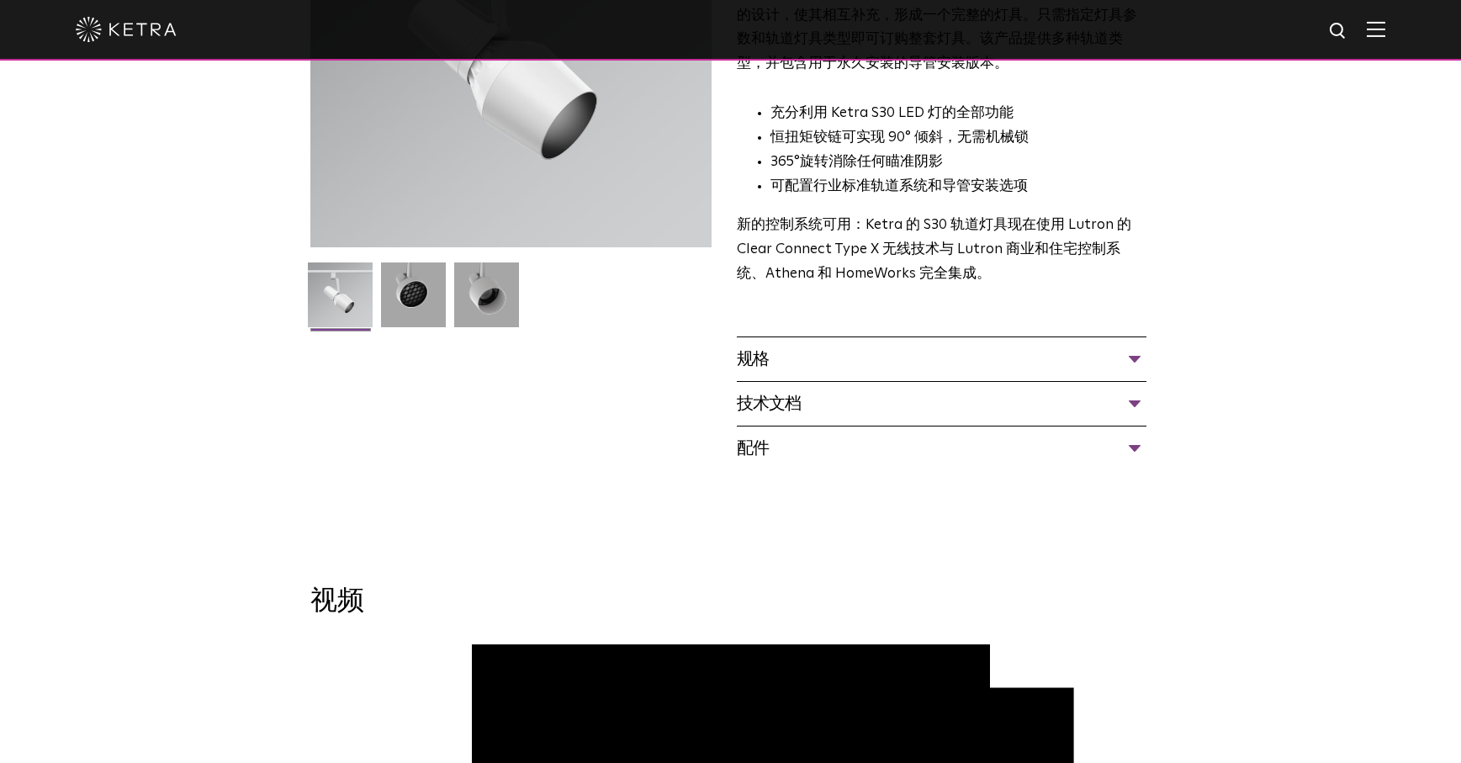
scroll to position [272, 0]
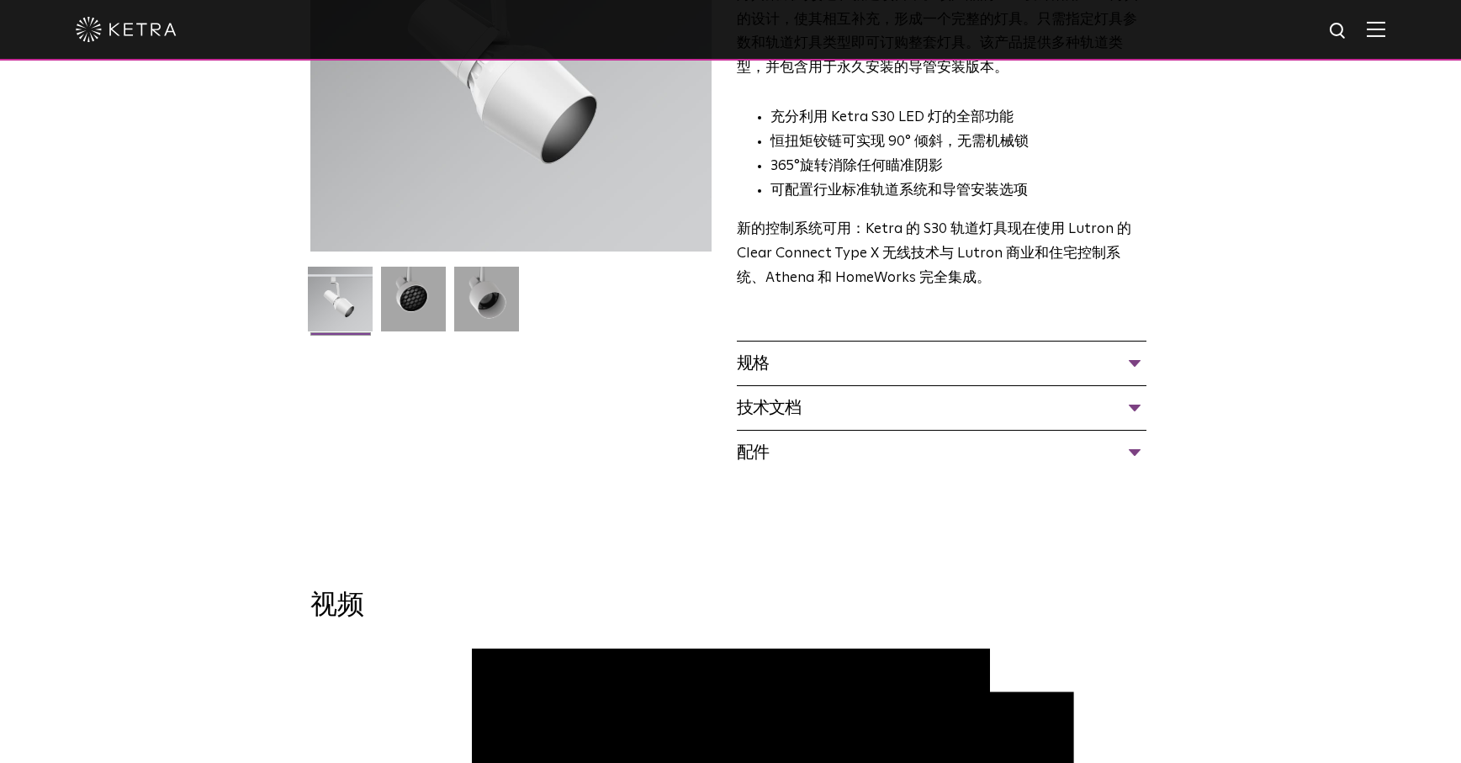
click at [949, 357] on div "规格" at bounding box center [942, 363] width 410 height 27
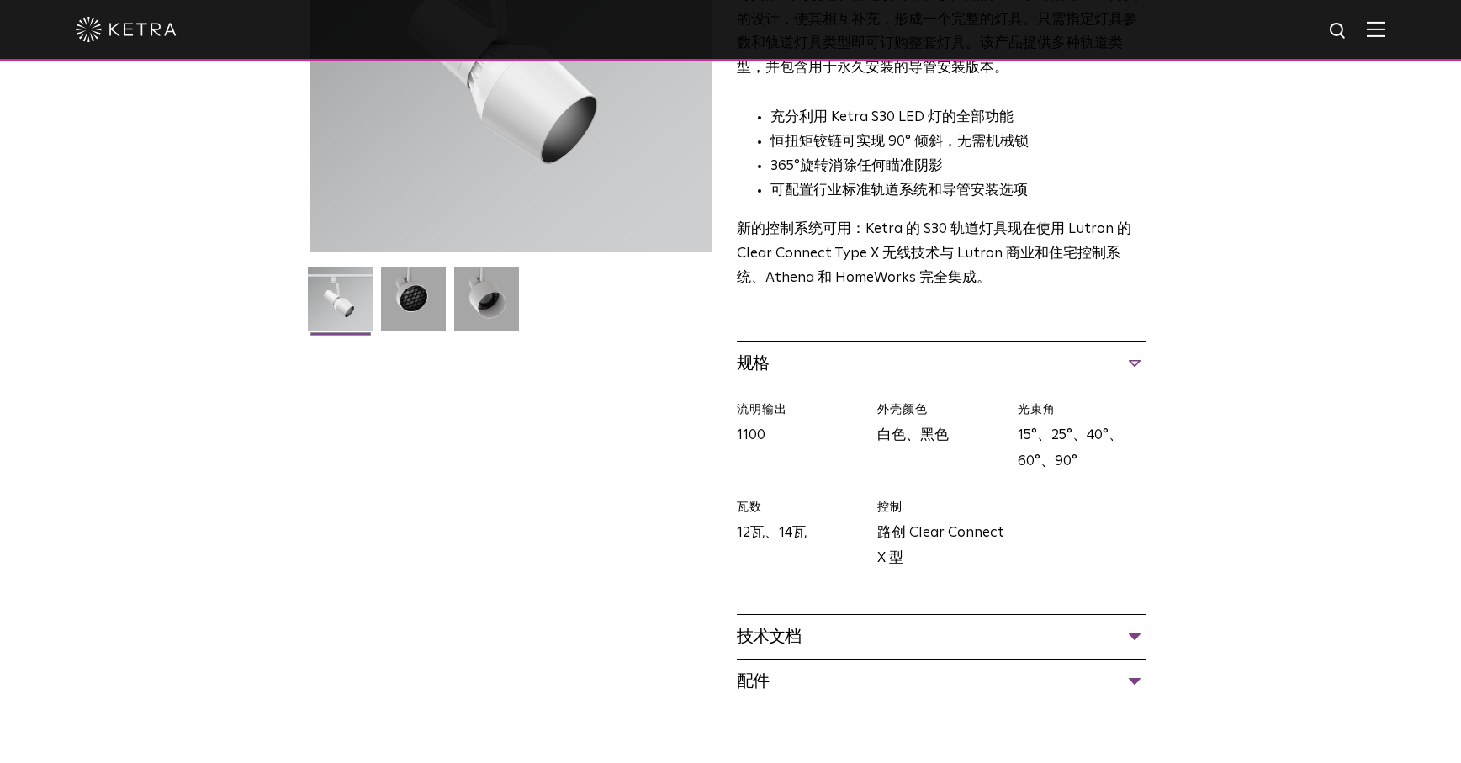
click at [949, 357] on div "规格" at bounding box center [942, 363] width 410 height 27
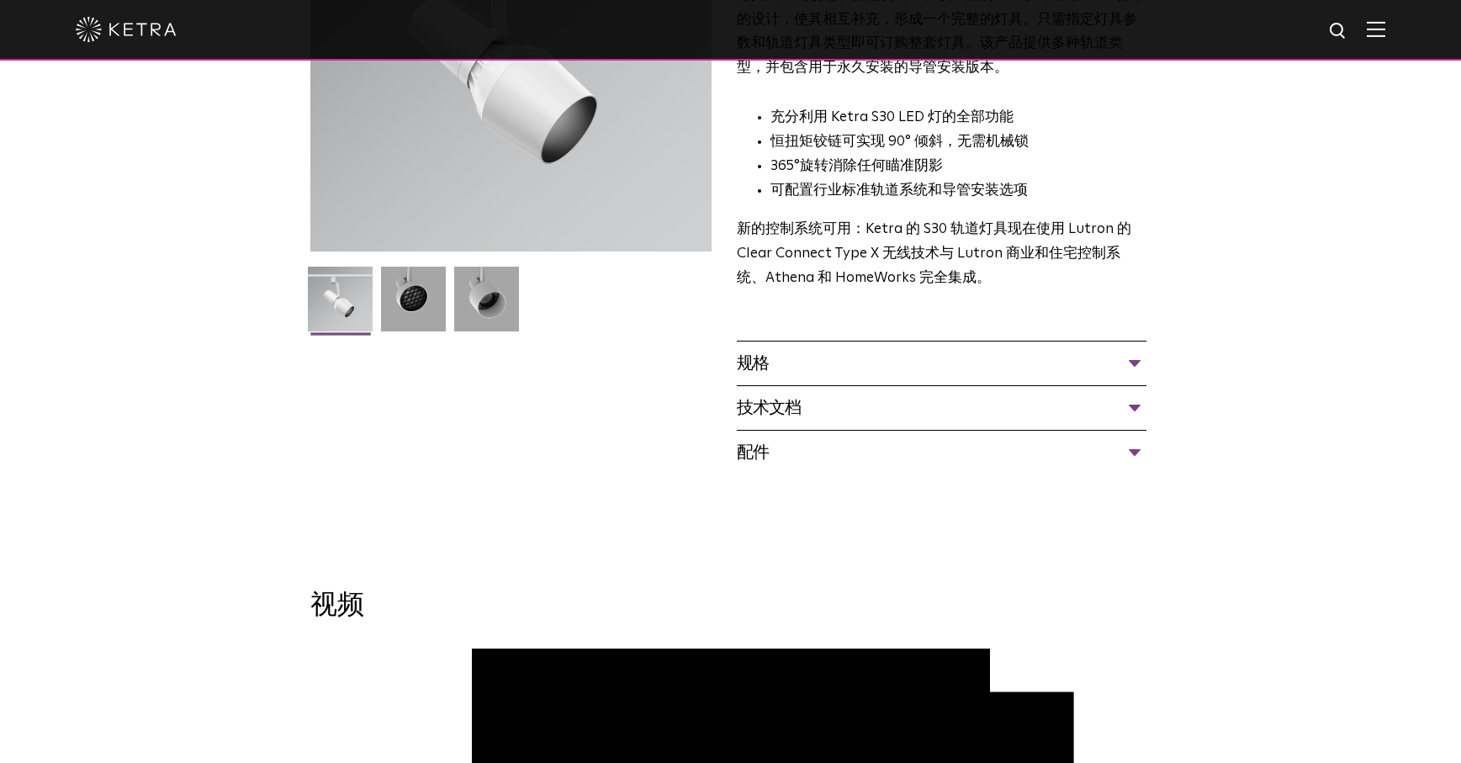
click at [928, 402] on div "技术文档" at bounding box center [942, 407] width 410 height 27
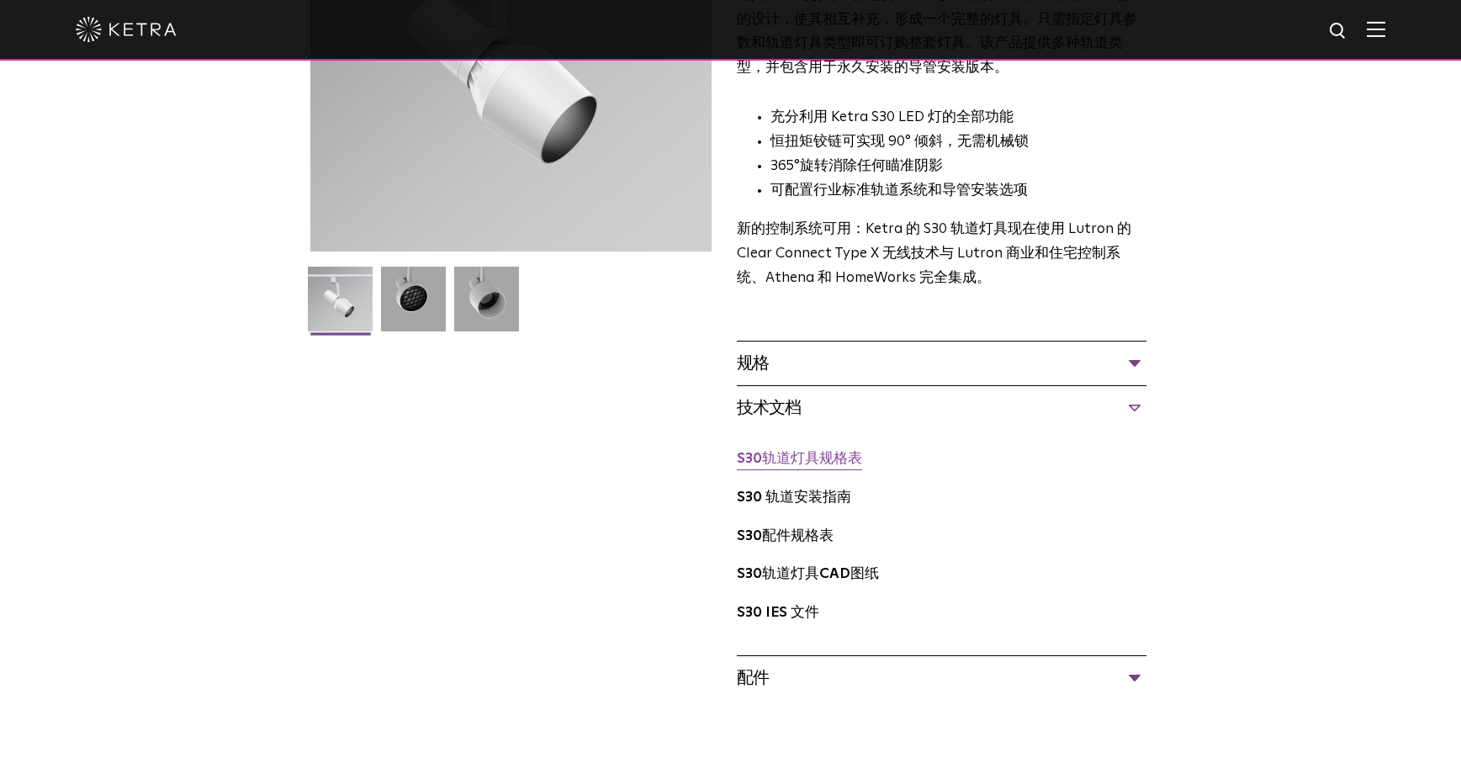
click at [821, 457] on font "S30轨道灯具规格表" at bounding box center [799, 459] width 125 height 14
